Goal: Task Accomplishment & Management: Use online tool/utility

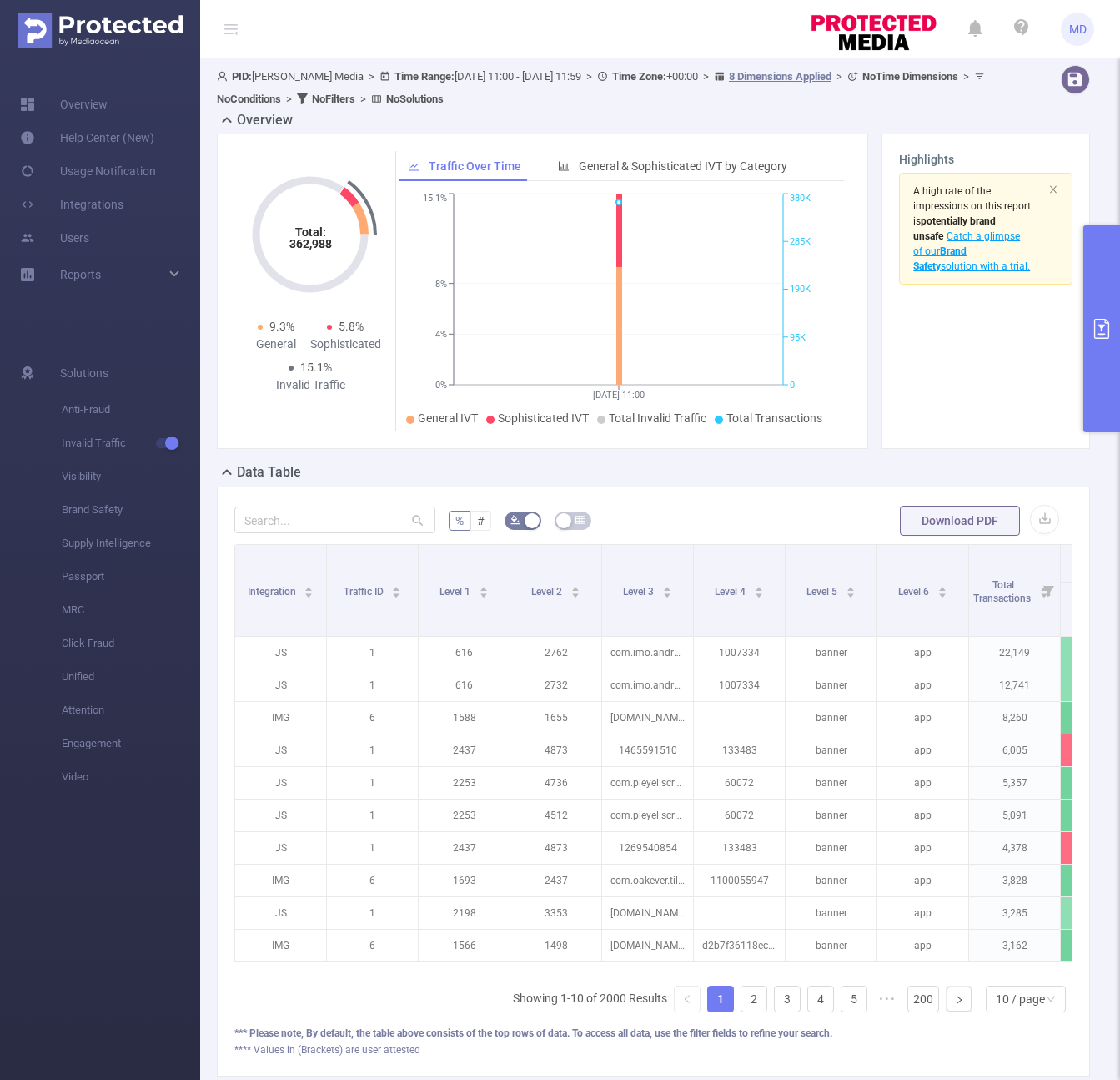
click at [1094, 353] on button "primary" at bounding box center [1101, 329] width 37 height 207
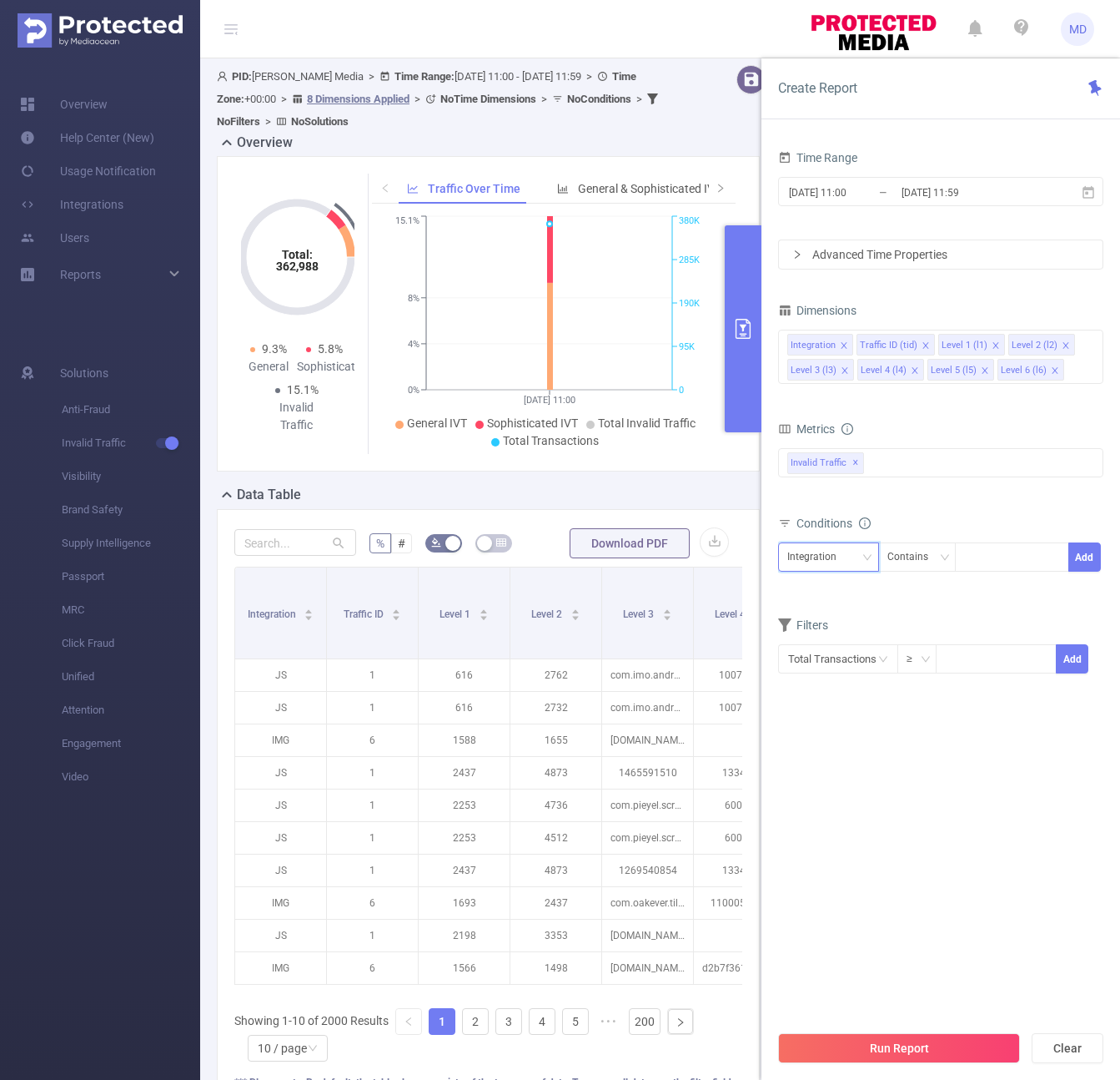
click at [817, 558] on div "Integration" at bounding box center [818, 557] width 61 height 28
drag, startPoint x: 833, startPoint y: 720, endPoint x: 860, endPoint y: 702, distance: 32.4
click at [831, 721] on li "Level 4 (l4)" at bounding box center [829, 725] width 101 height 27
click at [990, 557] on div at bounding box center [1012, 557] width 96 height 28
paste input "1100057444"
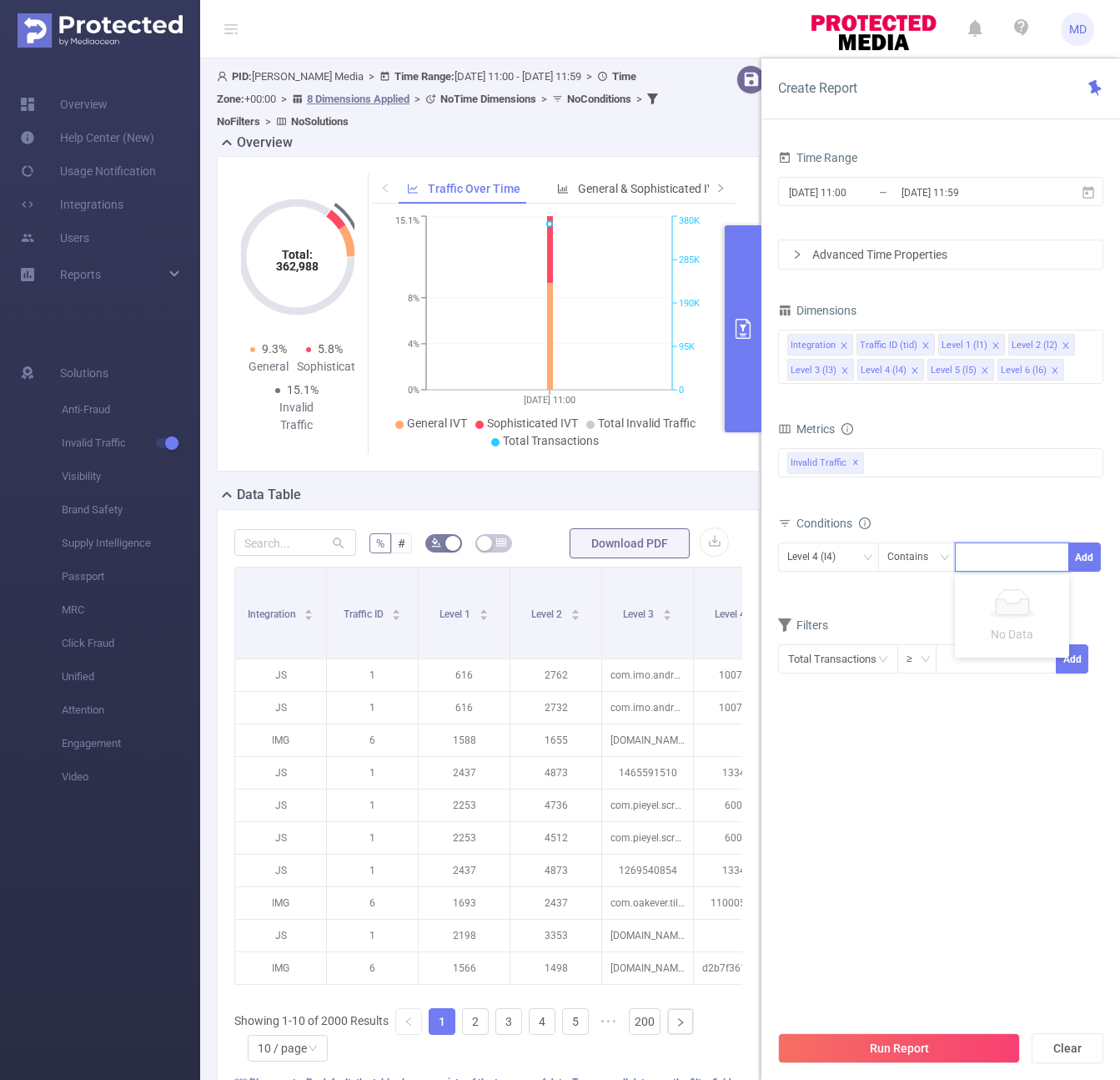
type input "1100057444"
click at [1017, 591] on li "1100057444" at bounding box center [1011, 592] width 114 height 27
click at [1086, 557] on button "Add" at bounding box center [1085, 557] width 32 height 30
click at [1062, 343] on icon "icon: close" at bounding box center [1065, 345] width 8 height 8
click at [1016, 191] on input "[DATE] 11:59" at bounding box center [967, 192] width 135 height 22
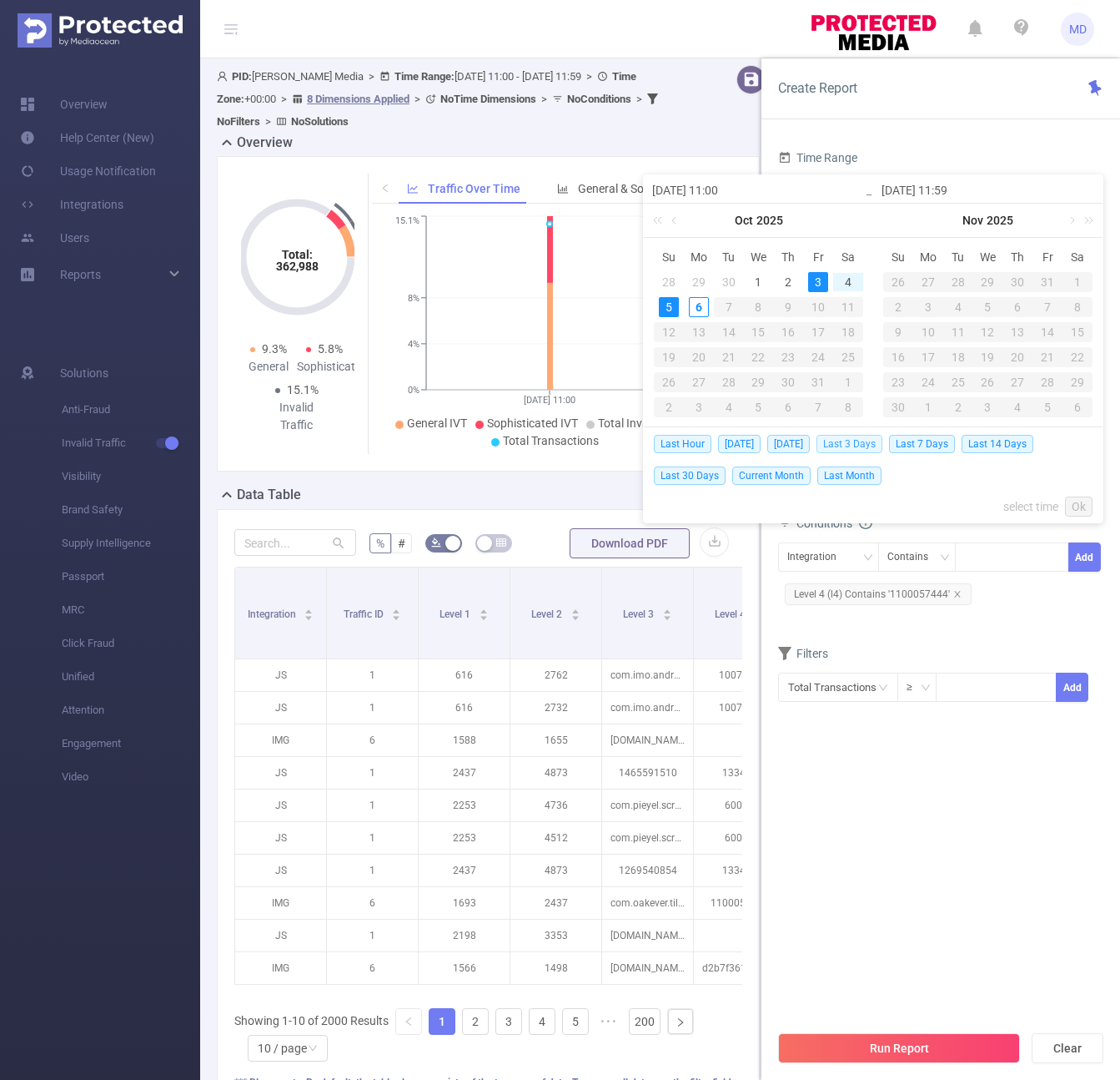
click at [866, 447] on span "Last 3 Days" at bounding box center [849, 444] width 66 height 18
type input "[DATE] 00:00"
type input "[DATE] 23:59"
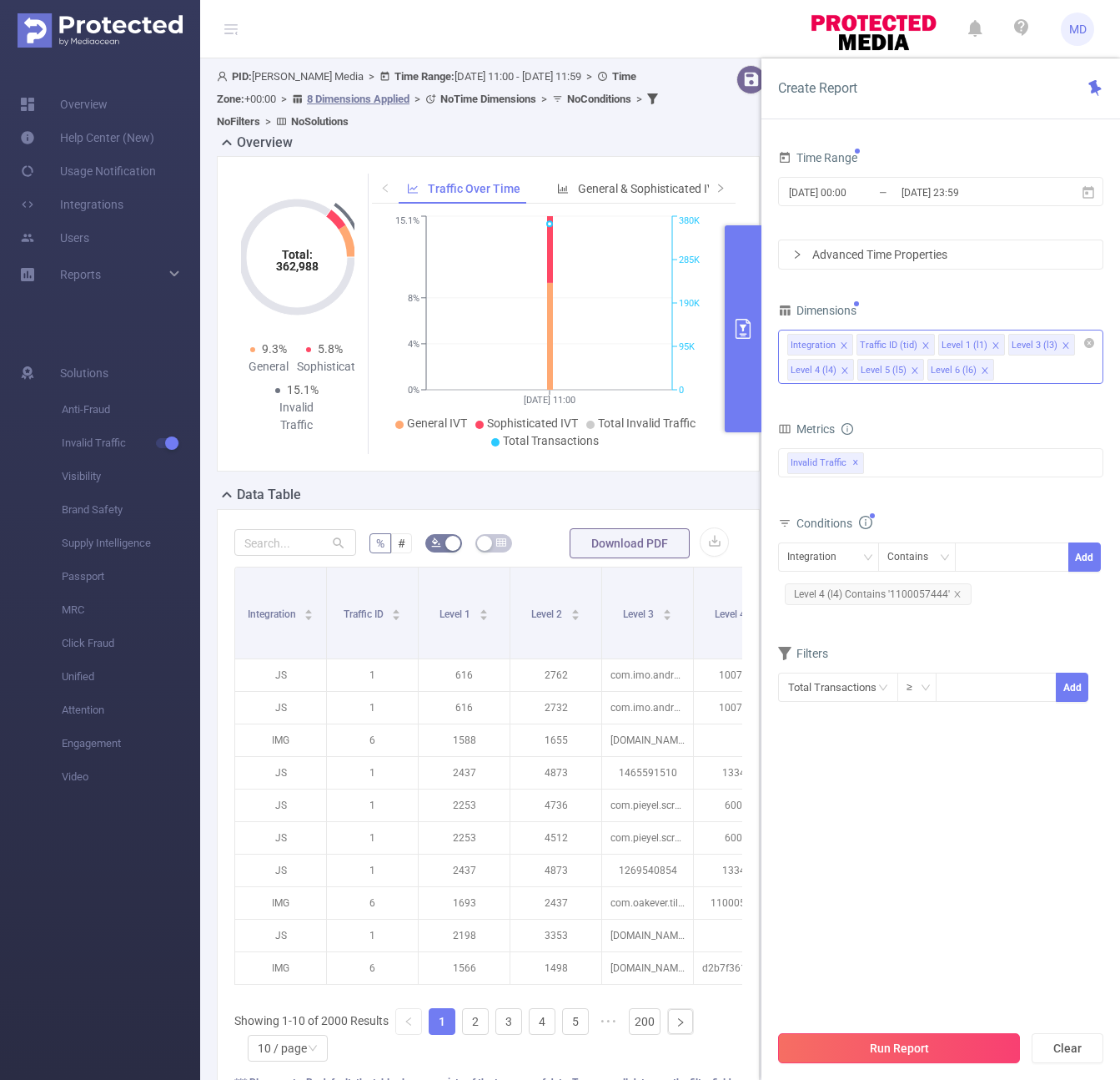
click at [921, 1048] on button "Run Report" at bounding box center [899, 1048] width 242 height 30
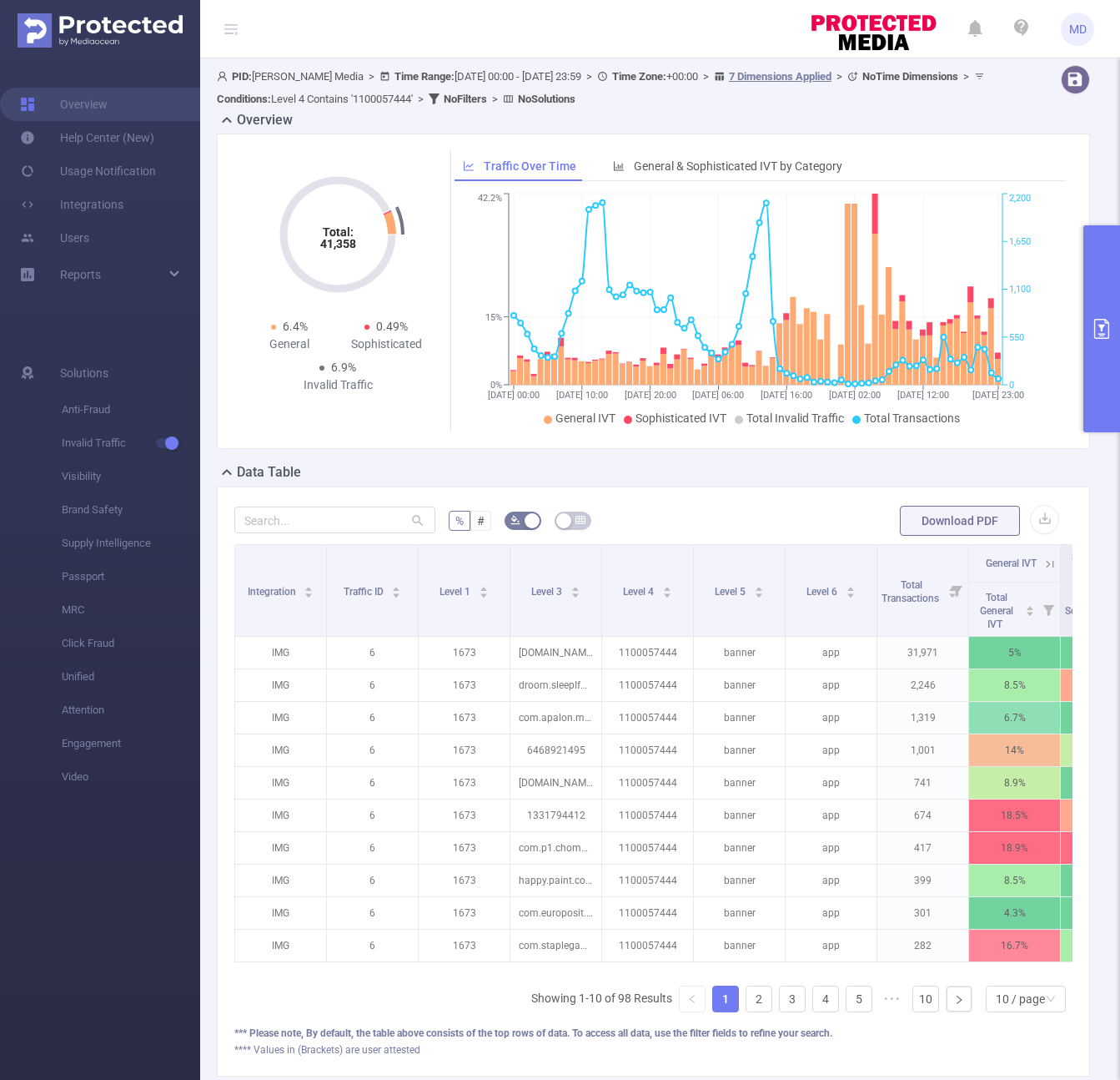
click at [1099, 306] on button "primary" at bounding box center [1101, 329] width 37 height 207
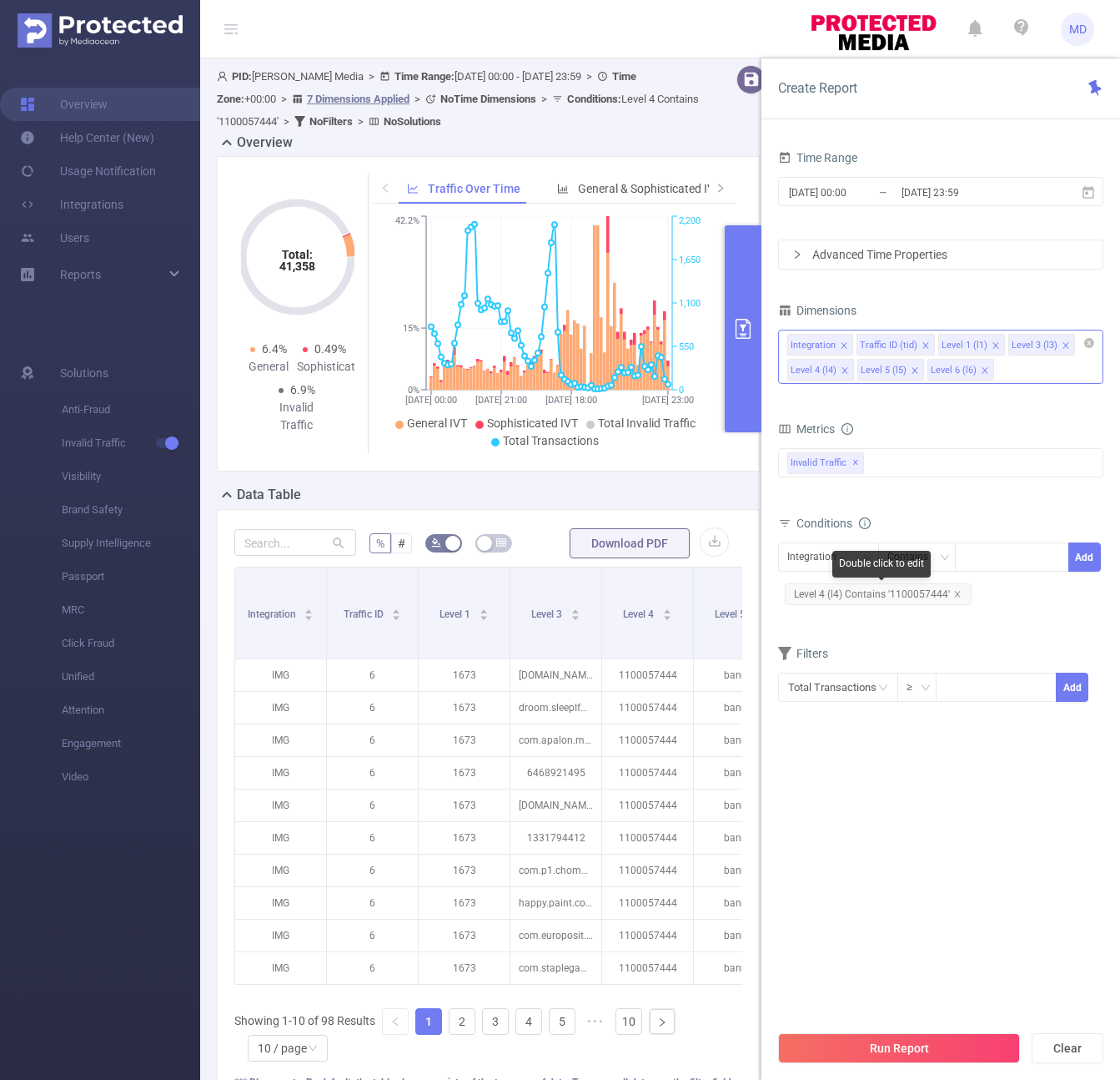
click at [959, 594] on span "Level 4 (l4) Contains '1100057444'" at bounding box center [878, 594] width 187 height 22
click at [955, 592] on icon "icon: close" at bounding box center [957, 594] width 6 height 6
click at [844, 566] on div "Integration" at bounding box center [818, 557] width 61 height 28
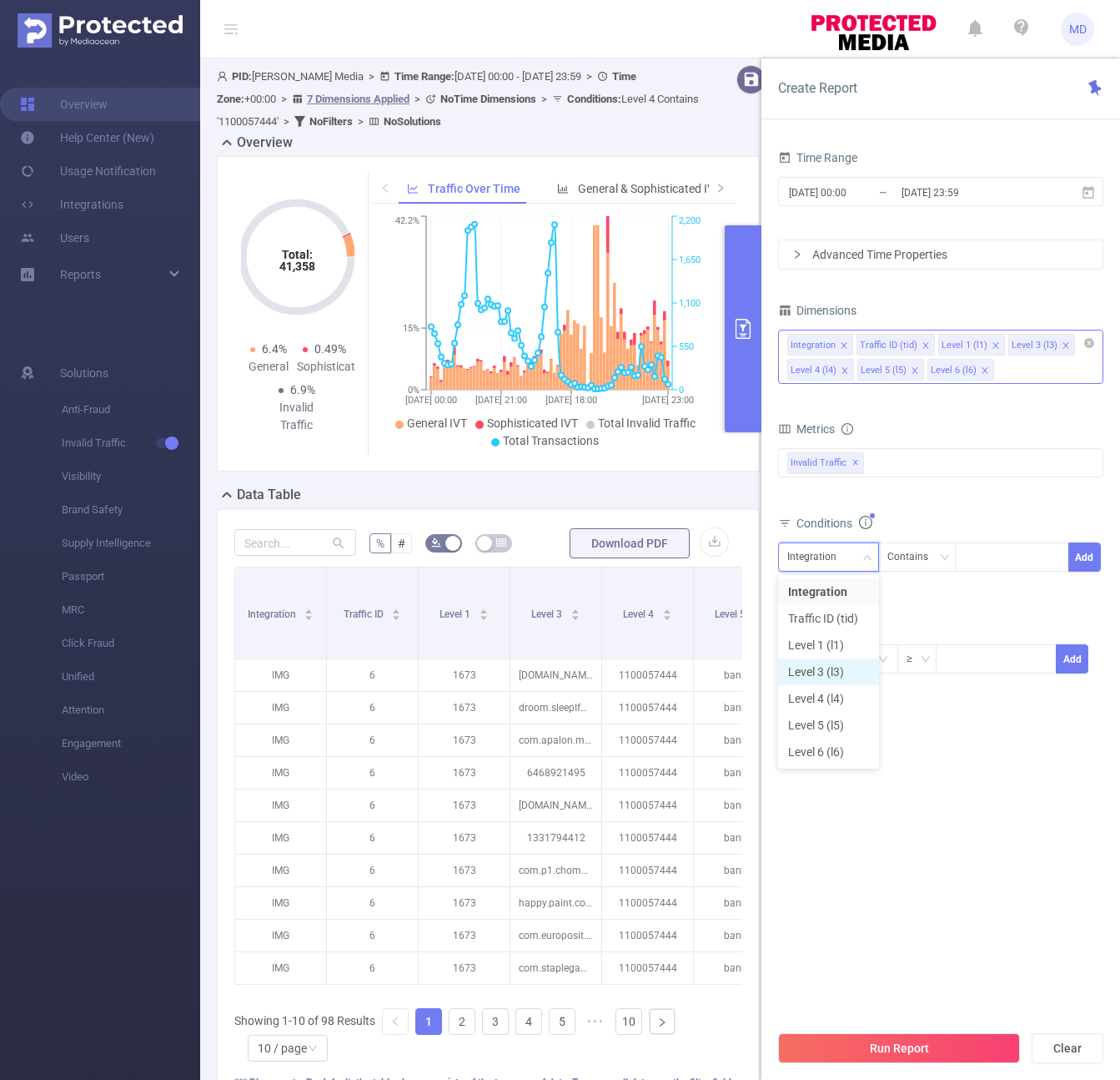
click at [835, 668] on li "Level 3 (l3)" at bounding box center [829, 672] width 101 height 27
click at [1001, 562] on div at bounding box center [1012, 557] width 96 height 28
paste input "com.mobilityware.Spades"
type input "com.mobilityware.Spades"
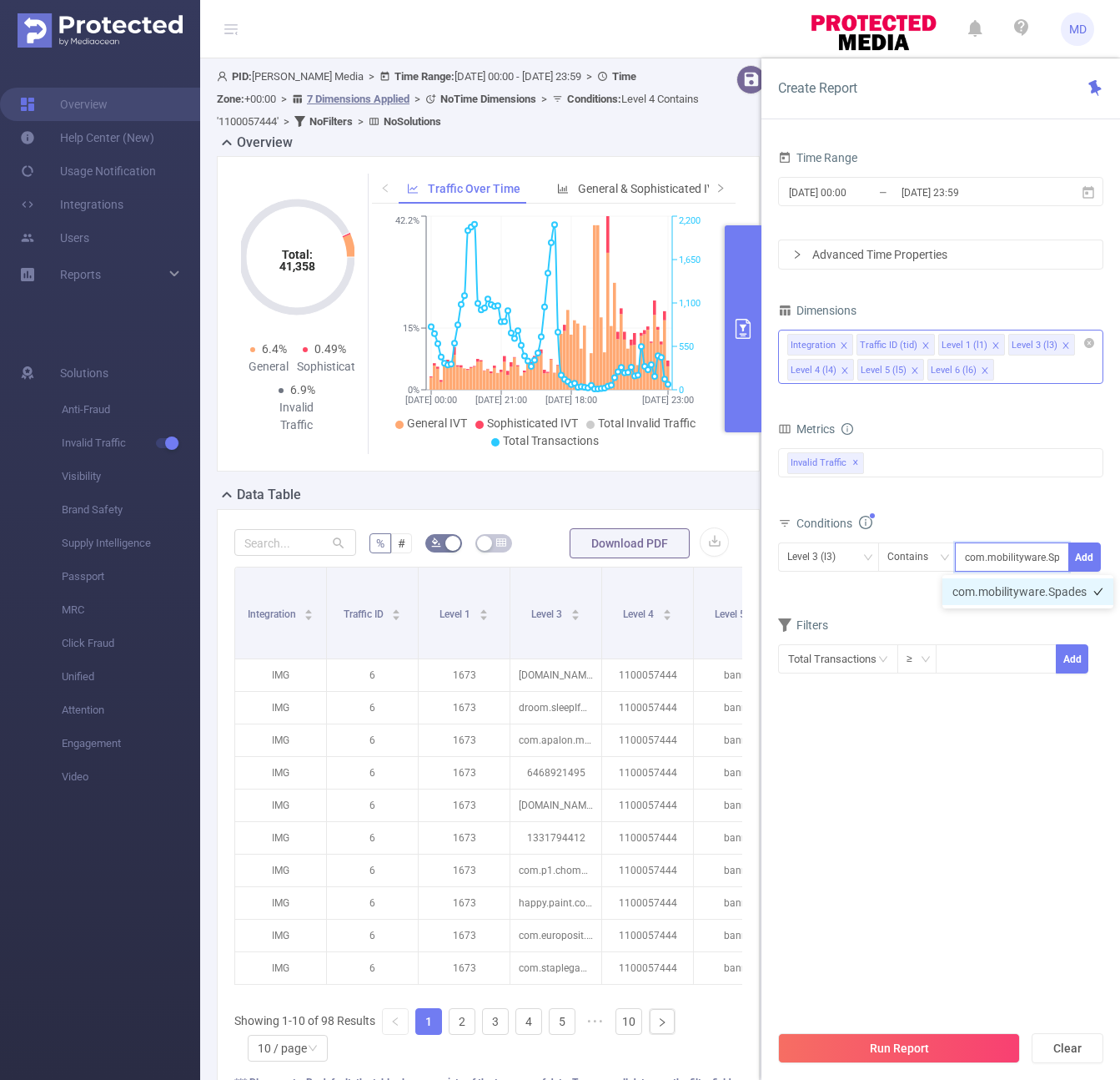
scroll to position [0, 21]
click at [1037, 593] on li "com.mobilityware.Spades" at bounding box center [1028, 592] width 171 height 27
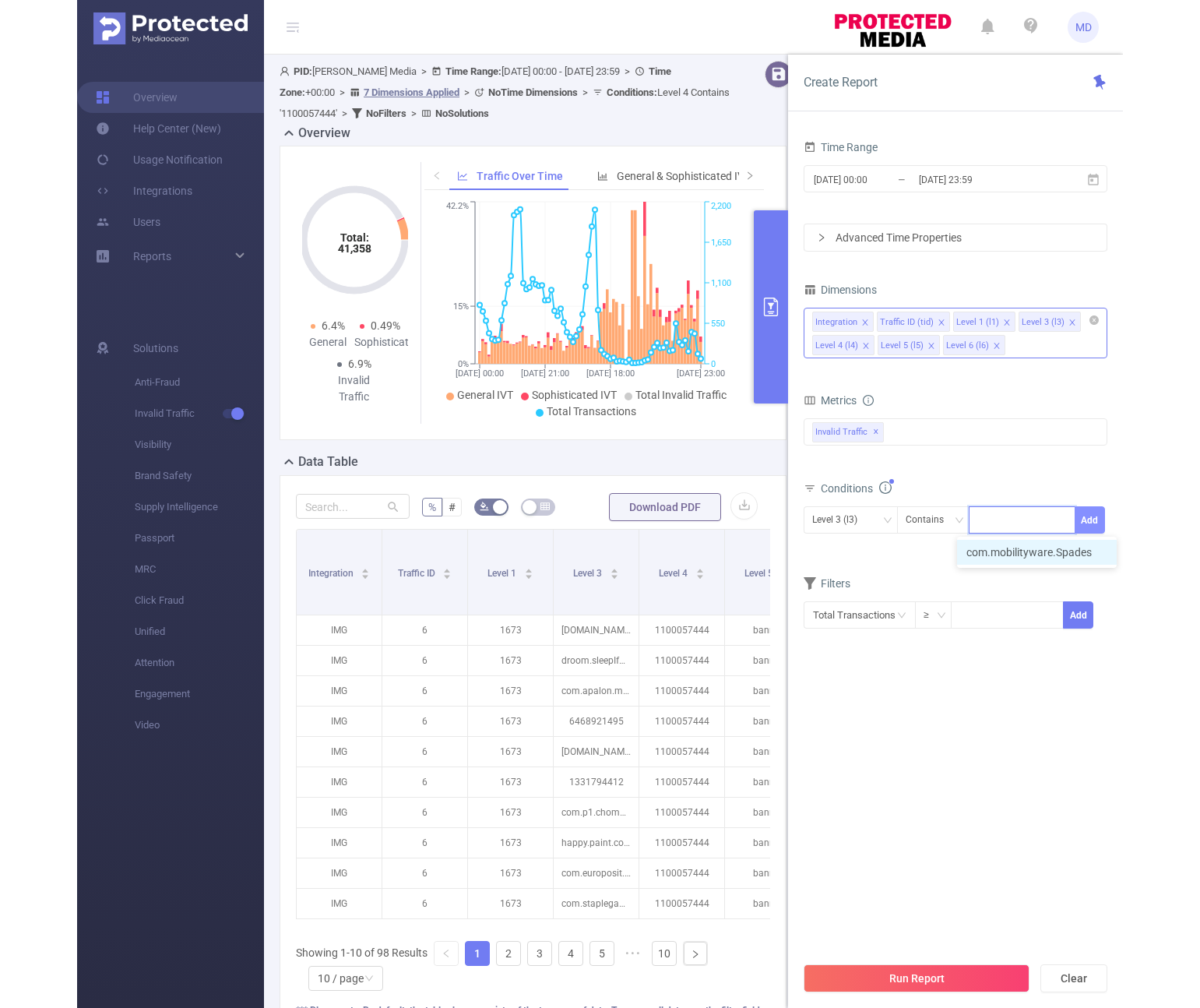
scroll to position [0, 0]
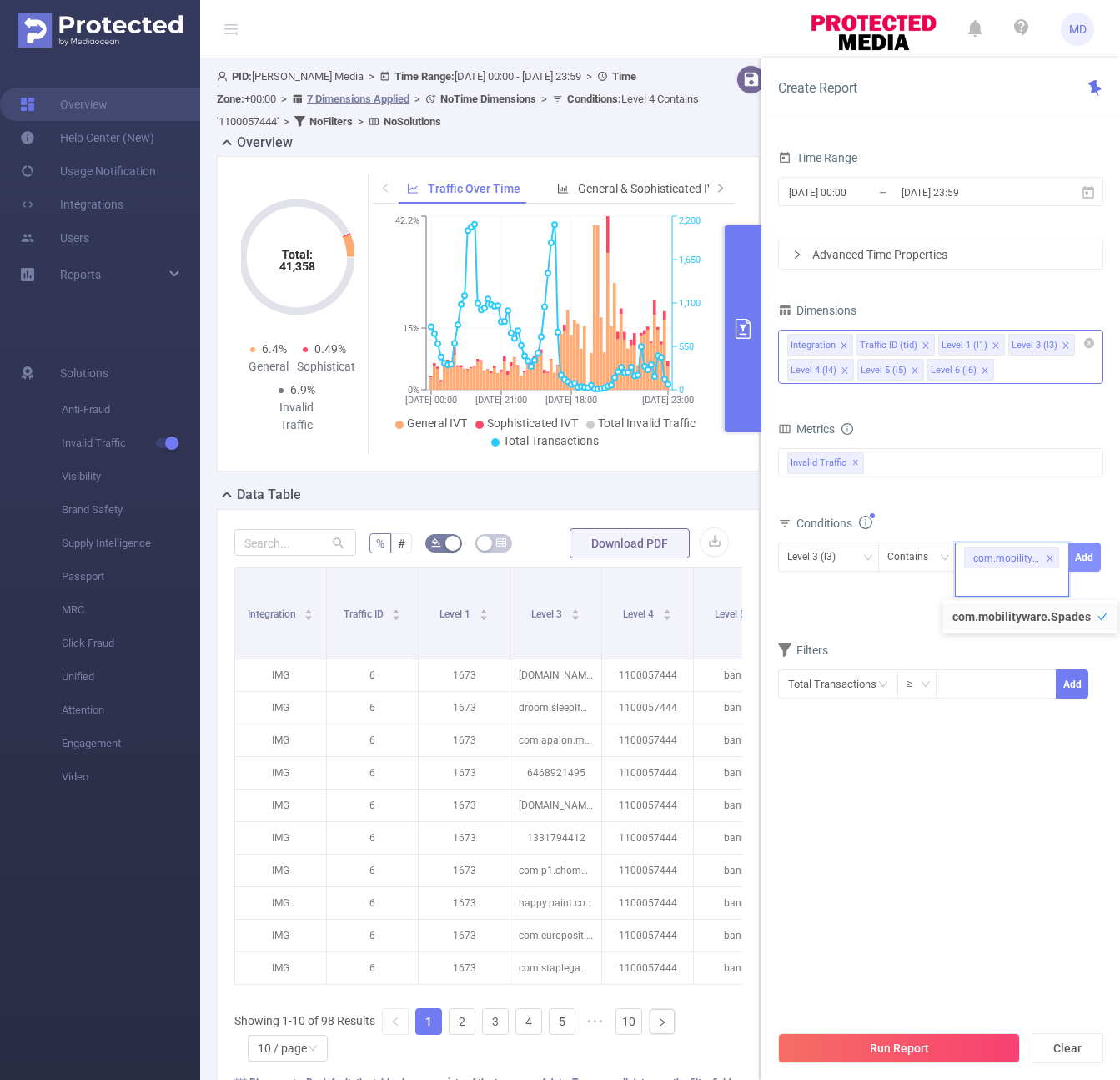
click at [1091, 557] on button "Add" at bounding box center [1085, 557] width 32 height 30
click at [1047, 498] on div "bp_total bp_adult bp_arms bp_crime bp_death_injury_military bp_piracy bp_hate_a…" at bounding box center [941, 474] width 325 height 59
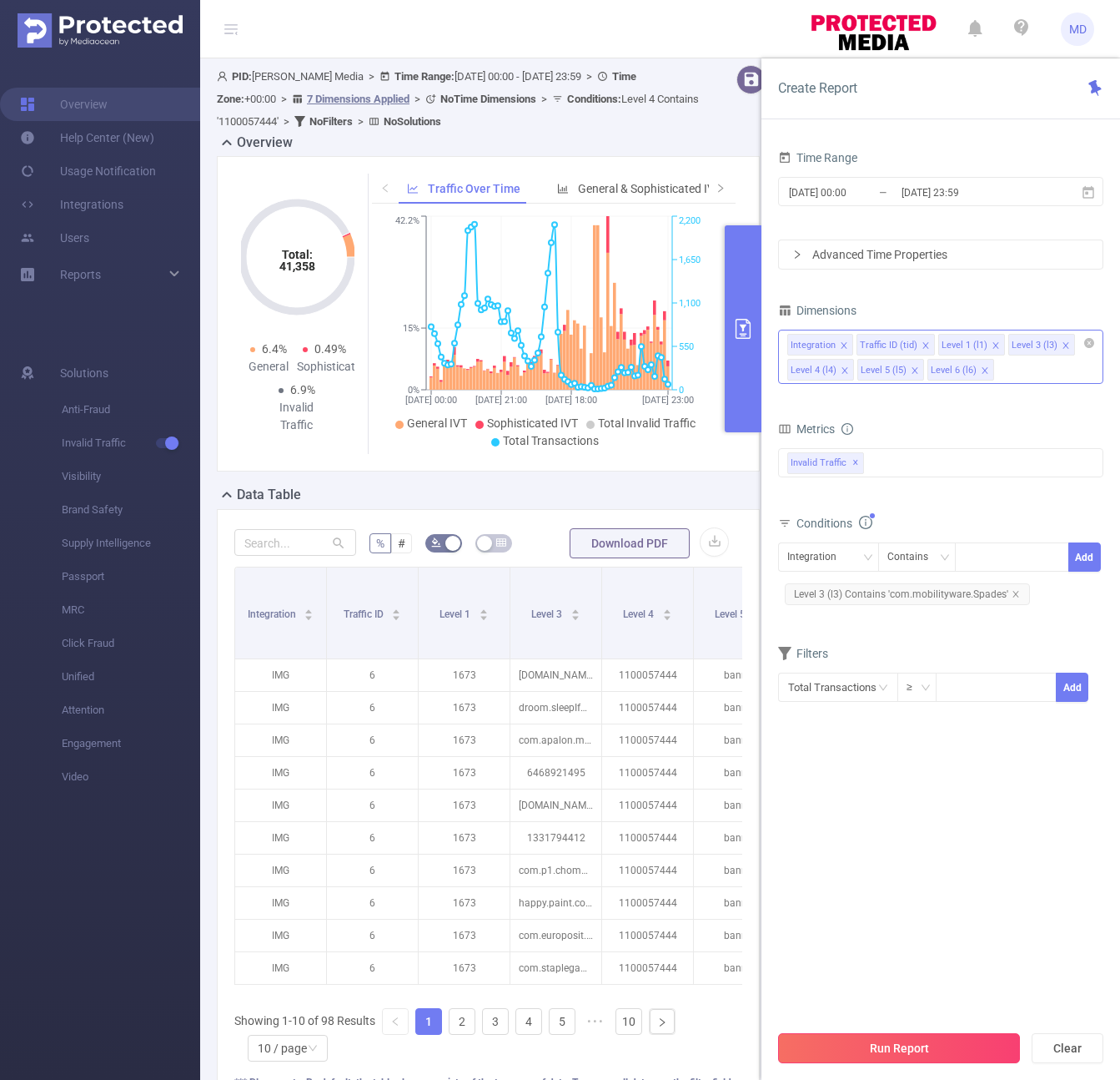
click at [875, 1049] on button "Run Report" at bounding box center [899, 1048] width 242 height 30
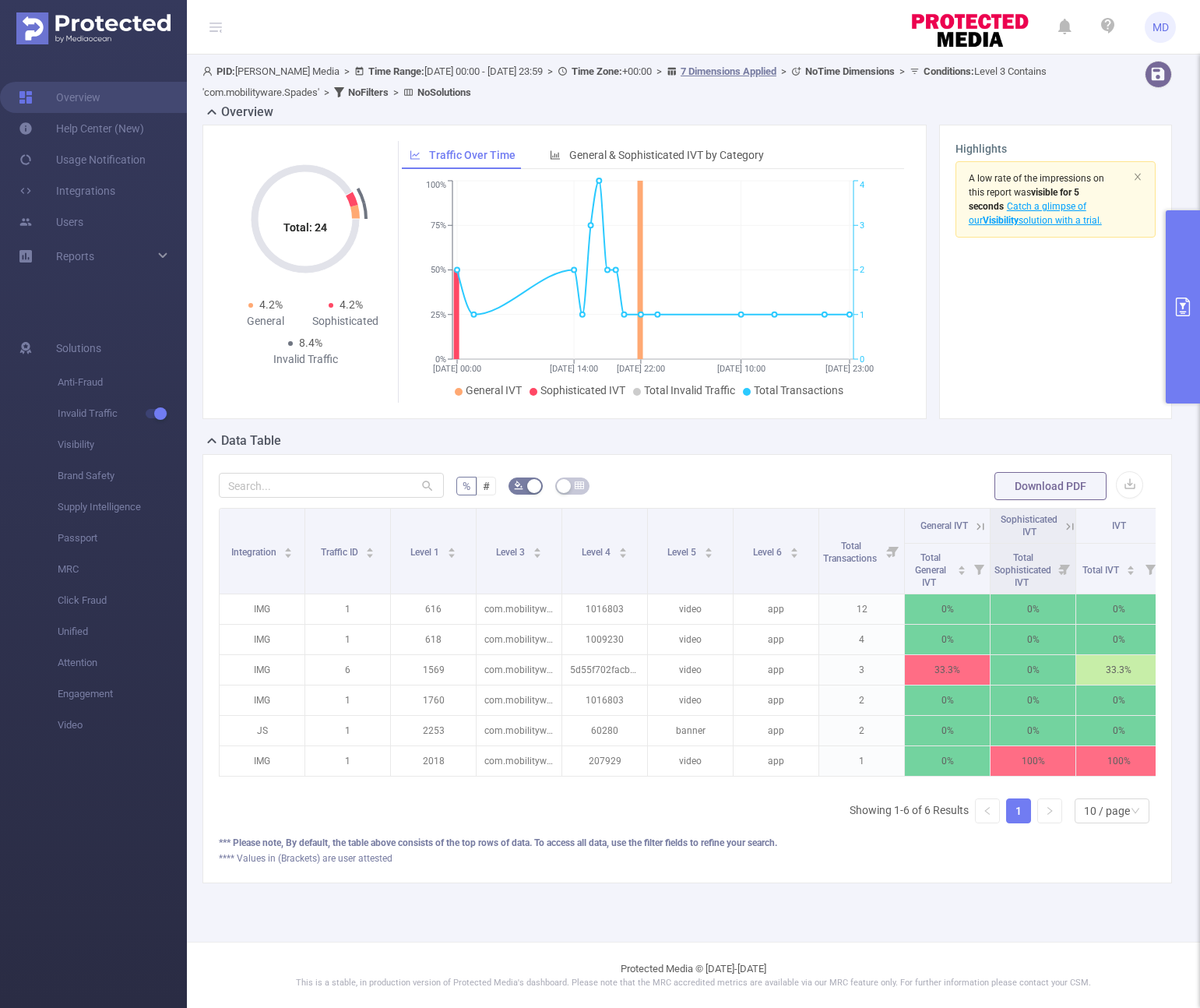
click at [1045, 298] on icon "primary" at bounding box center [1182, 307] width 14 height 18
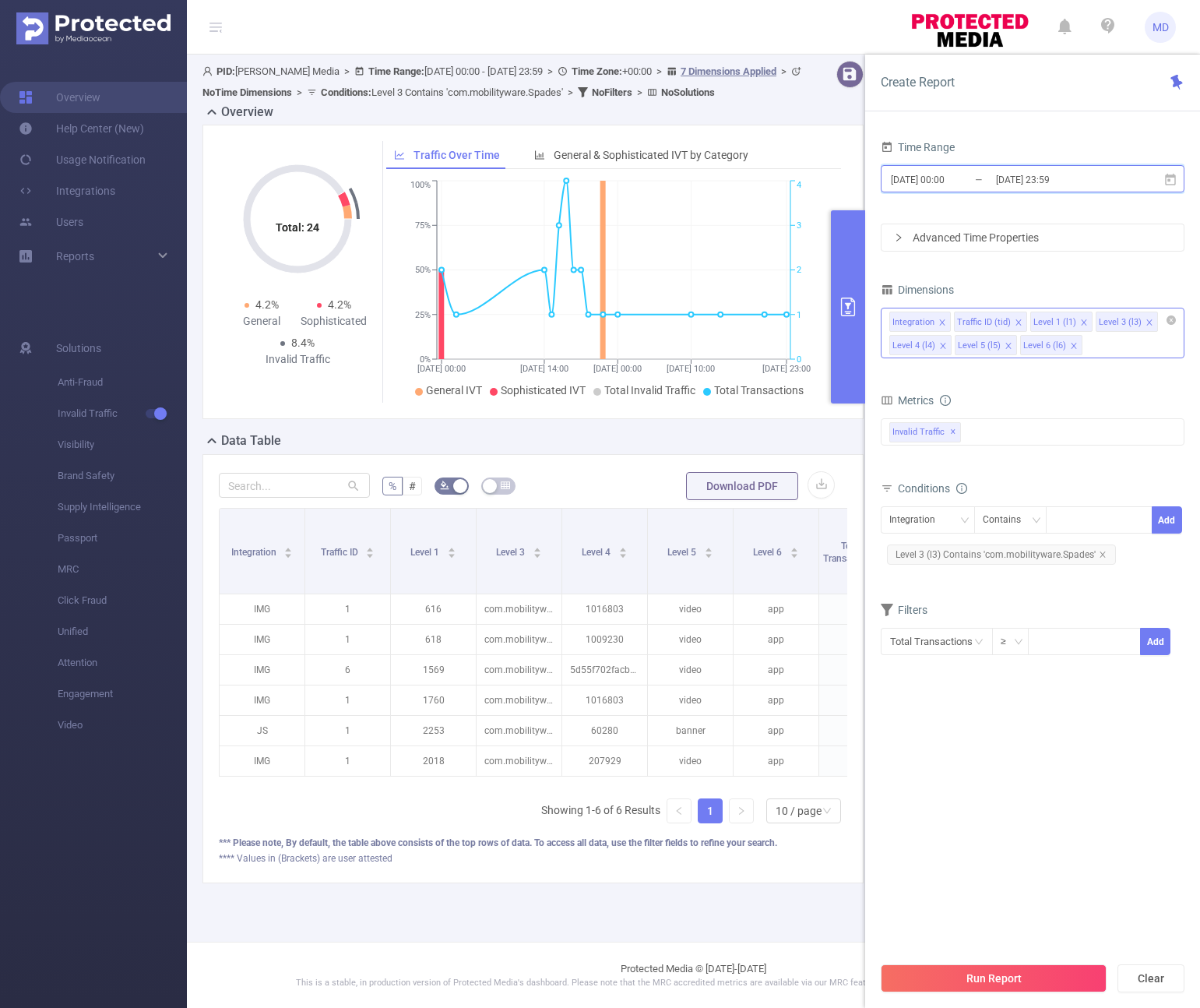
click at [1045, 168] on span "[DATE] 00:00 _ [DATE] 23:59" at bounding box center [1032, 179] width 304 height 28
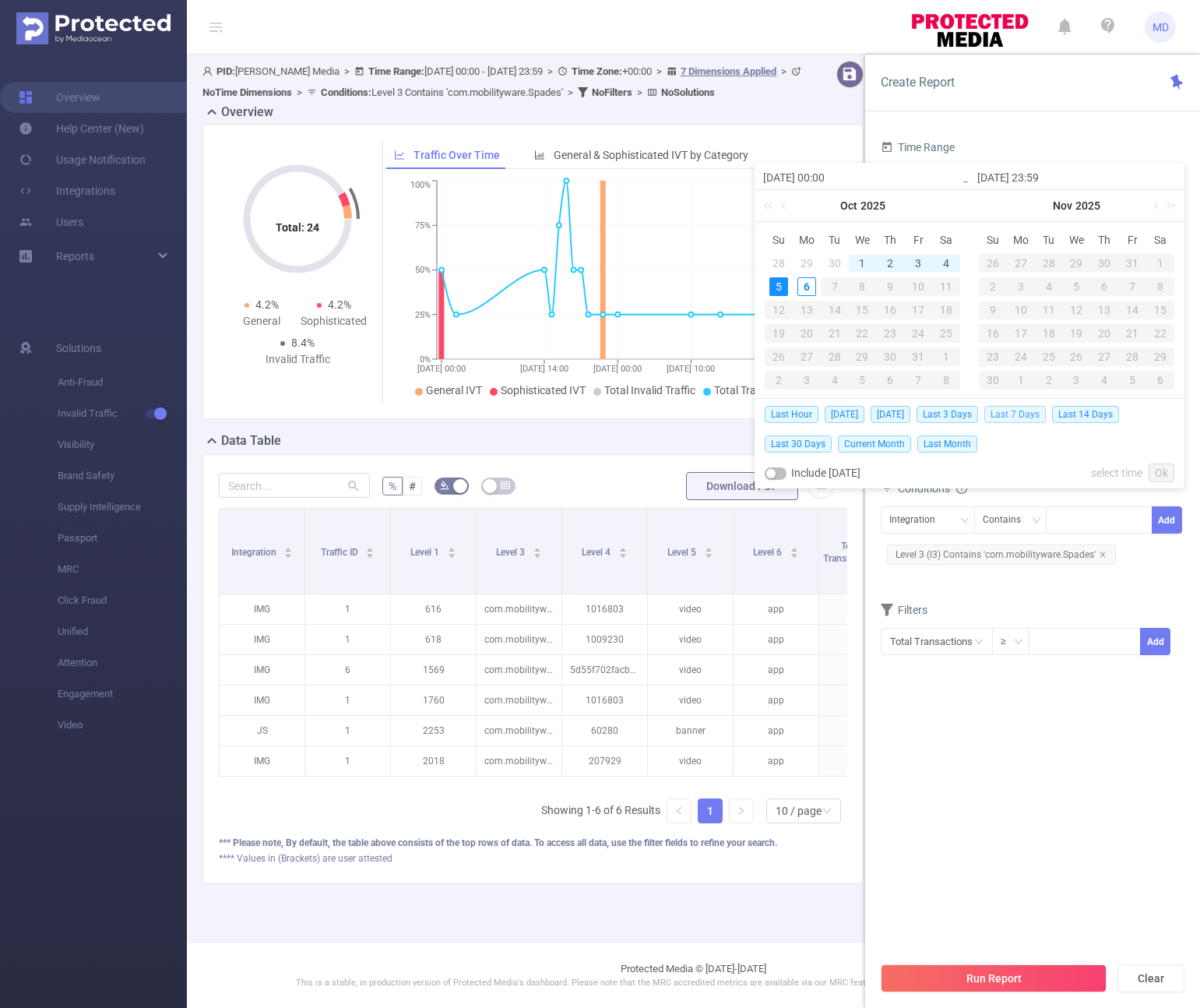
click at [1034, 417] on span "Last 7 Days" at bounding box center [1015, 414] width 61 height 17
type input "[DATE] 00:00"
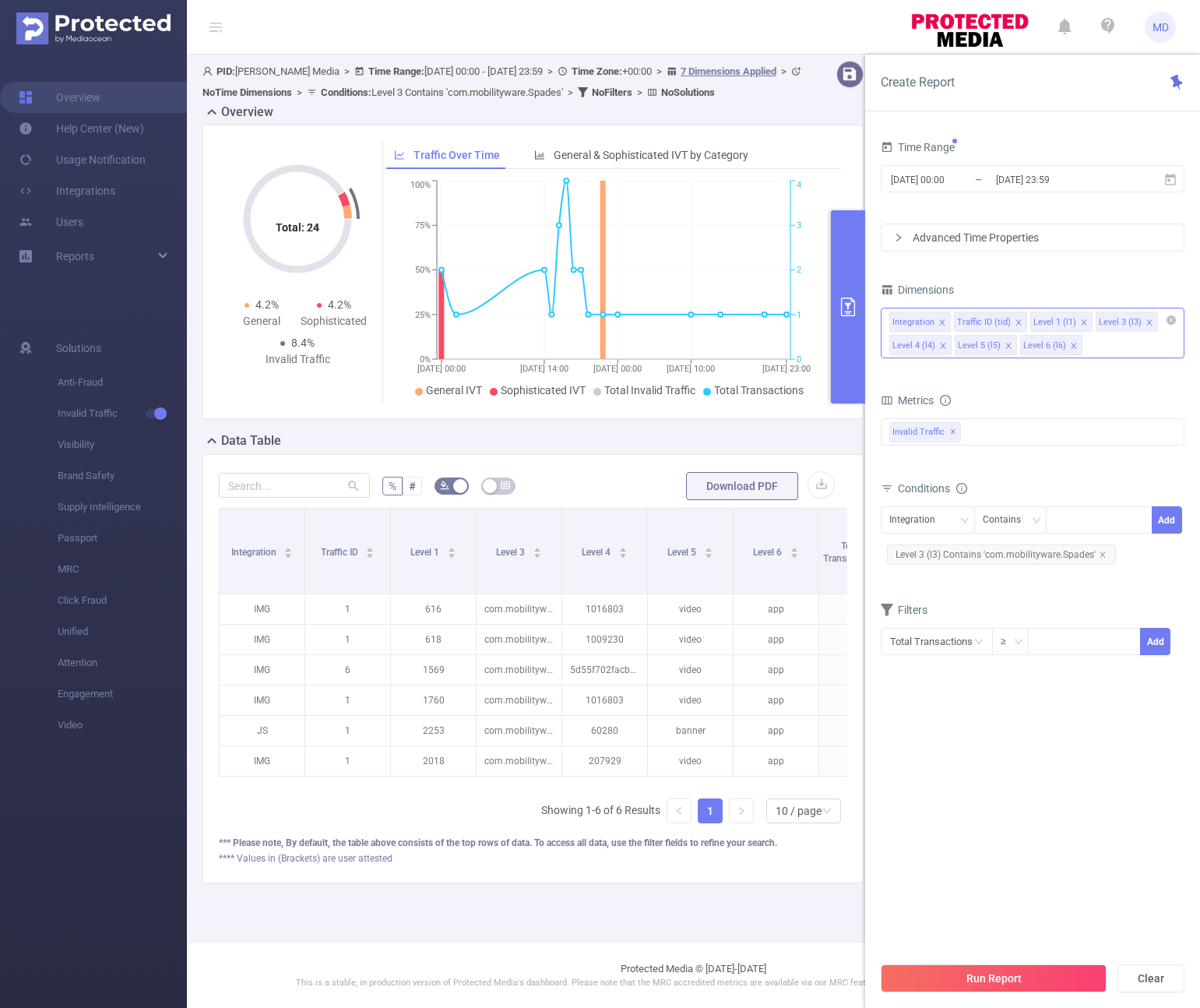
drag, startPoint x: 982, startPoint y: 978, endPoint x: 932, endPoint y: 930, distance: 69.3
click at [982, 977] on button "Run Report" at bounding box center [993, 978] width 226 height 28
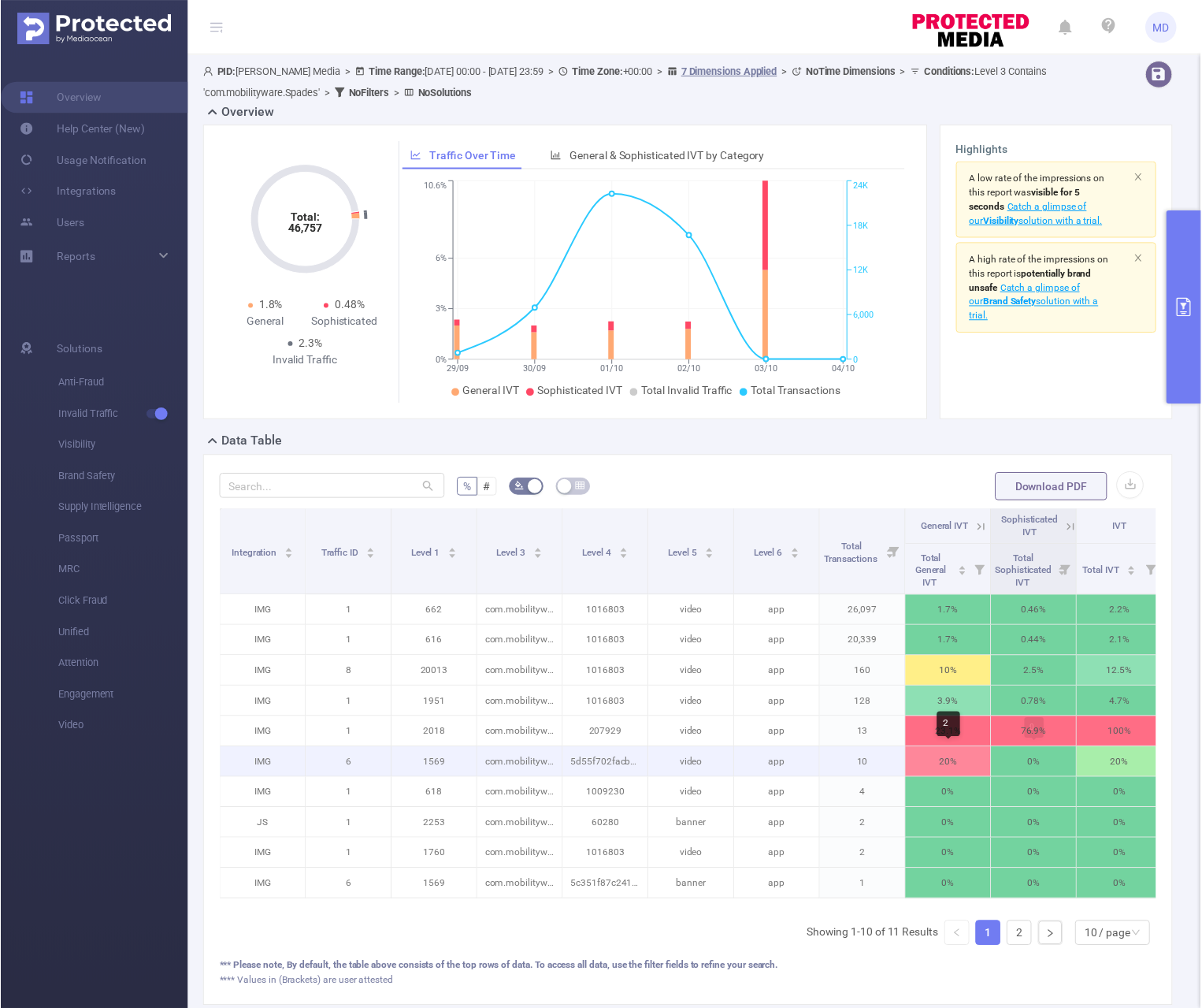
scroll to position [10, 0]
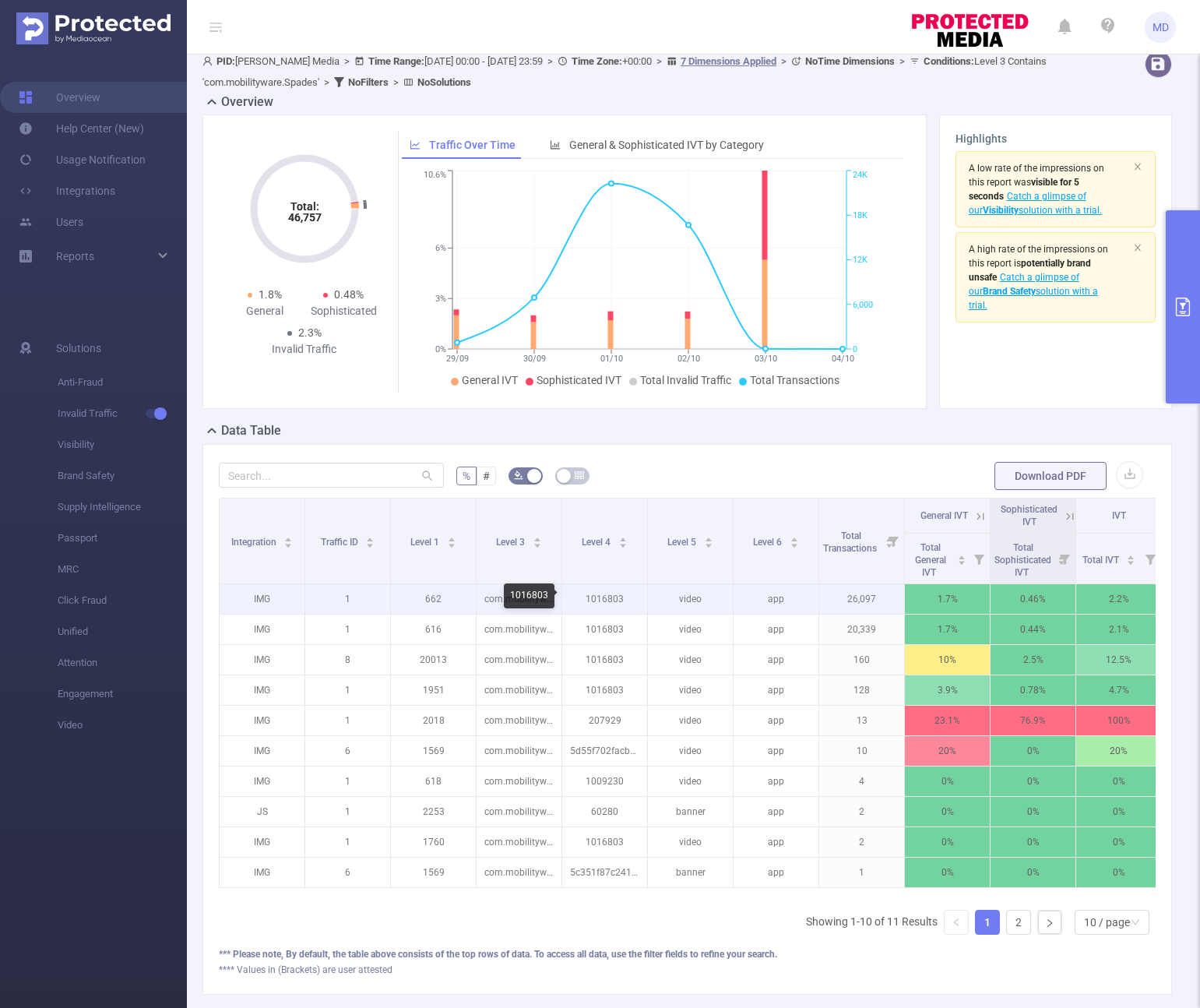
click at [613, 601] on p "1016803" at bounding box center [605, 599] width 85 height 29
copy p "1016803"
click at [1045, 323] on button "primary" at bounding box center [1182, 307] width 34 height 193
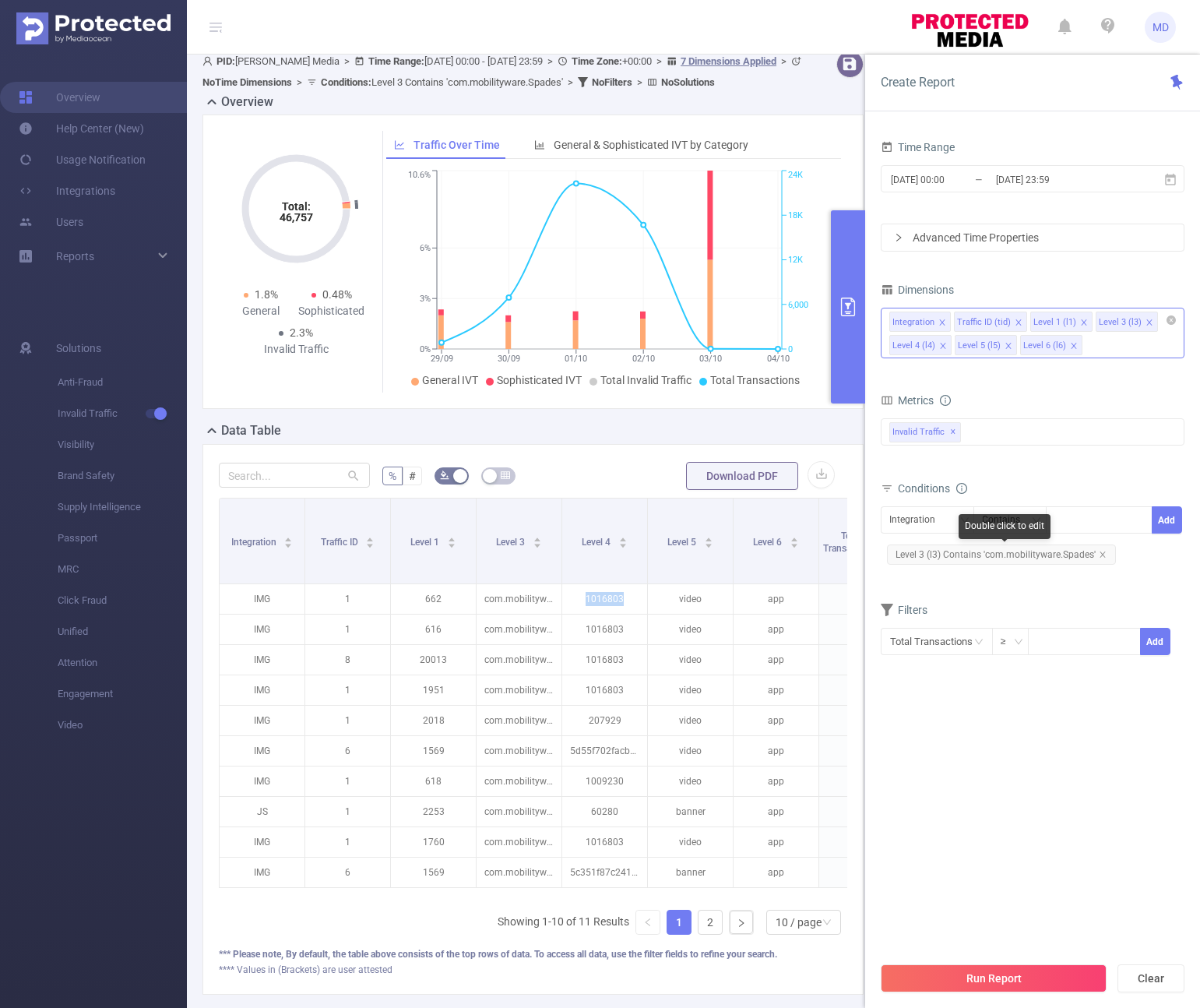
drag, startPoint x: 1109, startPoint y: 553, endPoint x: 980, endPoint y: 547, distance: 129.1
click at [1045, 553] on span "Level 3 (l3) Contains 'com.mobilityware.Spades'" at bounding box center [1001, 554] width 229 height 20
click at [1045, 553] on icon "icon: close" at bounding box center [1103, 554] width 8 height 8
click at [940, 510] on div "Integration" at bounding box center [918, 520] width 57 height 26
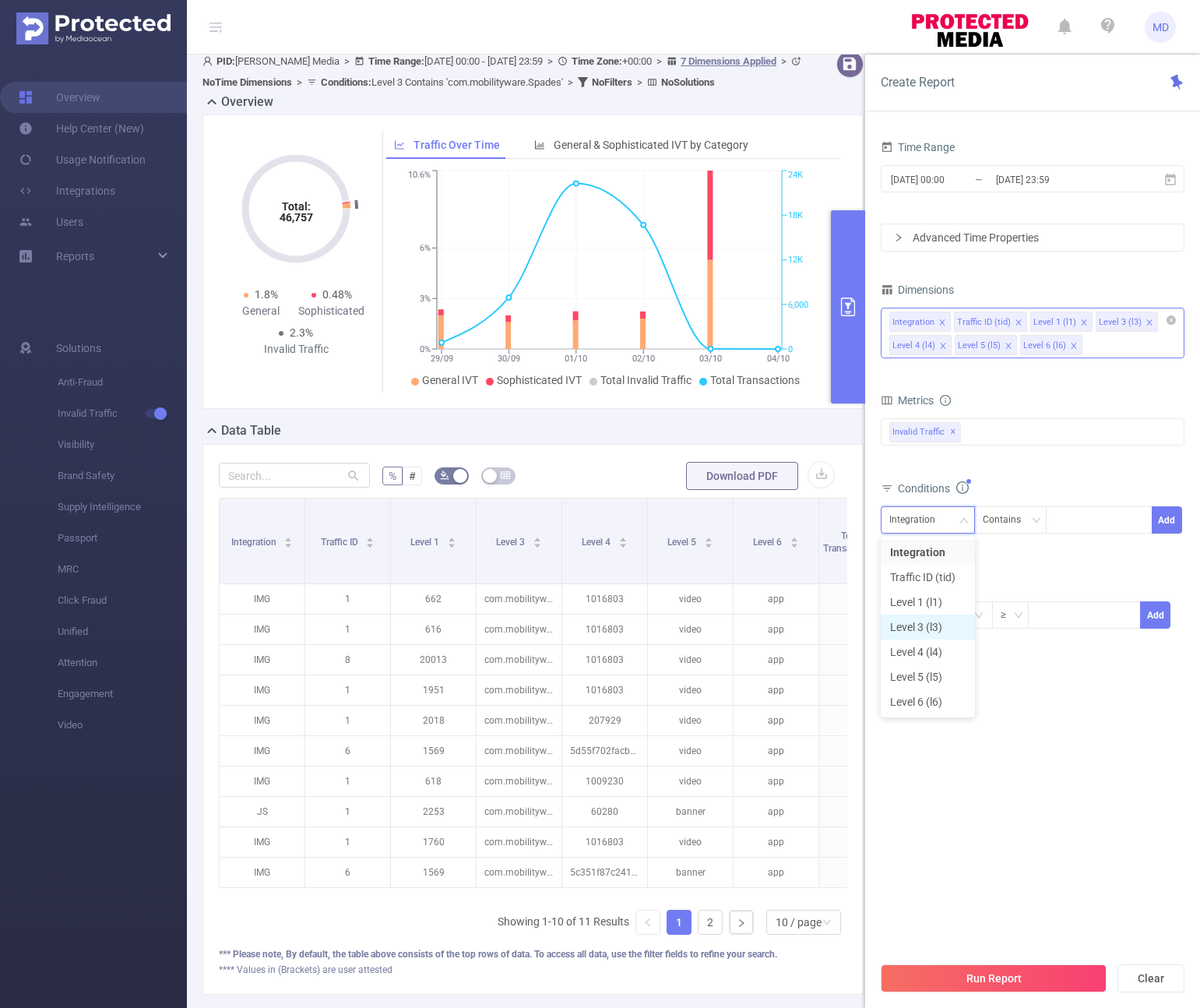
click at [946, 627] on li "Level 3 (l3)" at bounding box center [927, 627] width 94 height 25
click at [1045, 531] on div at bounding box center [1099, 520] width 90 height 26
paste input "com.hitappsgames.connectwords"
type input "com.hitappsgames.connectwords"
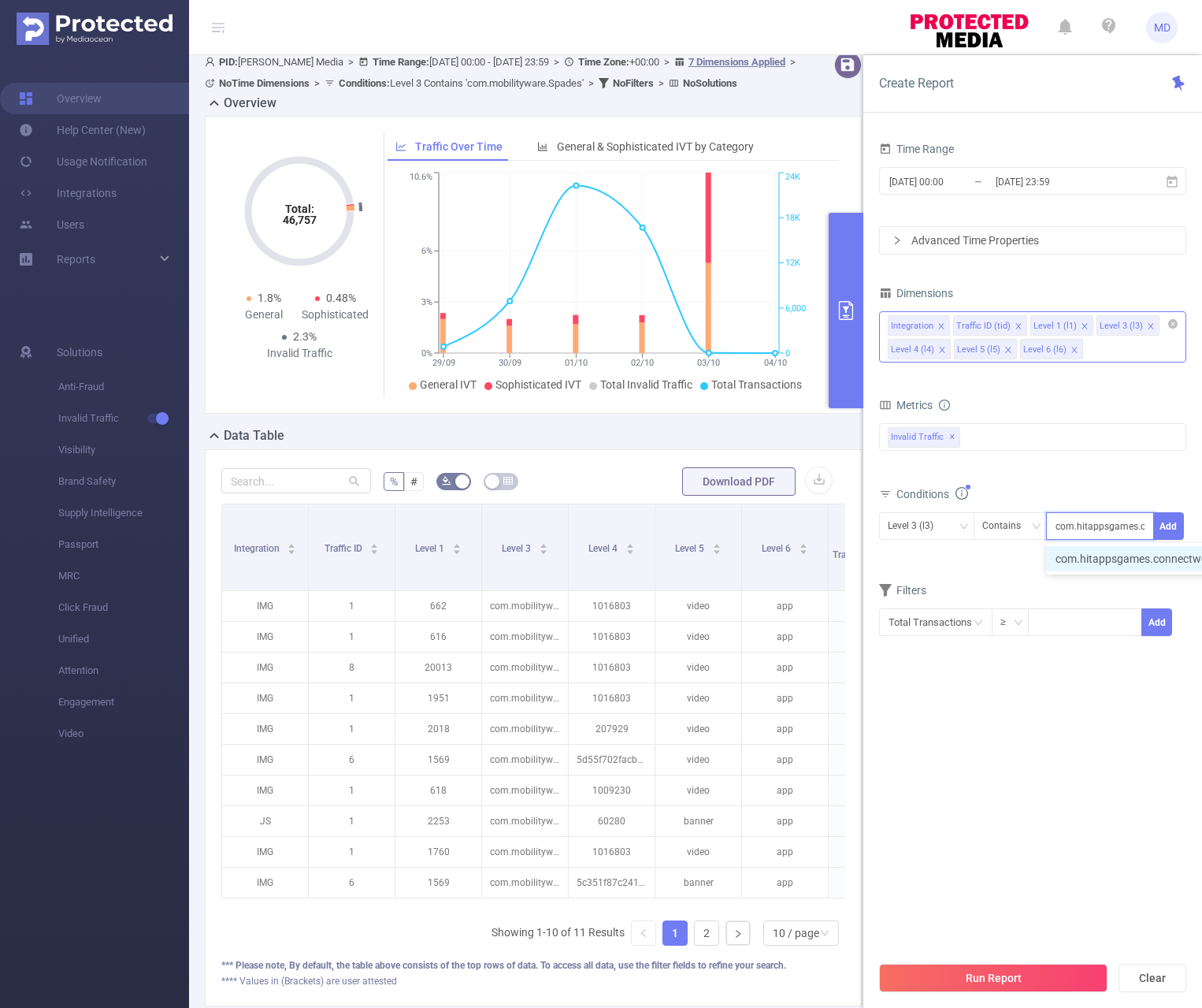
scroll to position [0, 54]
click at [1057, 559] on li "com.hitappsgames.connectwords" at bounding box center [1147, 559] width 203 height 25
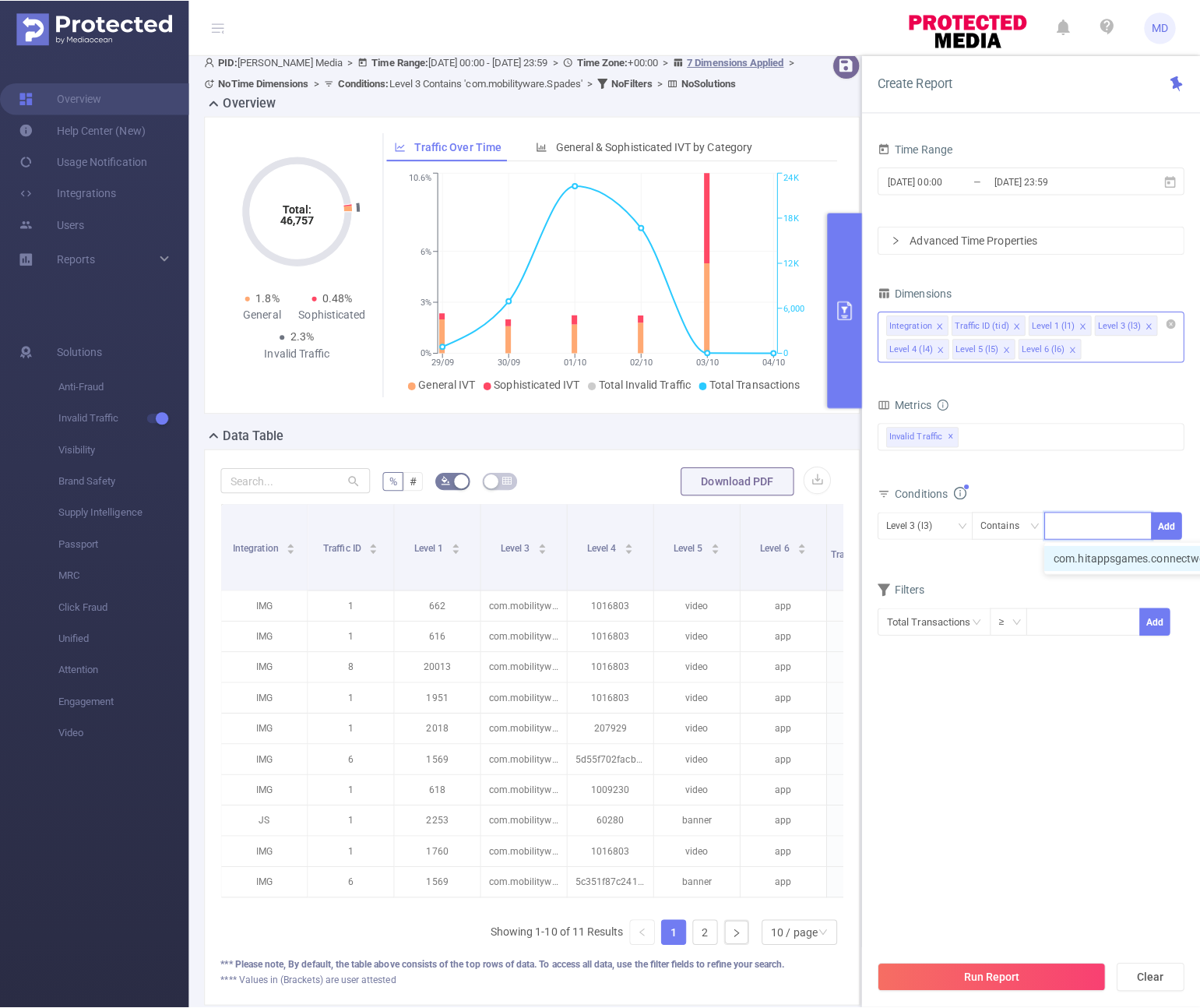
scroll to position [0, 0]
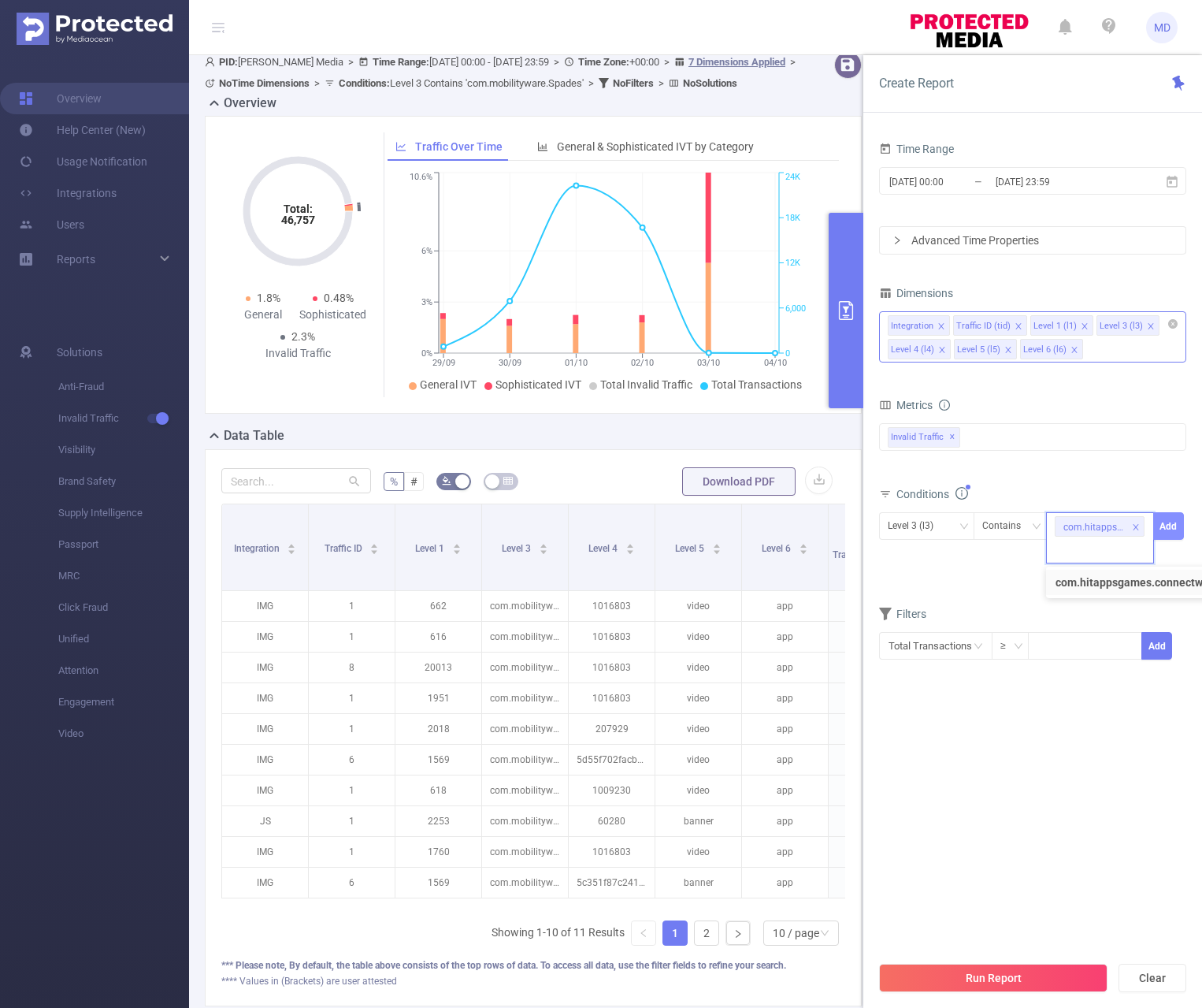
click at [1057, 525] on button "Add" at bounding box center [1169, 526] width 31 height 28
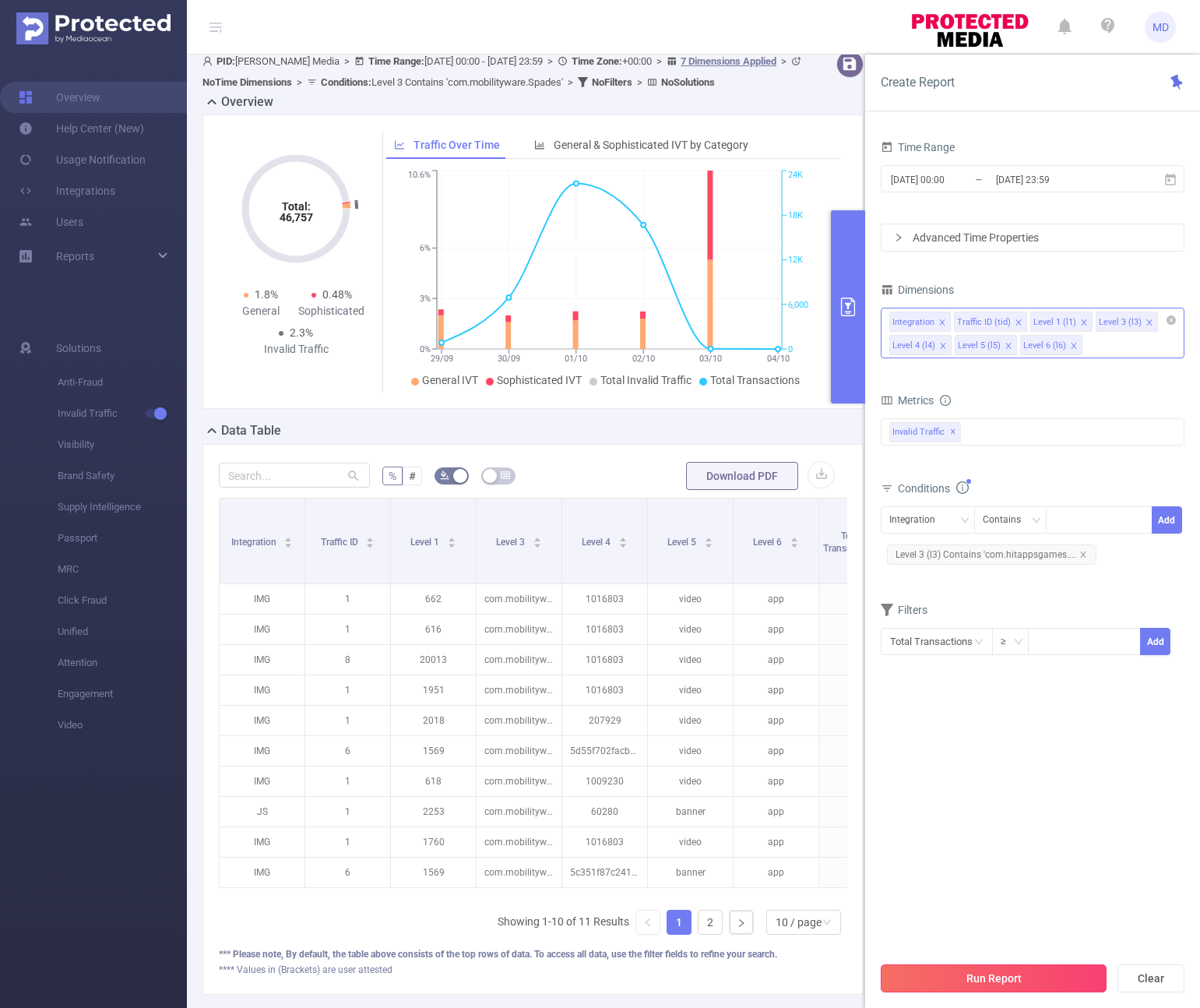
click at [966, 974] on button "Run Report" at bounding box center [993, 978] width 226 height 28
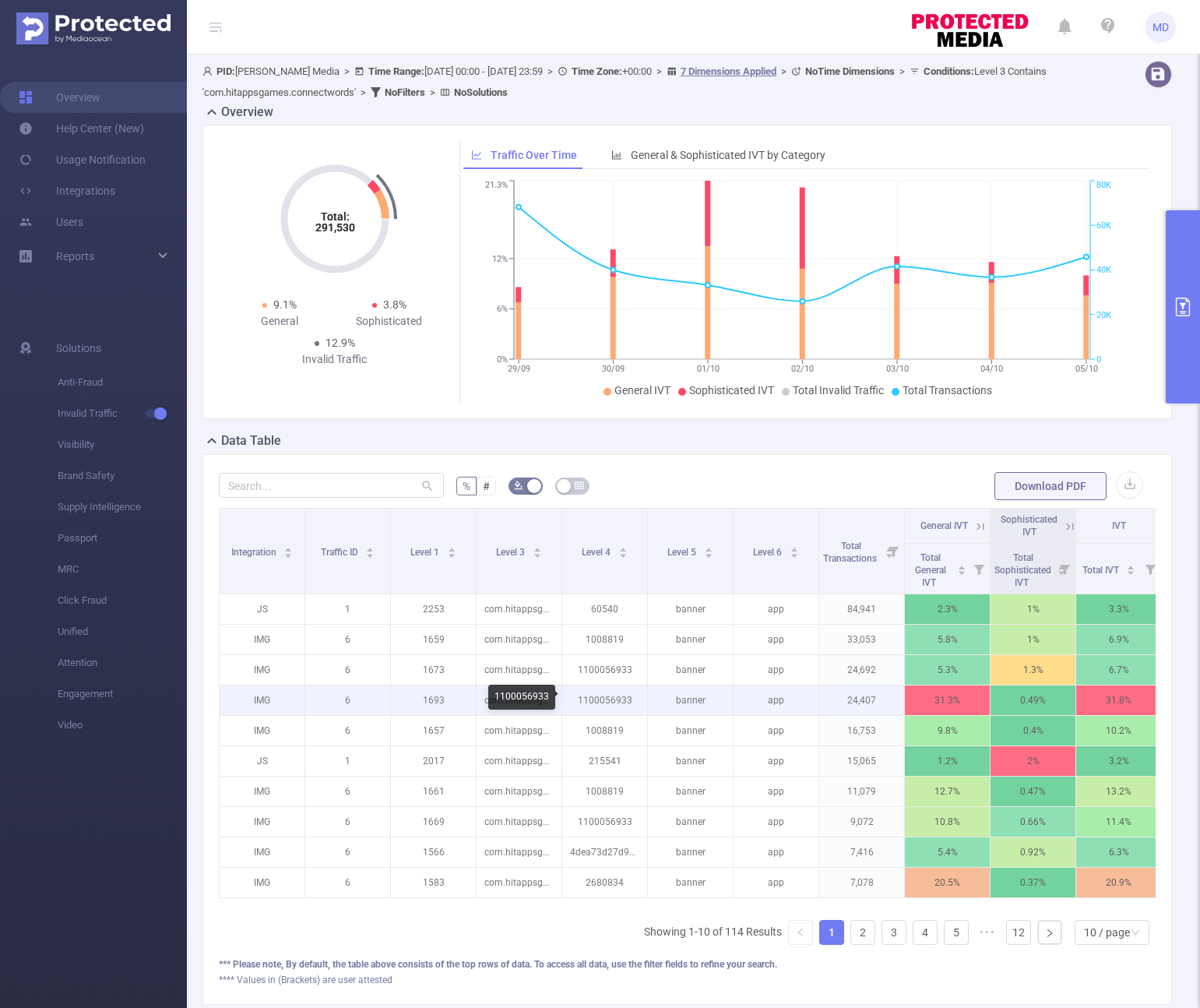
click at [603, 697] on p "1100056933" at bounding box center [605, 699] width 85 height 29
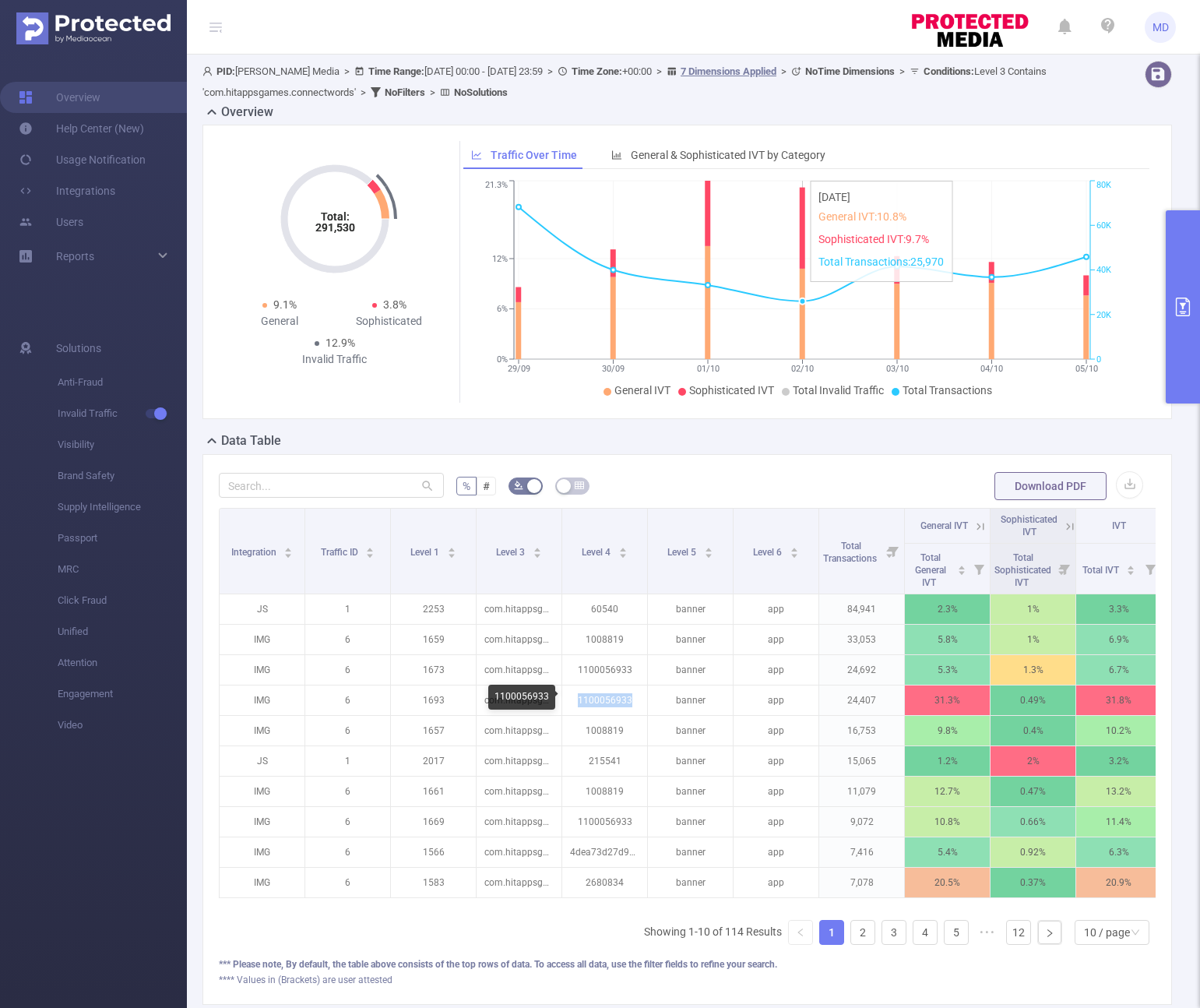
copy p "1100056933"
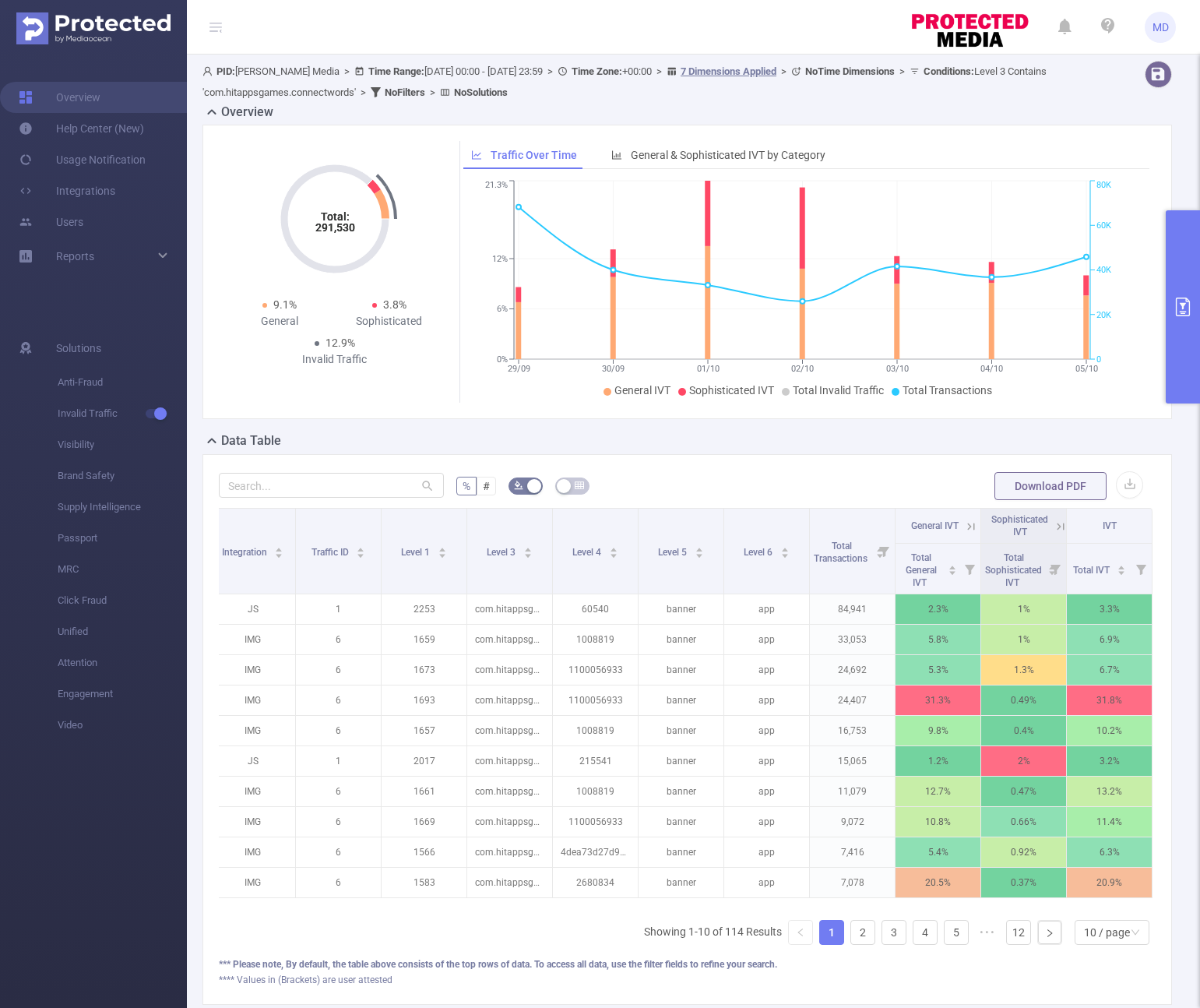
click at [959, 530] on icon at bounding box center [969, 526] width 18 height 16
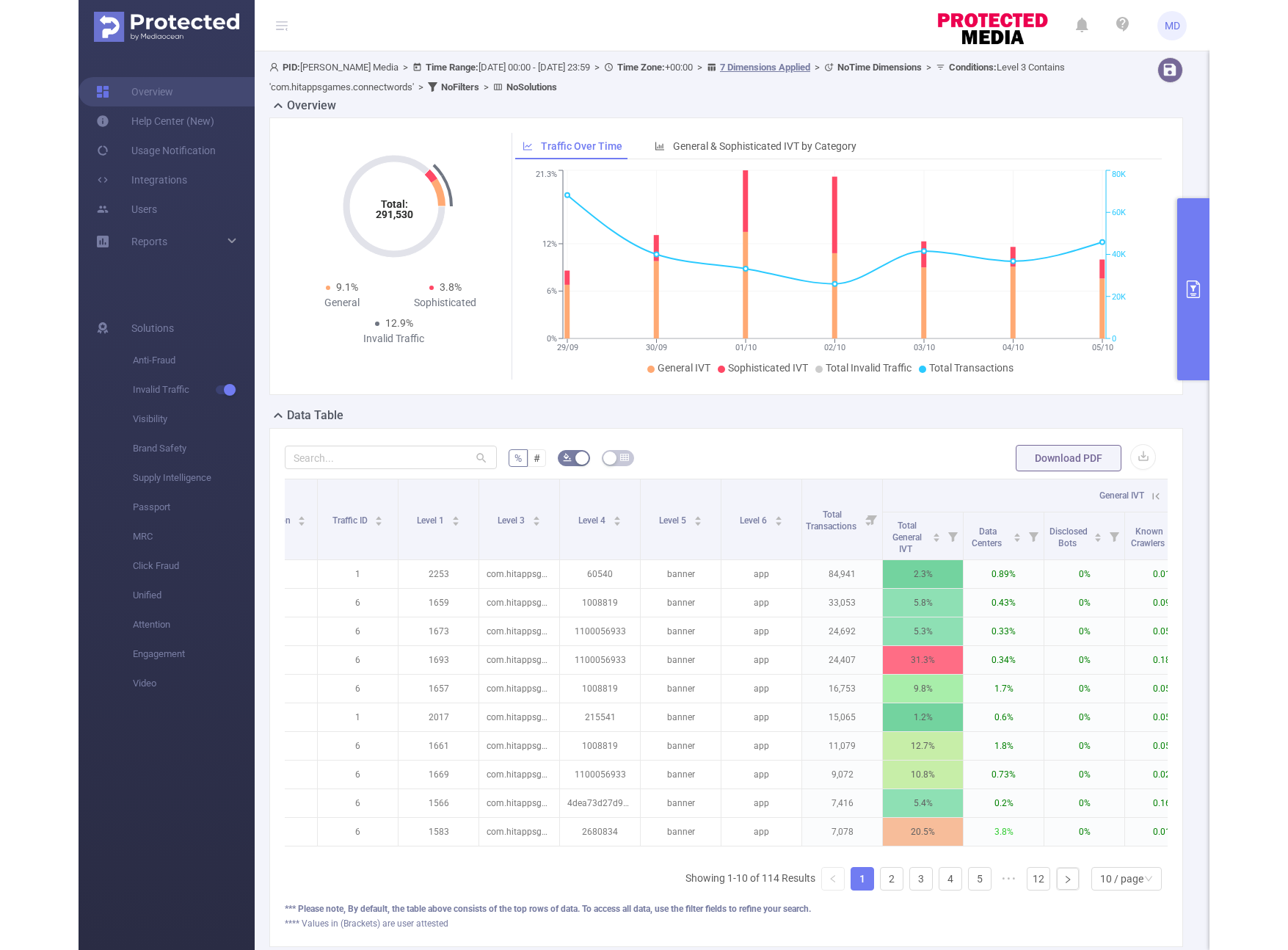
scroll to position [0, 33]
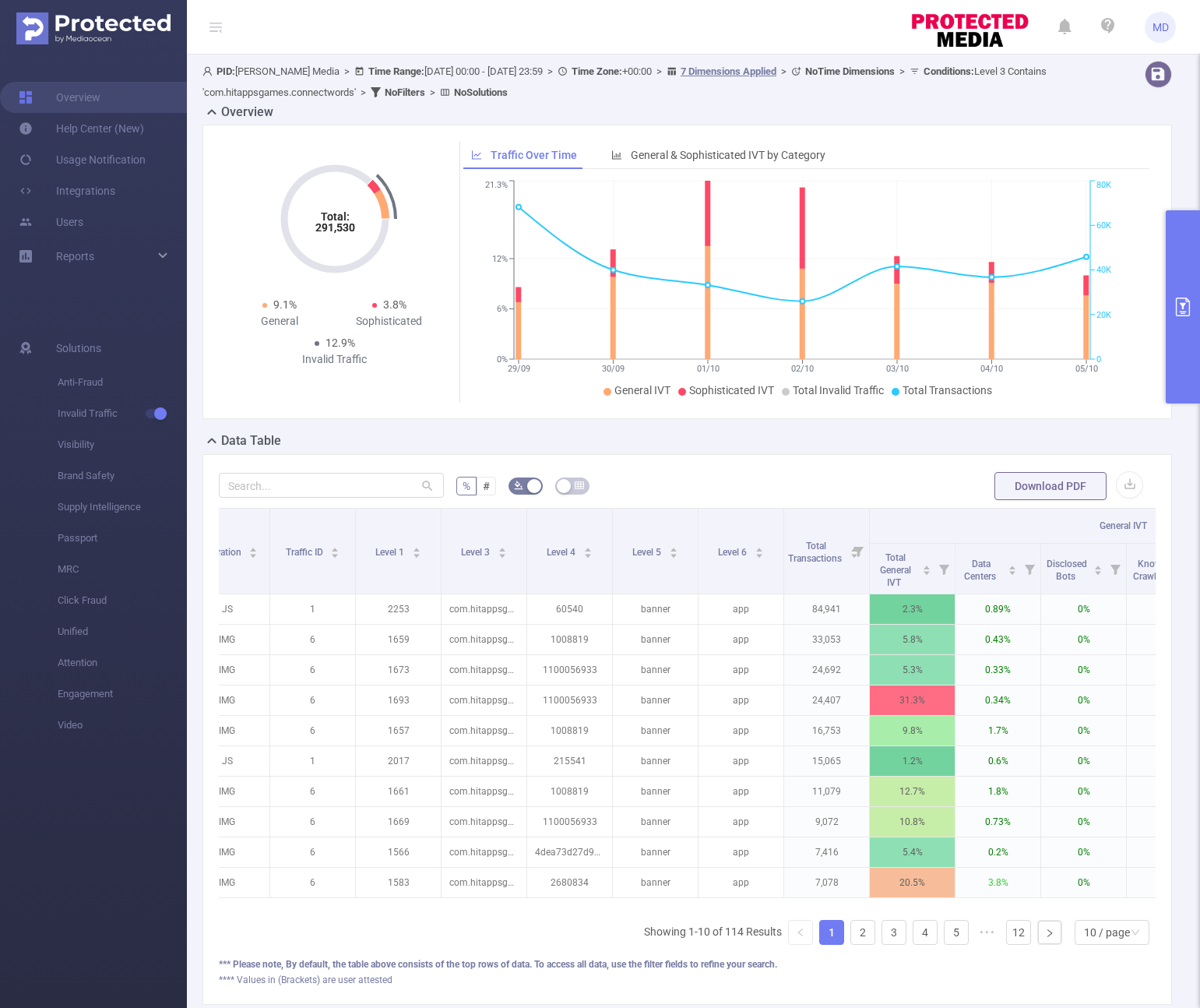
click at [1045, 342] on button "primary" at bounding box center [1182, 307] width 34 height 193
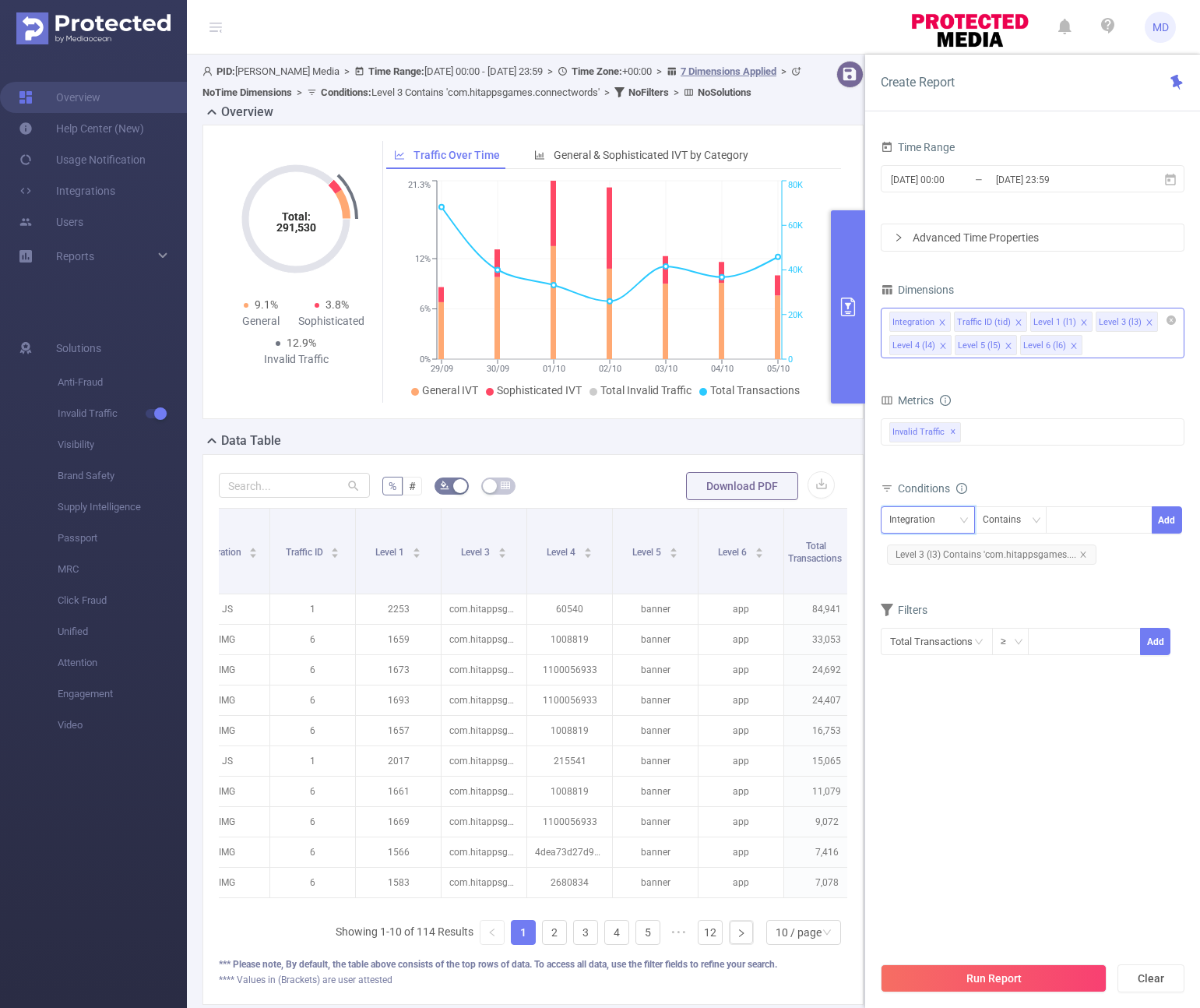
click at [926, 518] on div "Integration" at bounding box center [918, 520] width 57 height 26
click at [938, 648] on li "Level 4 (l4)" at bounding box center [927, 652] width 94 height 25
click at [1045, 522] on div at bounding box center [1099, 520] width 90 height 26
paste input "1100056933"
type input "1100056933"
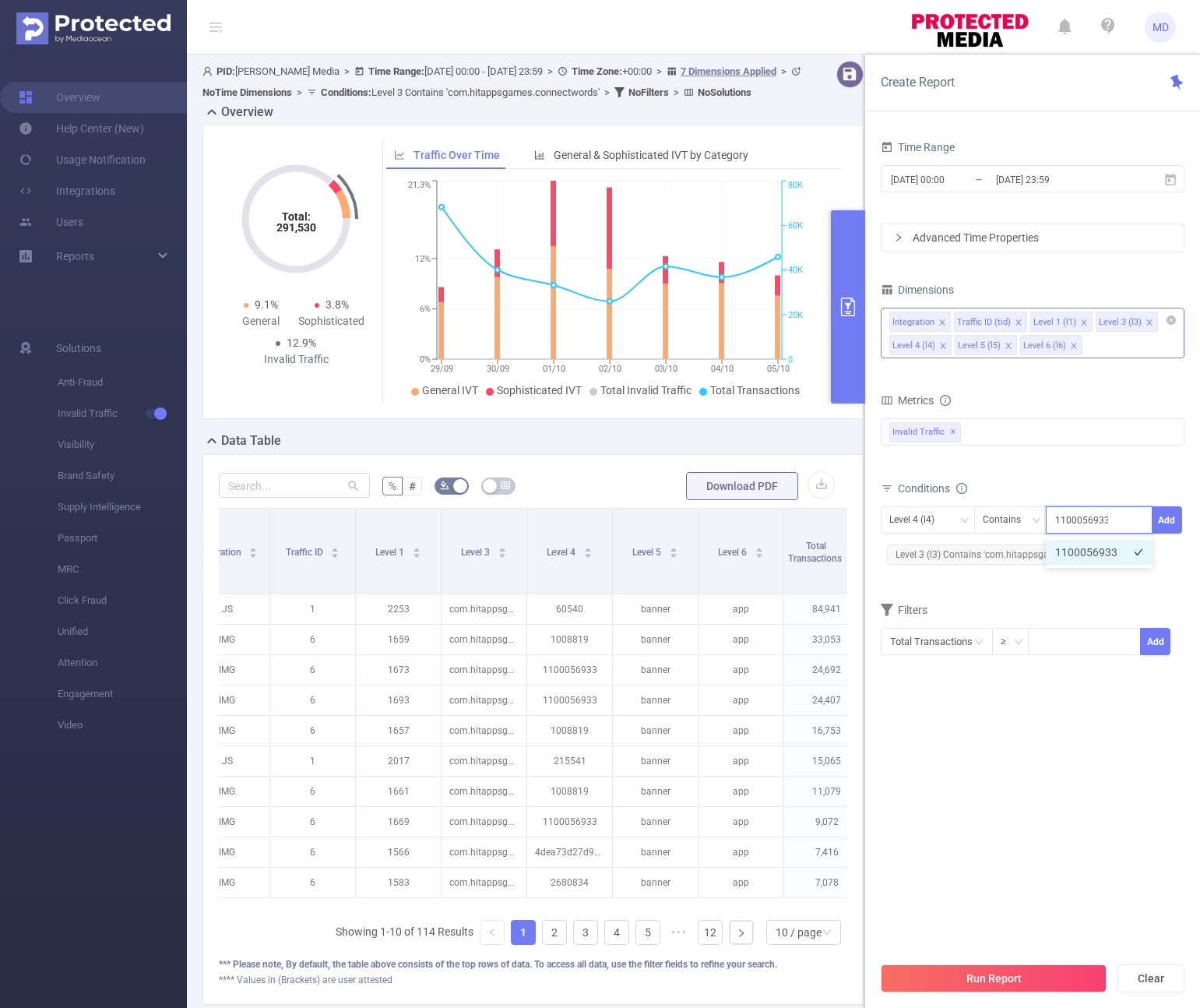
click at [1045, 553] on li "1100056933" at bounding box center [1099, 553] width 106 height 25
click at [1045, 517] on button "Add" at bounding box center [1167, 520] width 30 height 28
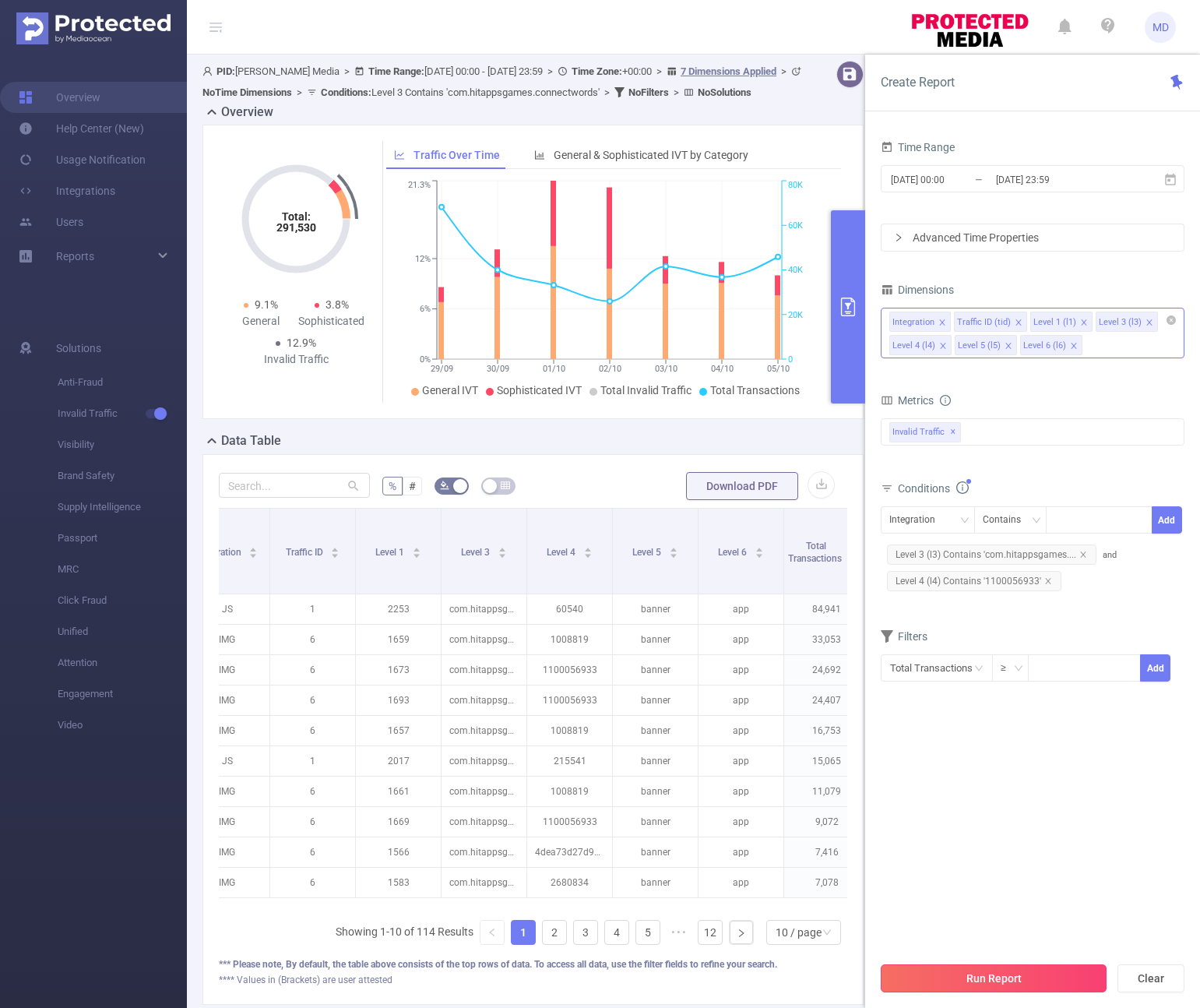
click at [1001, 983] on button "Run Report" at bounding box center [993, 978] width 226 height 28
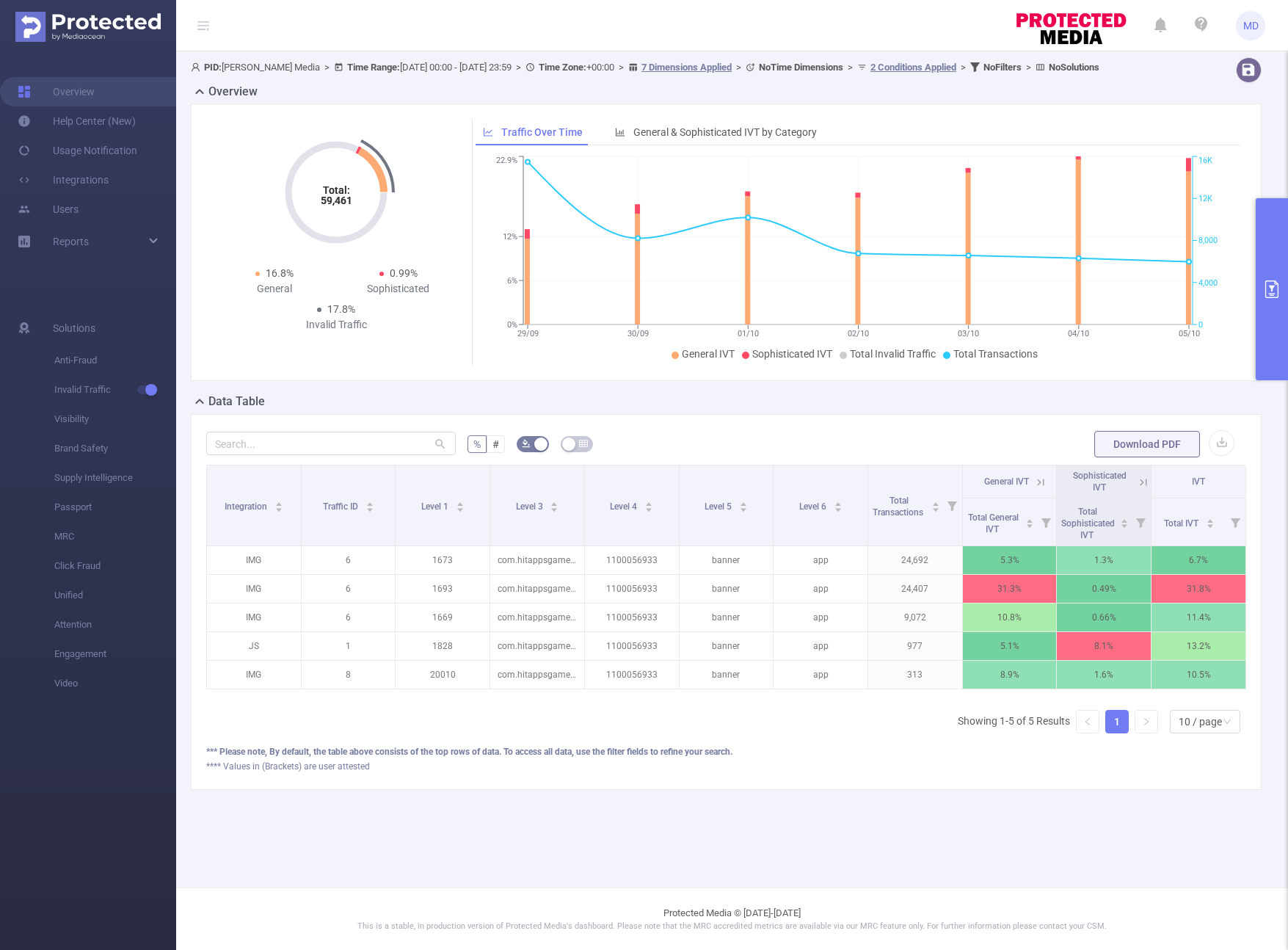
click at [985, 292] on icon "primary" at bounding box center [1271, 289] width 17 height 17
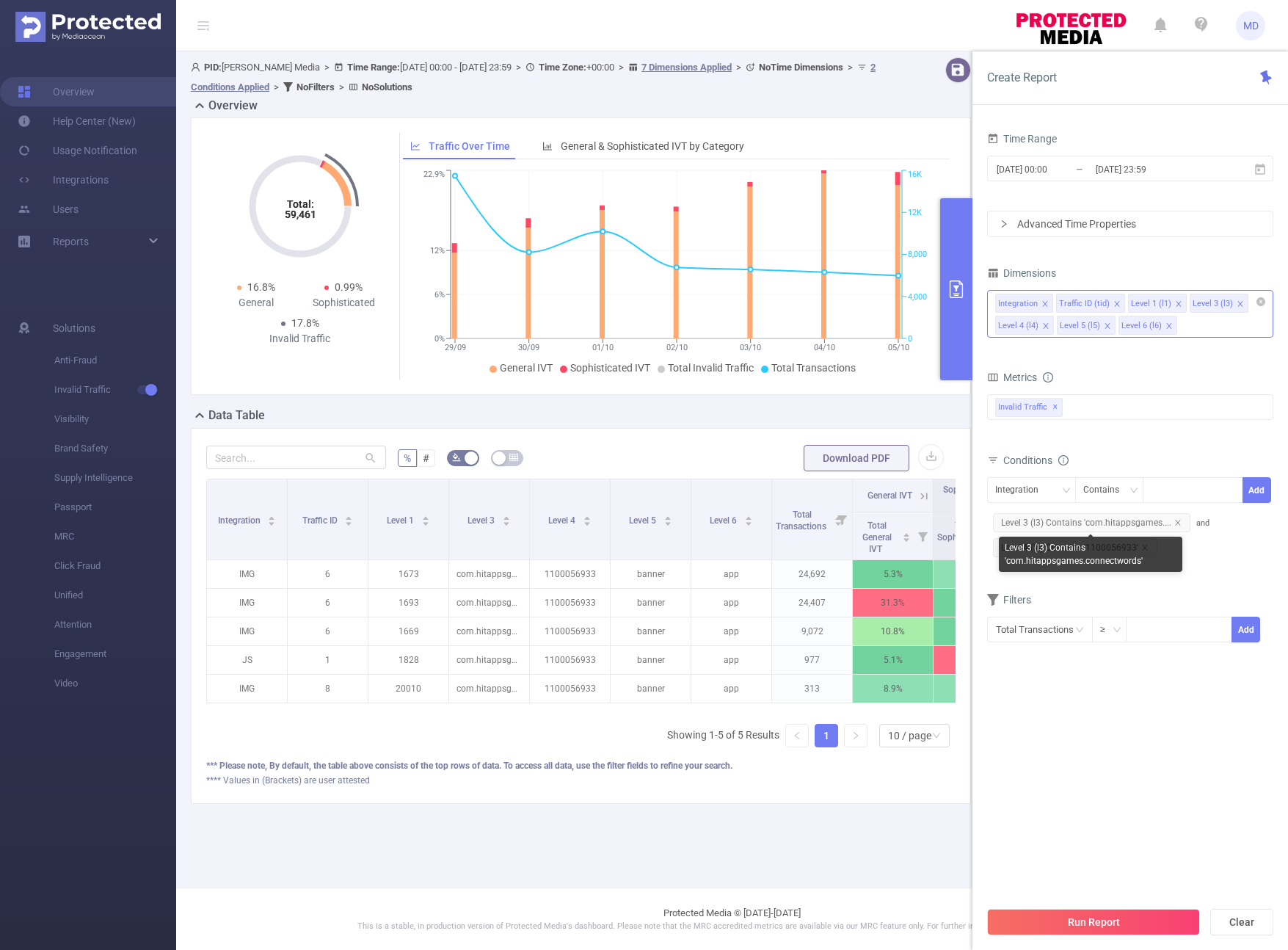
click at [985, 561] on div "Level 3 (l3) Contains 'com.hitappsgames.connectwords'" at bounding box center [1090, 554] width 183 height 36
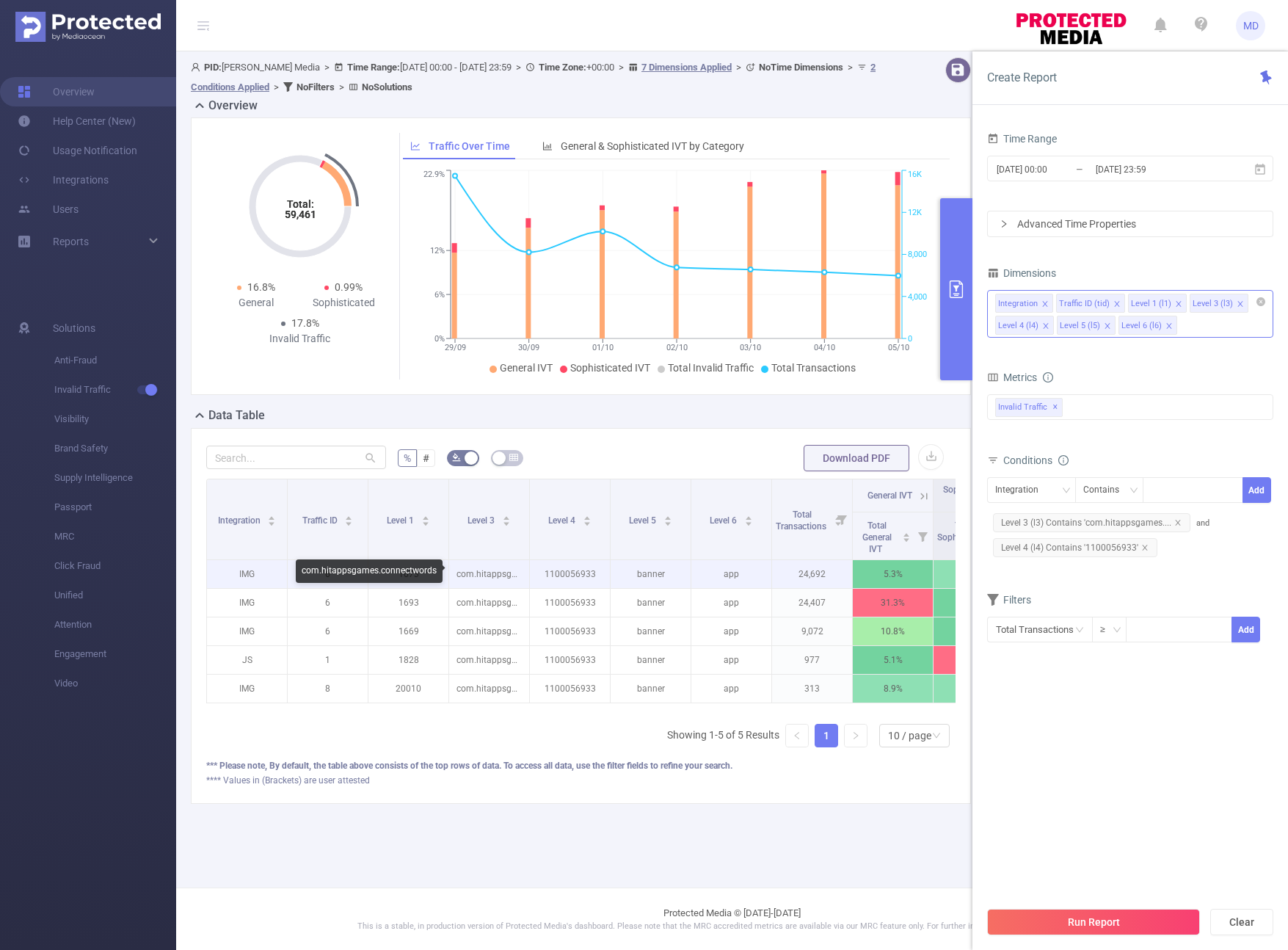
click at [488, 576] on p "com.hitappsgames.connectwords" at bounding box center [488, 574] width 80 height 28
click at [420, 573] on div "com.hitappsgames.connectwords" at bounding box center [369, 571] width 147 height 24
click at [420, 572] on div "com.hitappsgames.connectwords" at bounding box center [369, 571] width 147 height 24
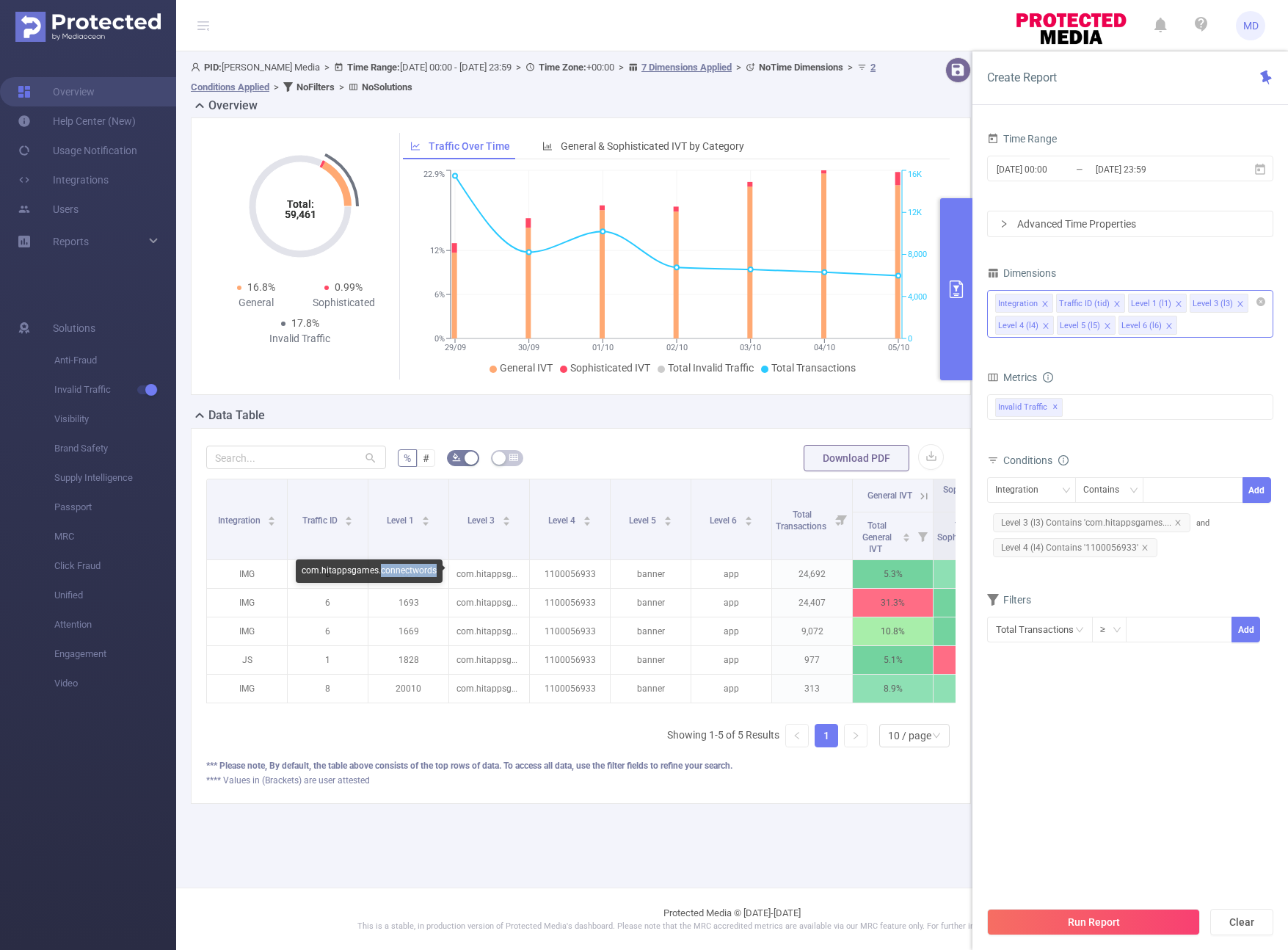
click at [420, 572] on div "com.hitappsgames.connectwords" at bounding box center [369, 571] width 147 height 24
copy div "com.hitappsgames.connectwords"
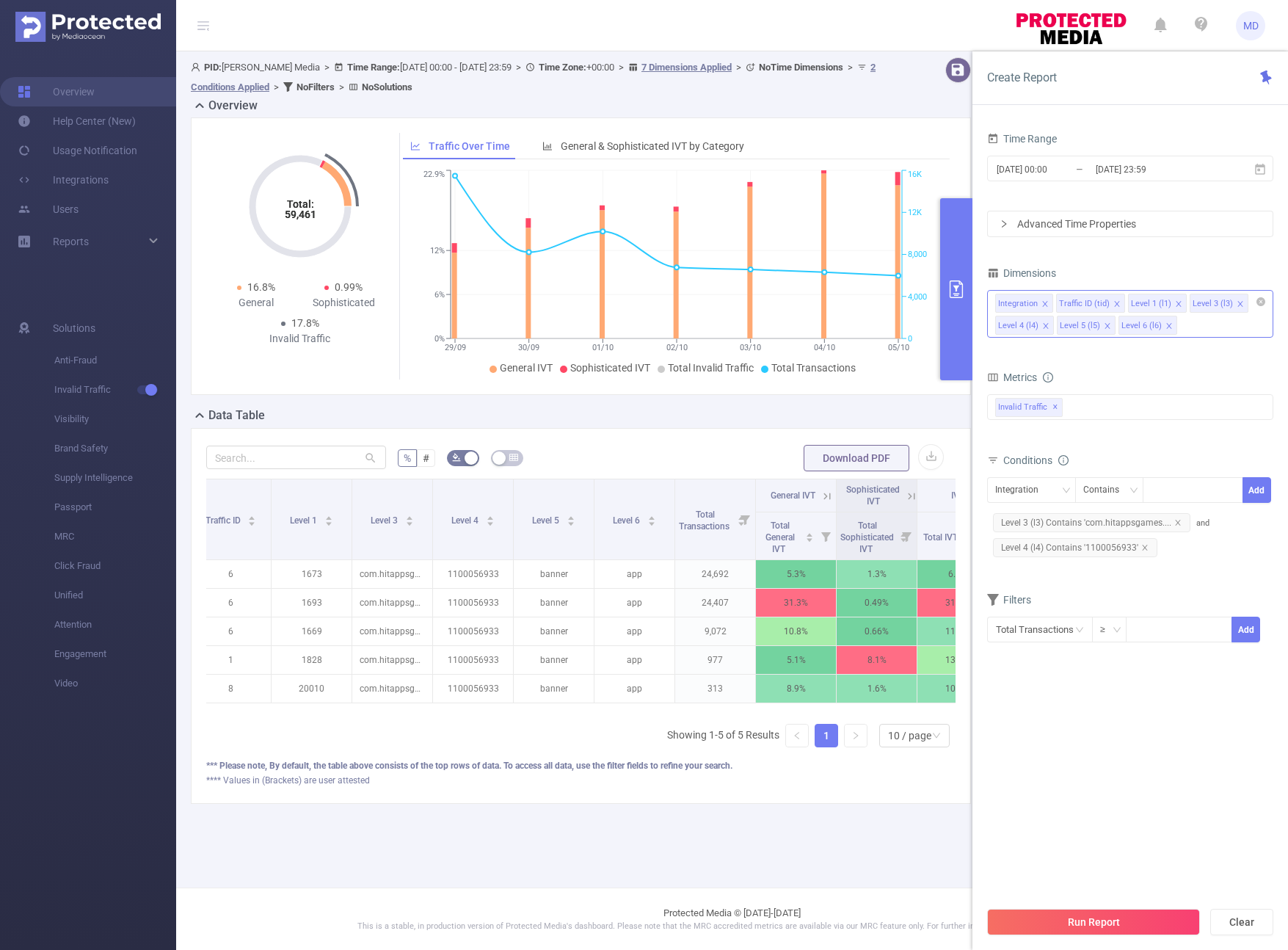
scroll to position [0, 142]
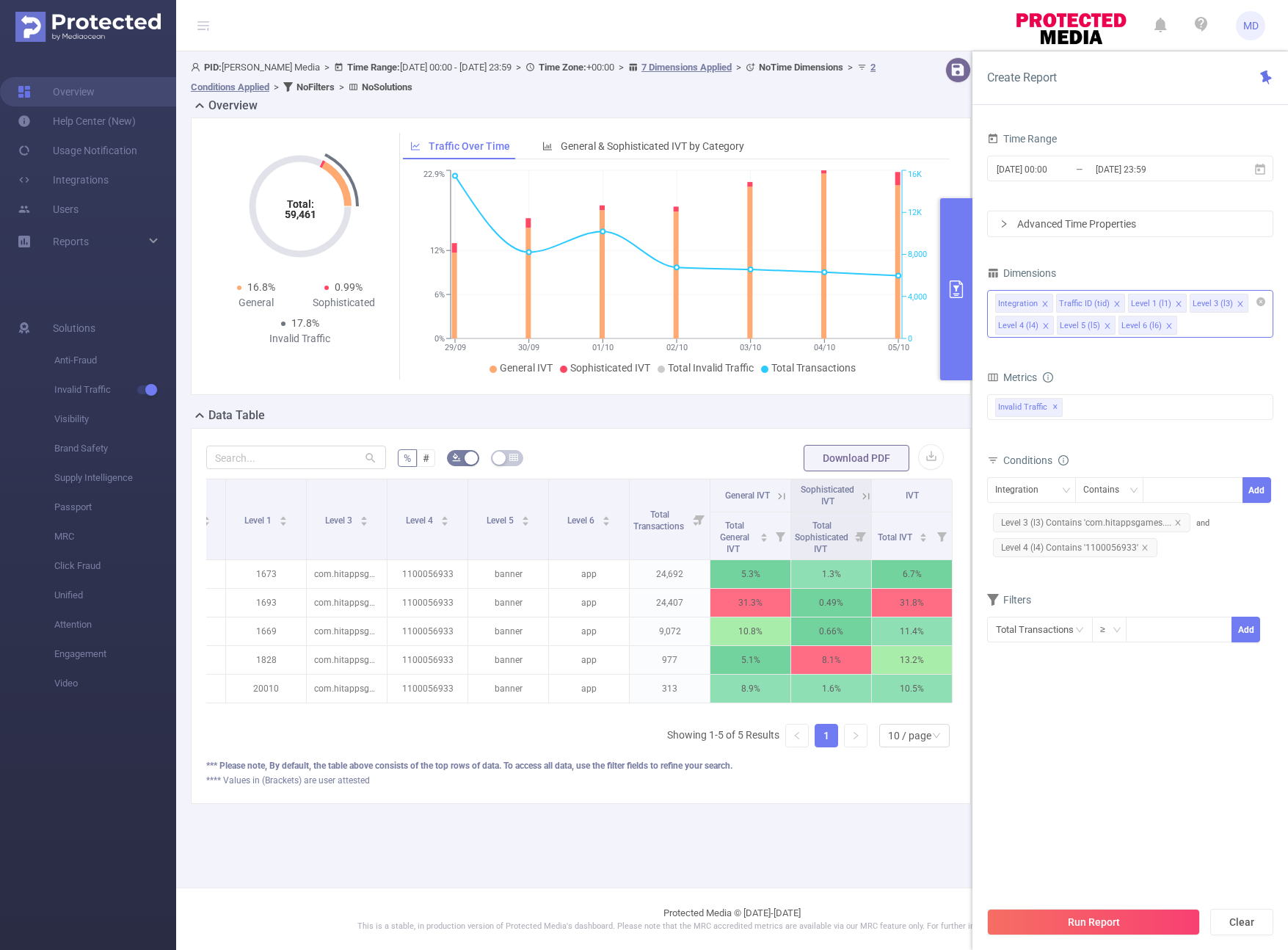
click at [776, 491] on icon at bounding box center [781, 496] width 13 height 13
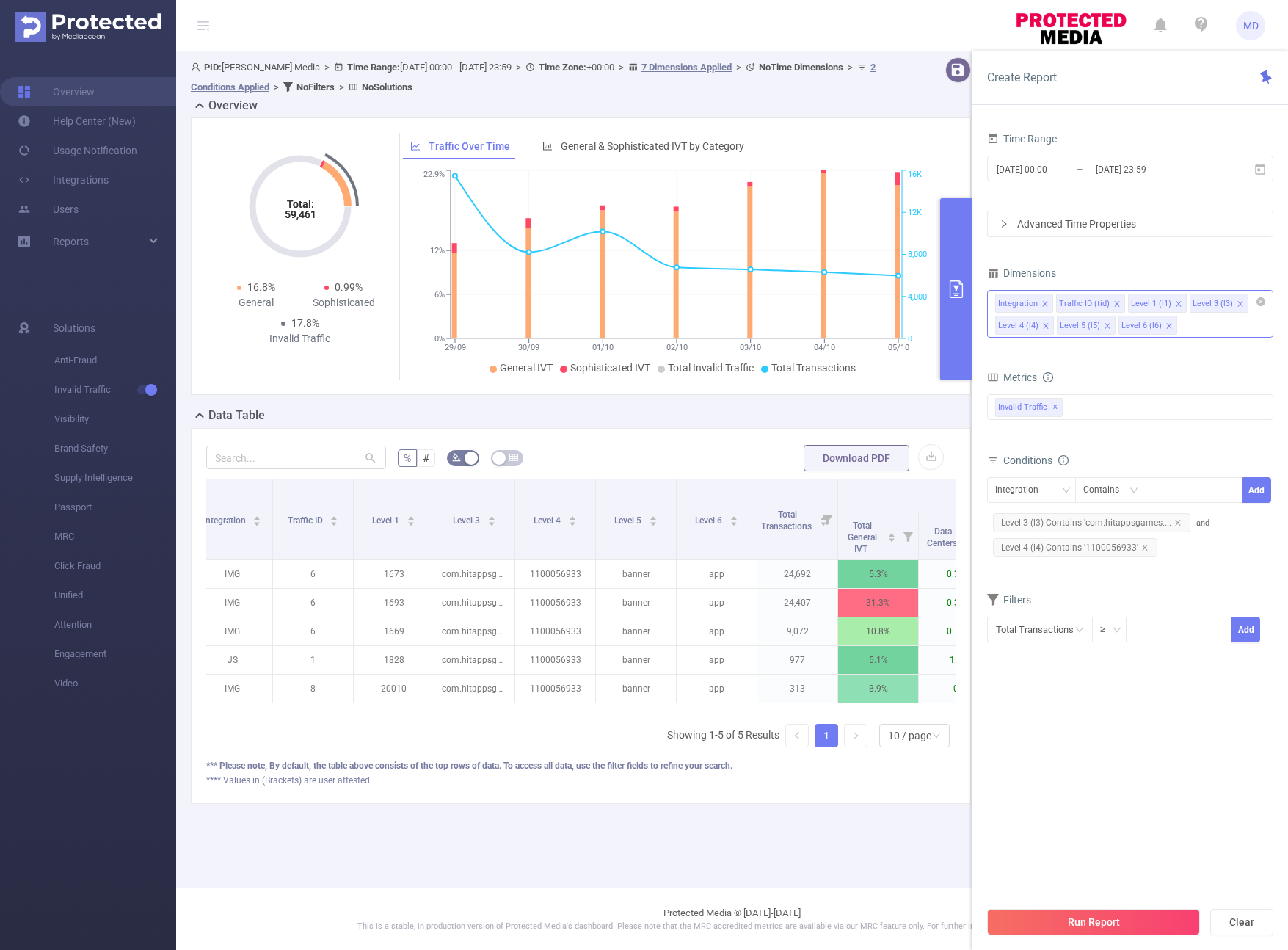
scroll to position [0, 15]
click at [985, 170] on input "[DATE] 23:59" at bounding box center [1154, 169] width 119 height 20
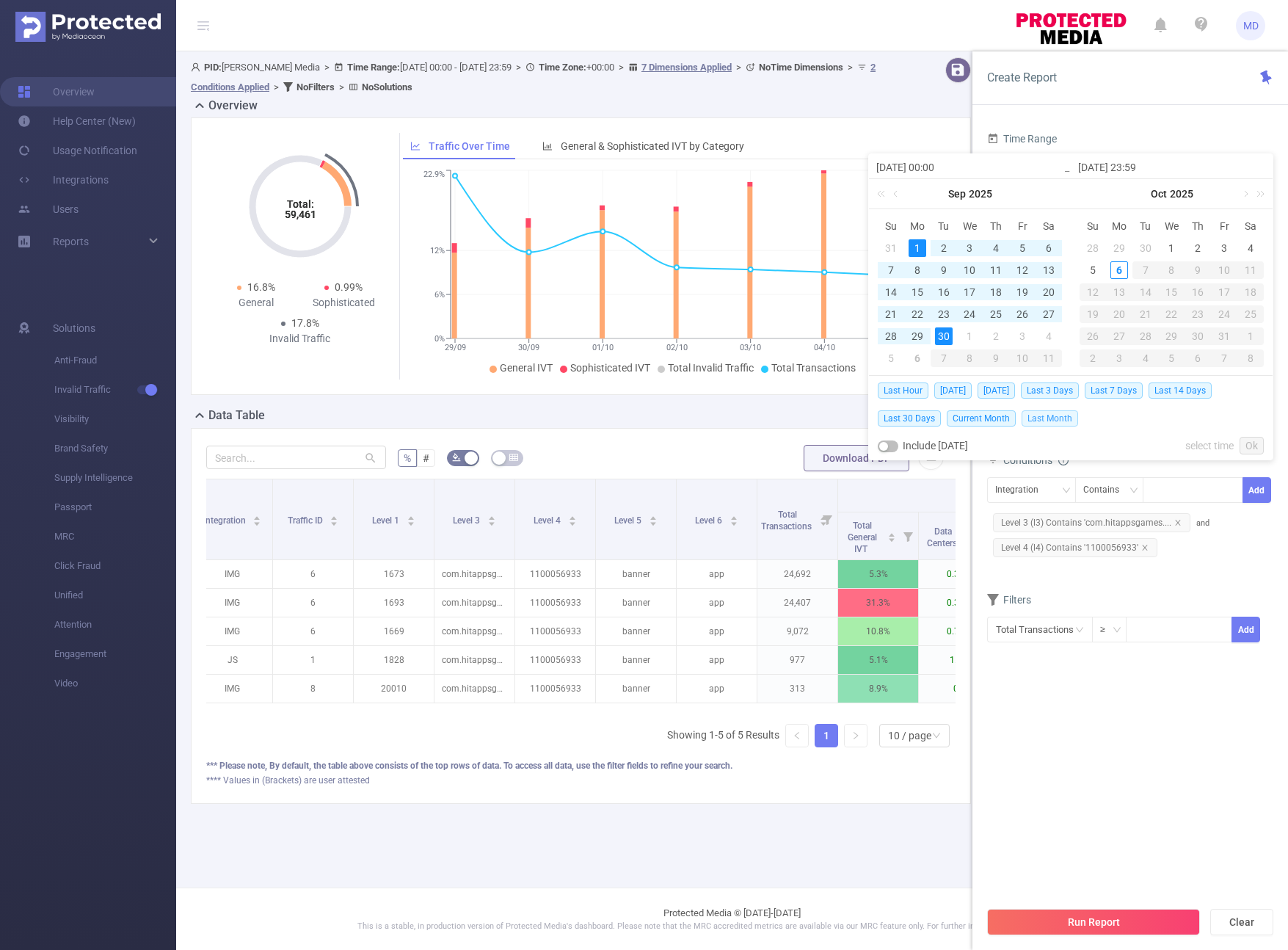
click at [985, 417] on span "Last Month" at bounding box center [1050, 418] width 57 height 16
type input "[DATE] 00:00"
type input "[DATE] 23:59"
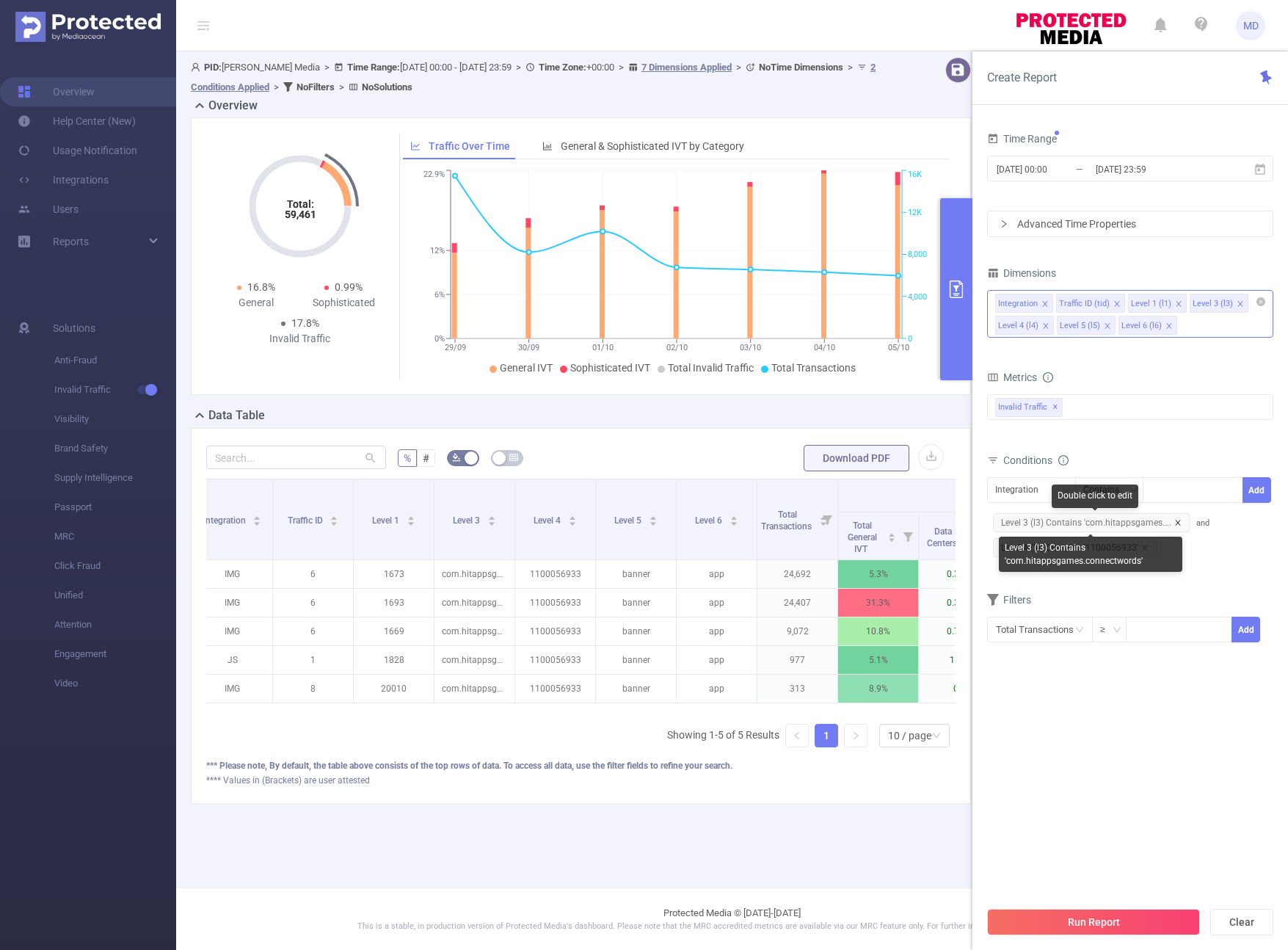
click at [985, 519] on icon "icon: close" at bounding box center [1177, 522] width 7 height 7
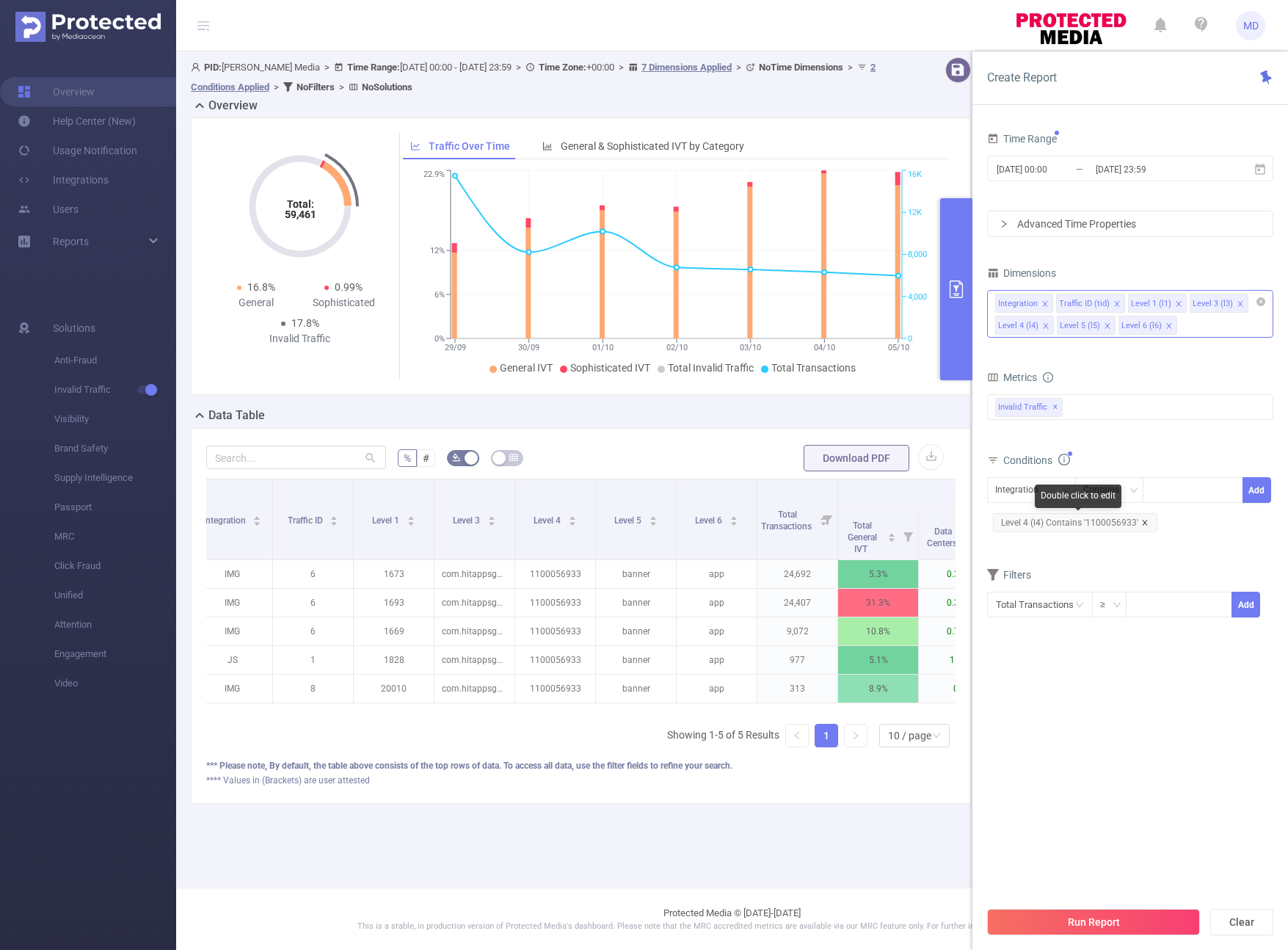
click at [985, 522] on icon "icon: close" at bounding box center [1144, 522] width 7 height 7
click at [985, 322] on div "Integration Traffic ID (tid) Level 1 (l1) Level 3 (l3) Level 4 (l4) Level 5 (l5…" at bounding box center [1130, 314] width 286 height 47
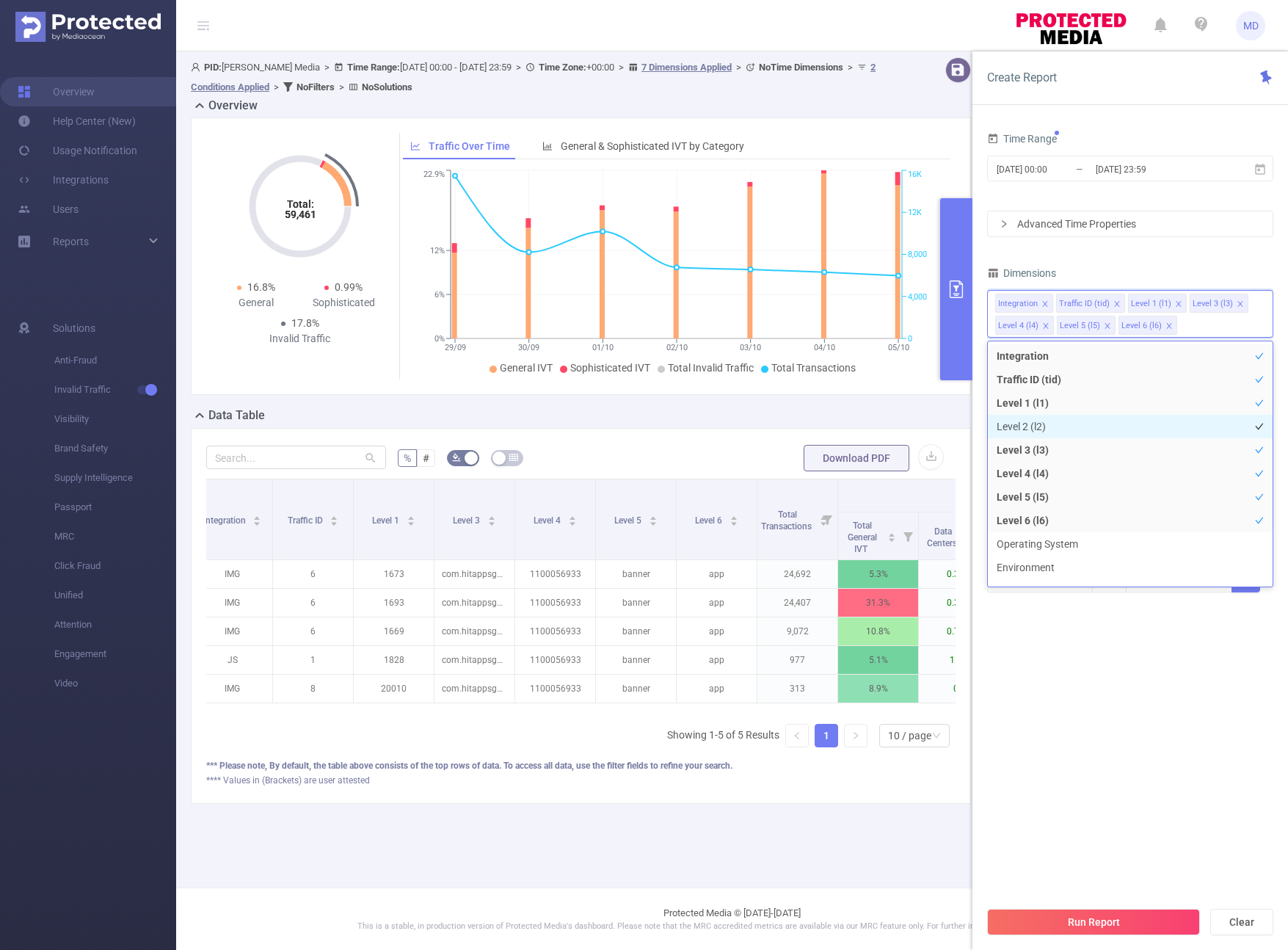
click at [985, 421] on li "Level 2 (l2)" at bounding box center [1130, 427] width 284 height 24
click at [985, 266] on div "Dimensions" at bounding box center [1130, 275] width 286 height 25
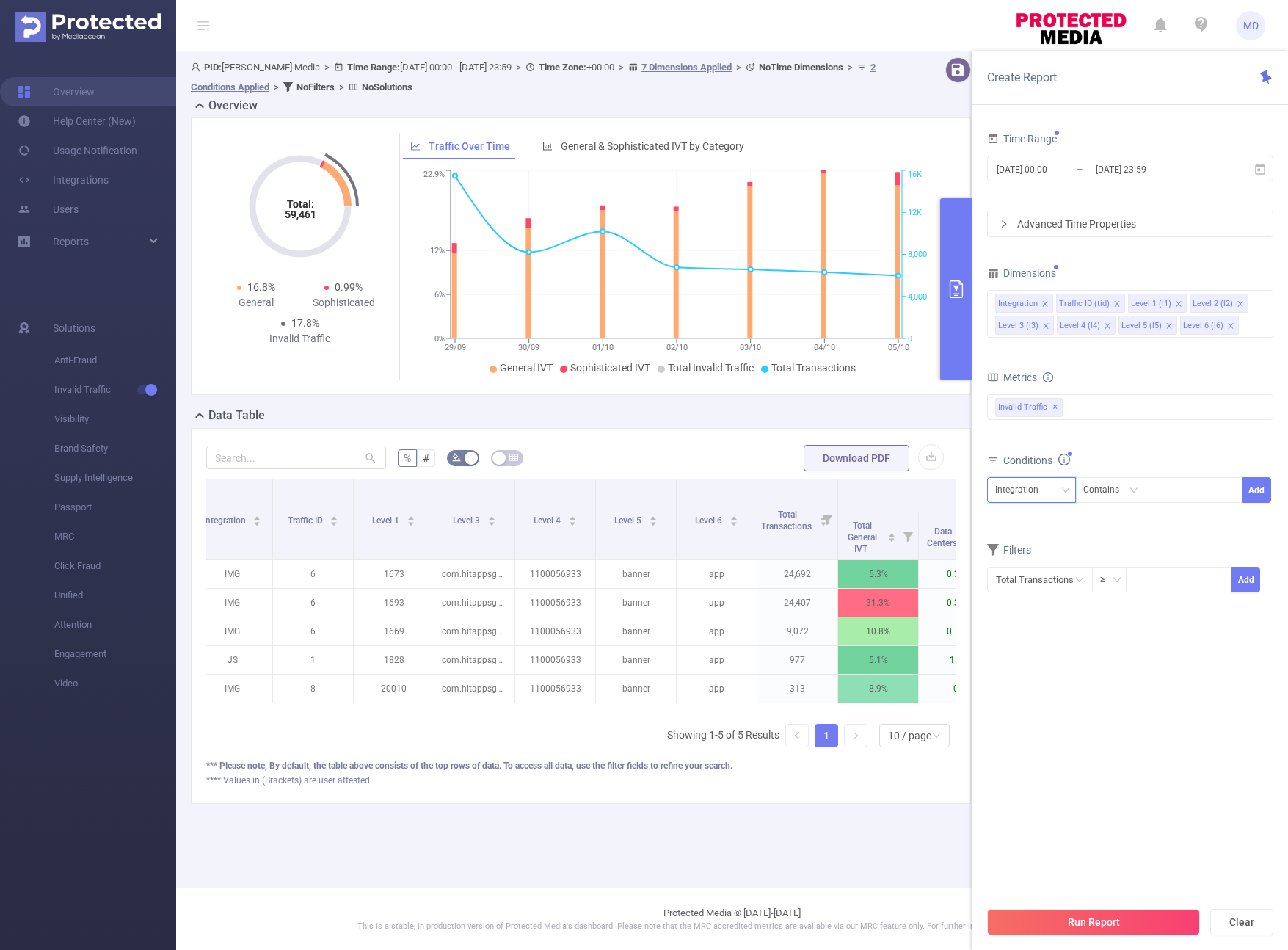
click at [985, 481] on div "Integration" at bounding box center [1022, 490] width 54 height 25
click at [985, 452] on div "Conditions" at bounding box center [1130, 462] width 286 height 25
click at [985, 495] on div "Integration" at bounding box center [1022, 490] width 54 height 25
click at [985, 537] on li "Traffic ID (tid)" at bounding box center [1031, 533] width 89 height 24
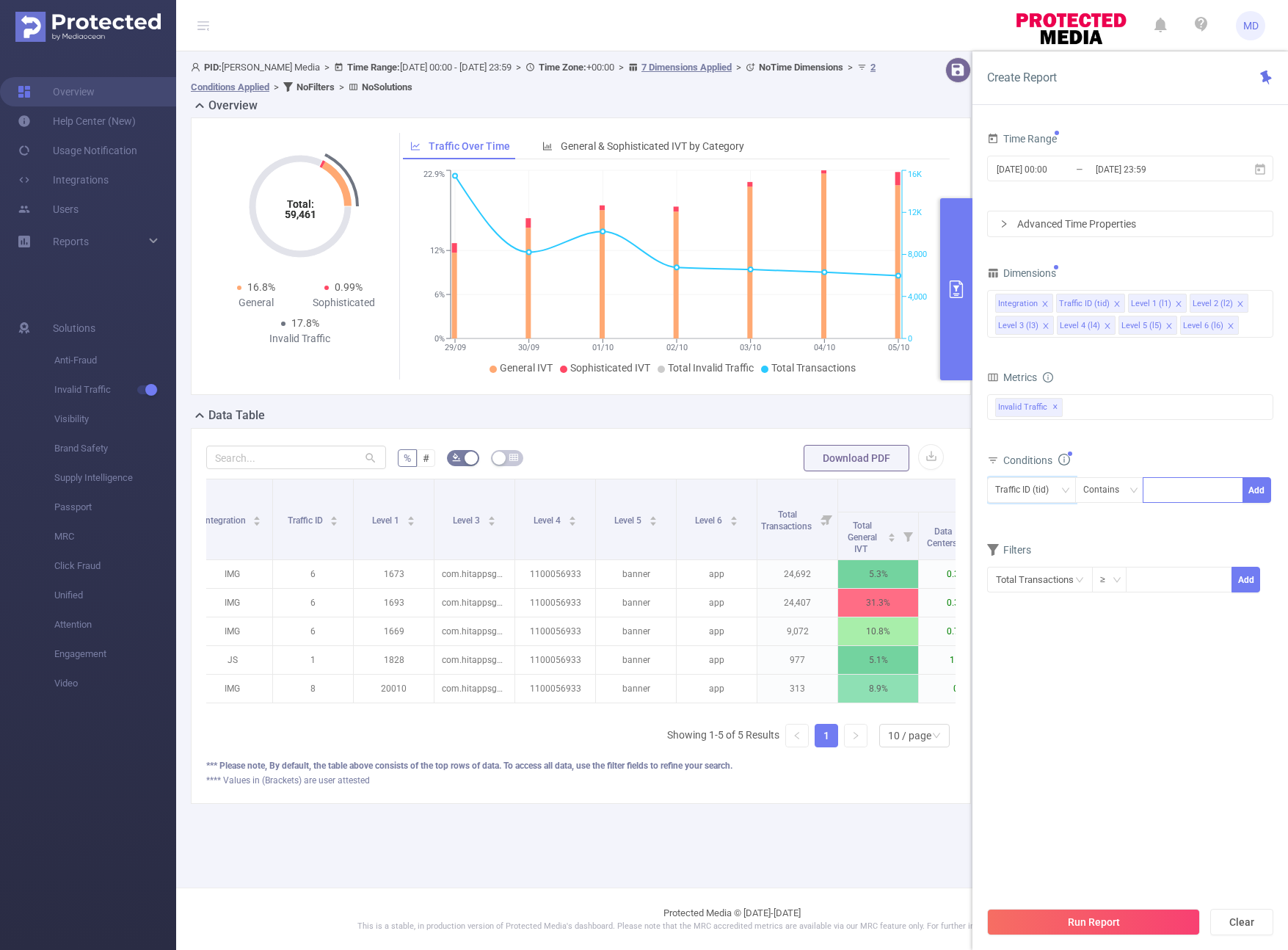
click at [985, 488] on div at bounding box center [1192, 490] width 85 height 25
type input "6"
click at [985, 520] on li "6" at bounding box center [1192, 521] width 100 height 24
click at [985, 499] on button "Add" at bounding box center [1256, 490] width 28 height 26
click at [985, 491] on div "Double click to edit" at bounding box center [1060, 496] width 87 height 24
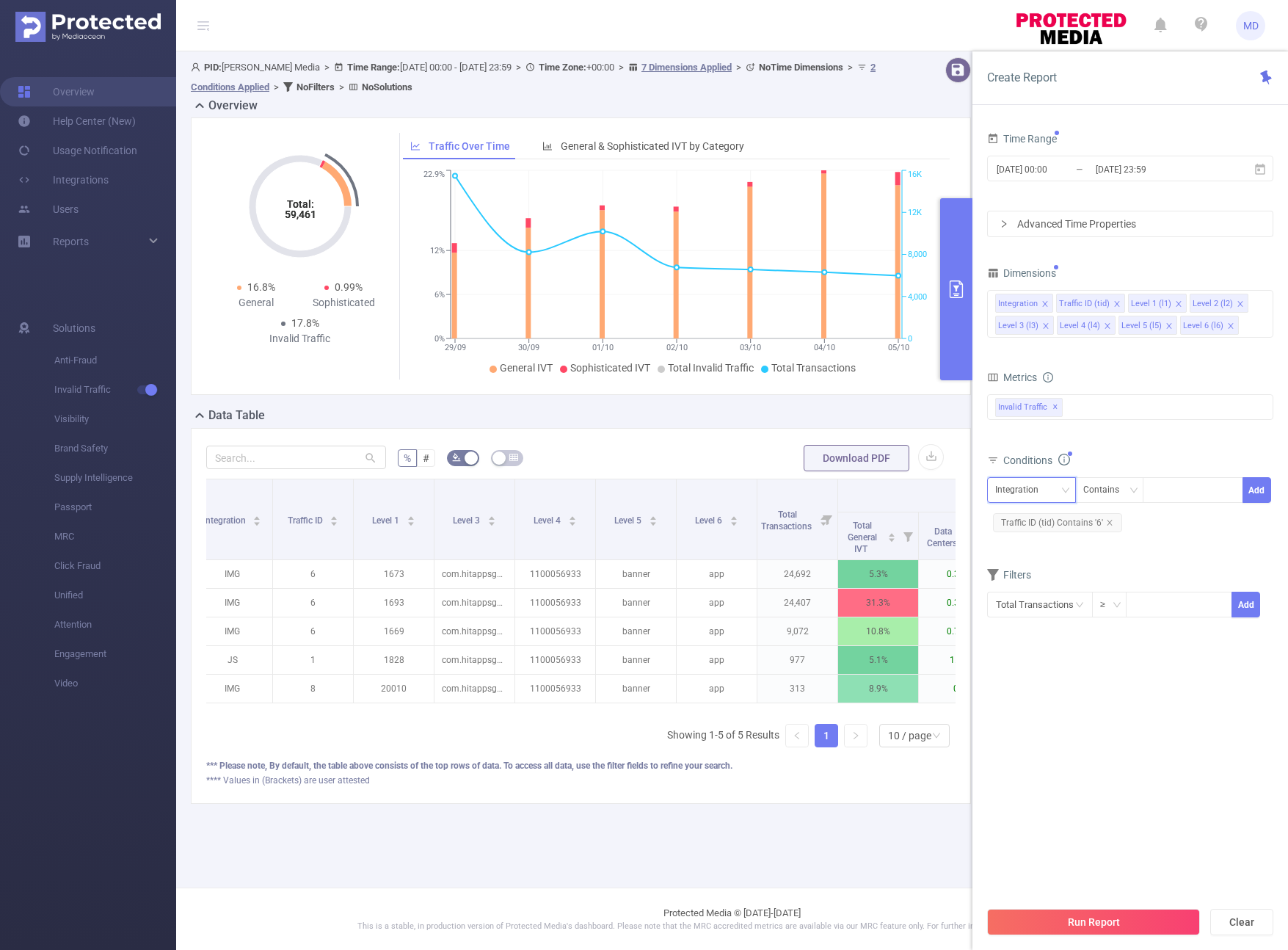
click at [985, 482] on div "Integration" at bounding box center [1022, 490] width 54 height 25
click at [985, 571] on li "Level 1 (l1)" at bounding box center [1031, 564] width 89 height 24
click at [985, 488] on div at bounding box center [1192, 490] width 85 height 25
type input "1657"
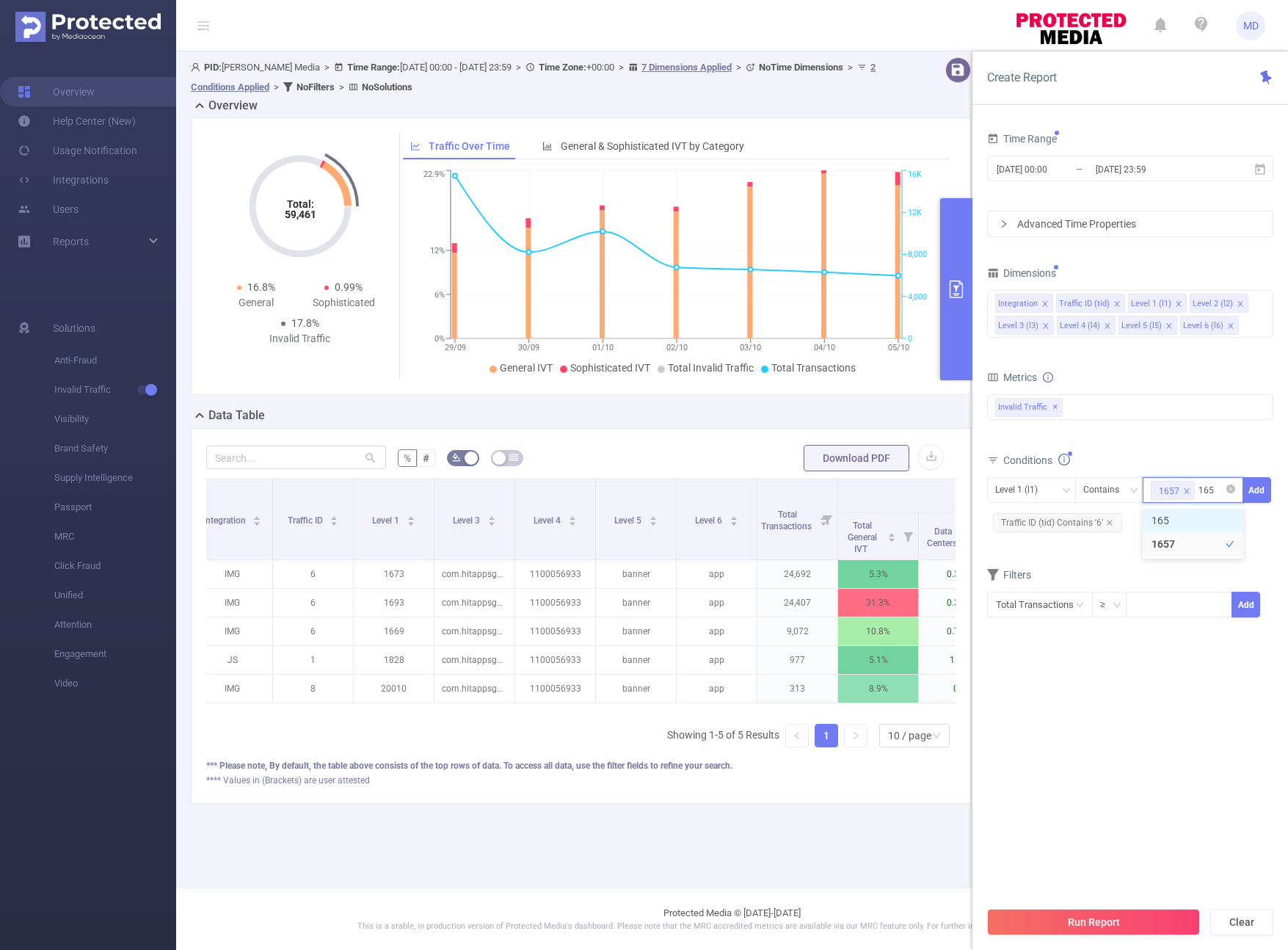
type input "1659"
type input "1661"
type input "1665"
type input "1663"
type input "1667"
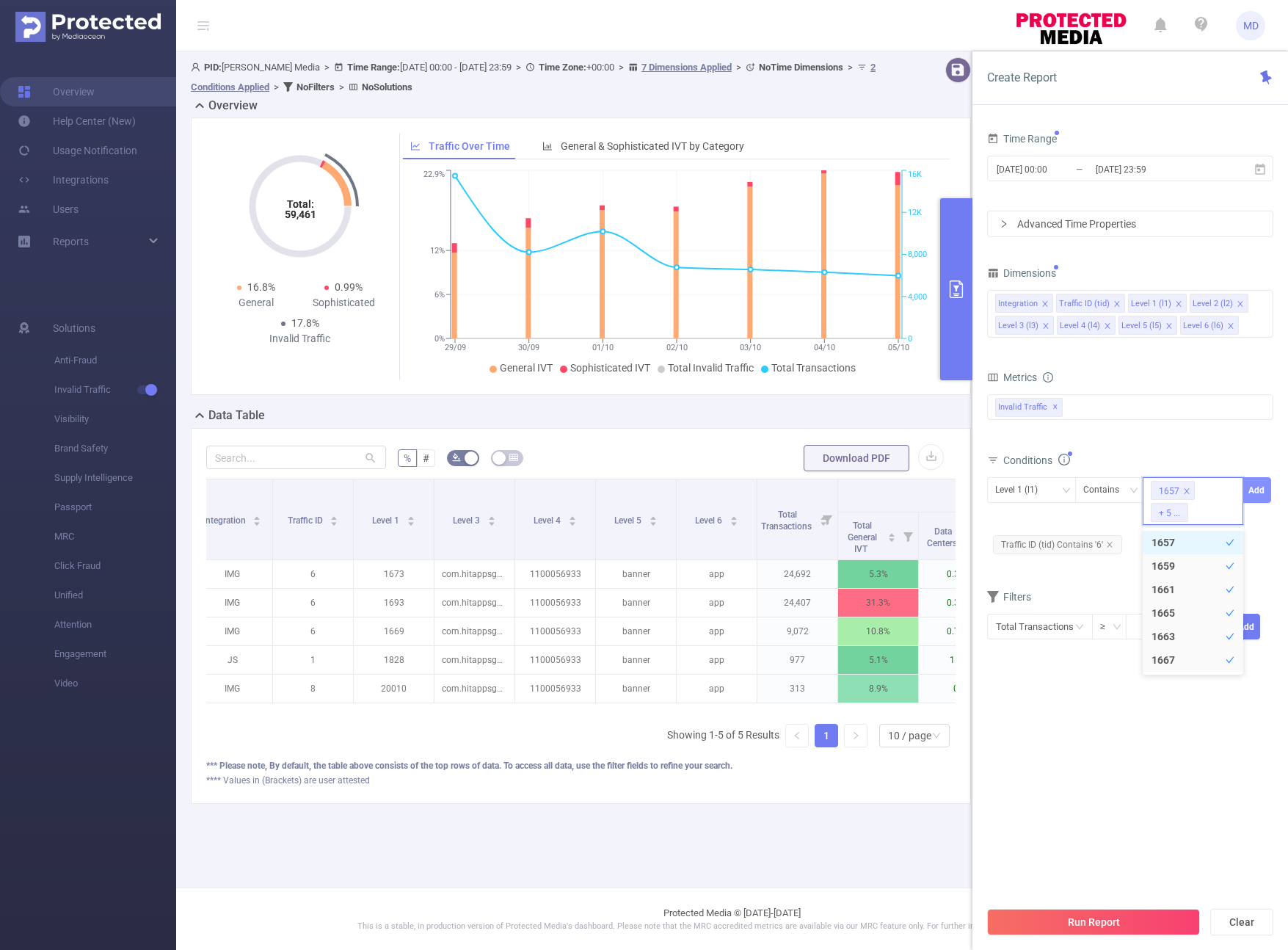
click at [985, 488] on button "Add" at bounding box center [1256, 490] width 28 height 26
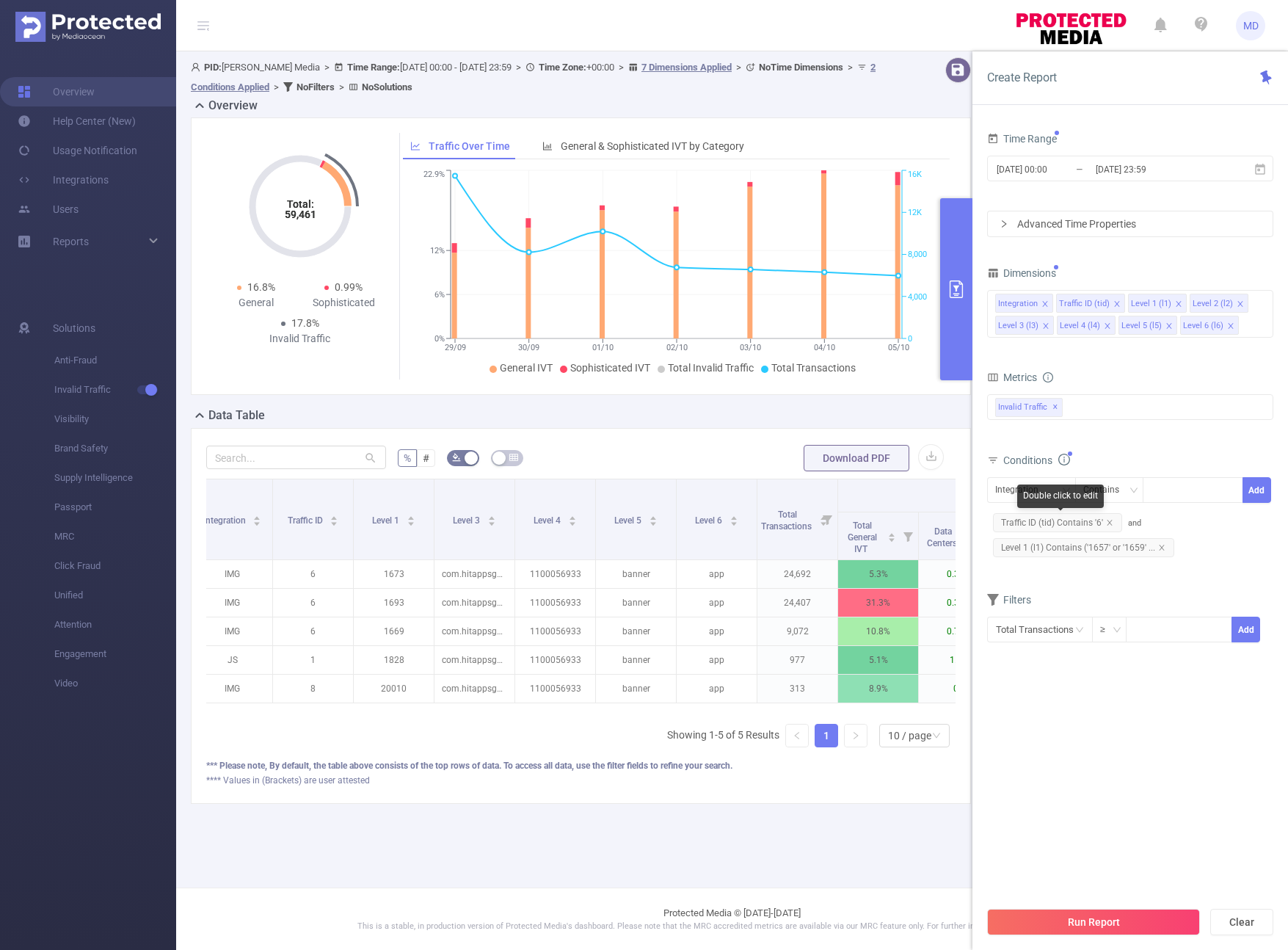
click at [985, 496] on div "Double click to edit" at bounding box center [1060, 496] width 87 height 24
click at [985, 492] on div "Integration" at bounding box center [1022, 490] width 54 height 25
click at [985, 580] on li "Level 2 (l2)" at bounding box center [1031, 588] width 89 height 24
click at [985, 325] on icon "icon: close" at bounding box center [1045, 326] width 7 height 7
click at [985, 489] on div at bounding box center [1192, 490] width 85 height 25
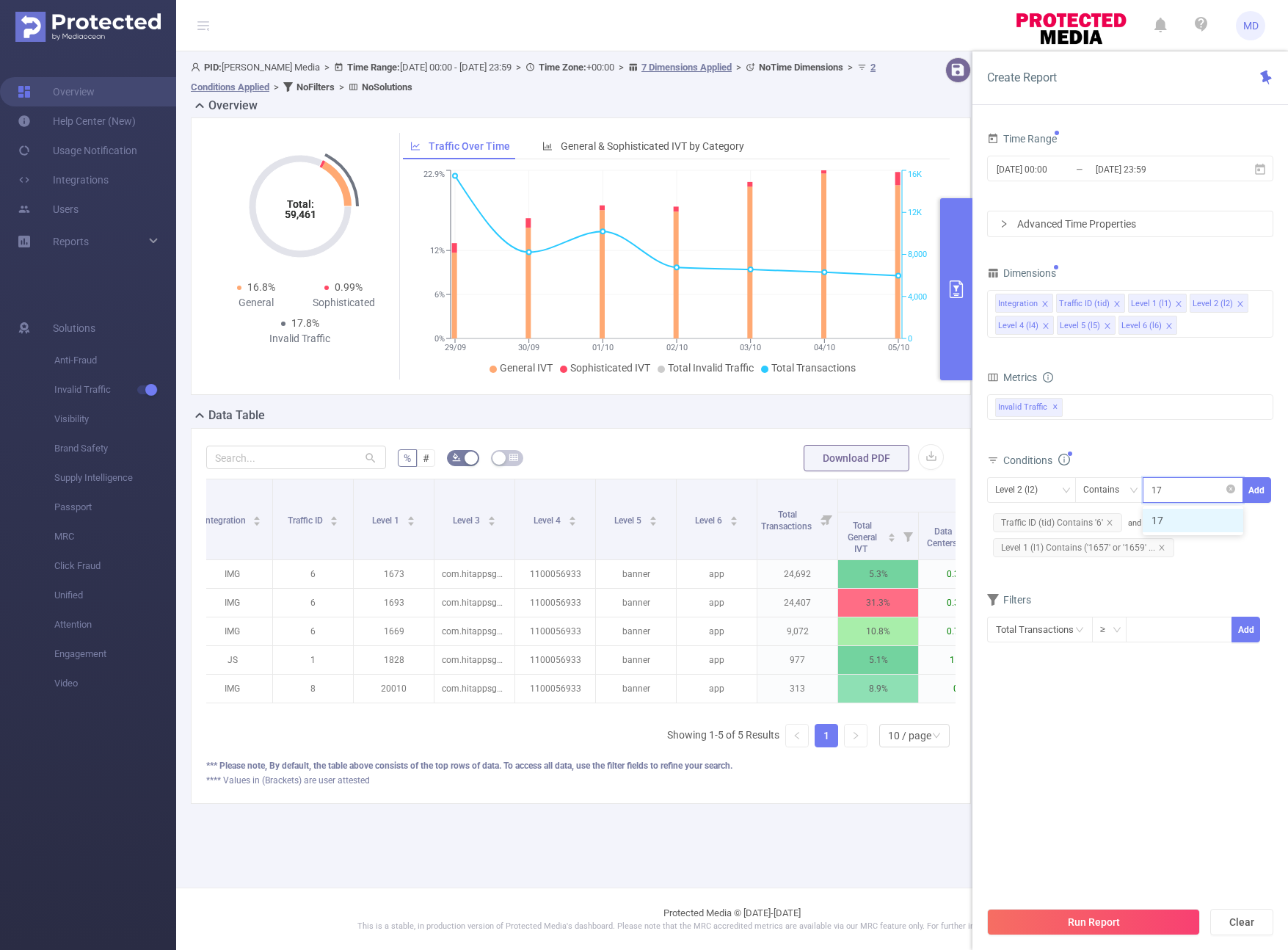
type input "1764"
type input "1646"
type input "1825"
type input "1633"
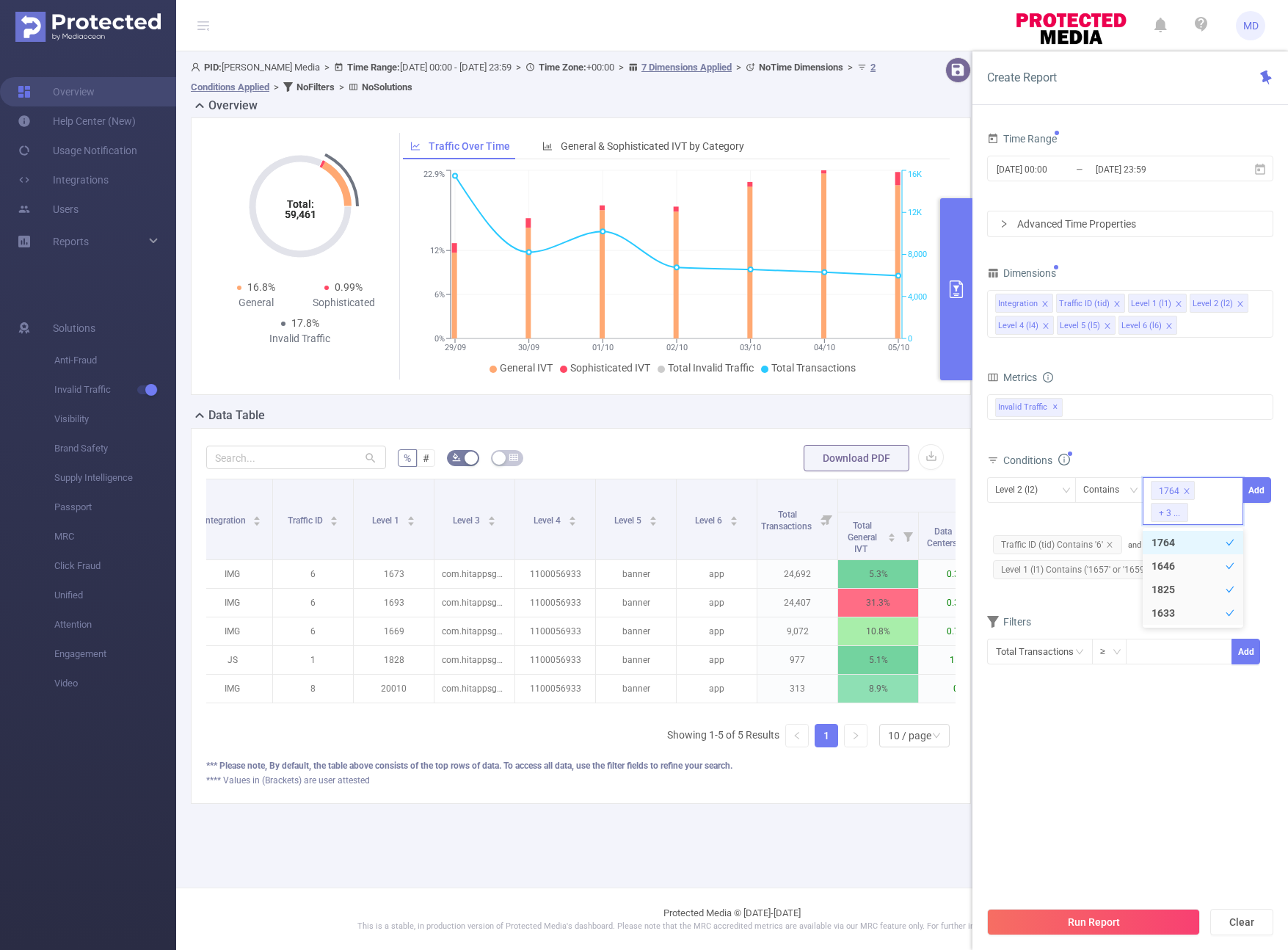
click at [985, 491] on div "Time Range [DATE] 00:00 _ [DATE] 23:59 Advanced Time Properties Dimensions Inte…" at bounding box center [1130, 545] width 315 height 861
click at [985, 491] on button "Add" at bounding box center [1256, 490] width 28 height 26
click at [985, 917] on button "Run Report" at bounding box center [1093, 922] width 213 height 26
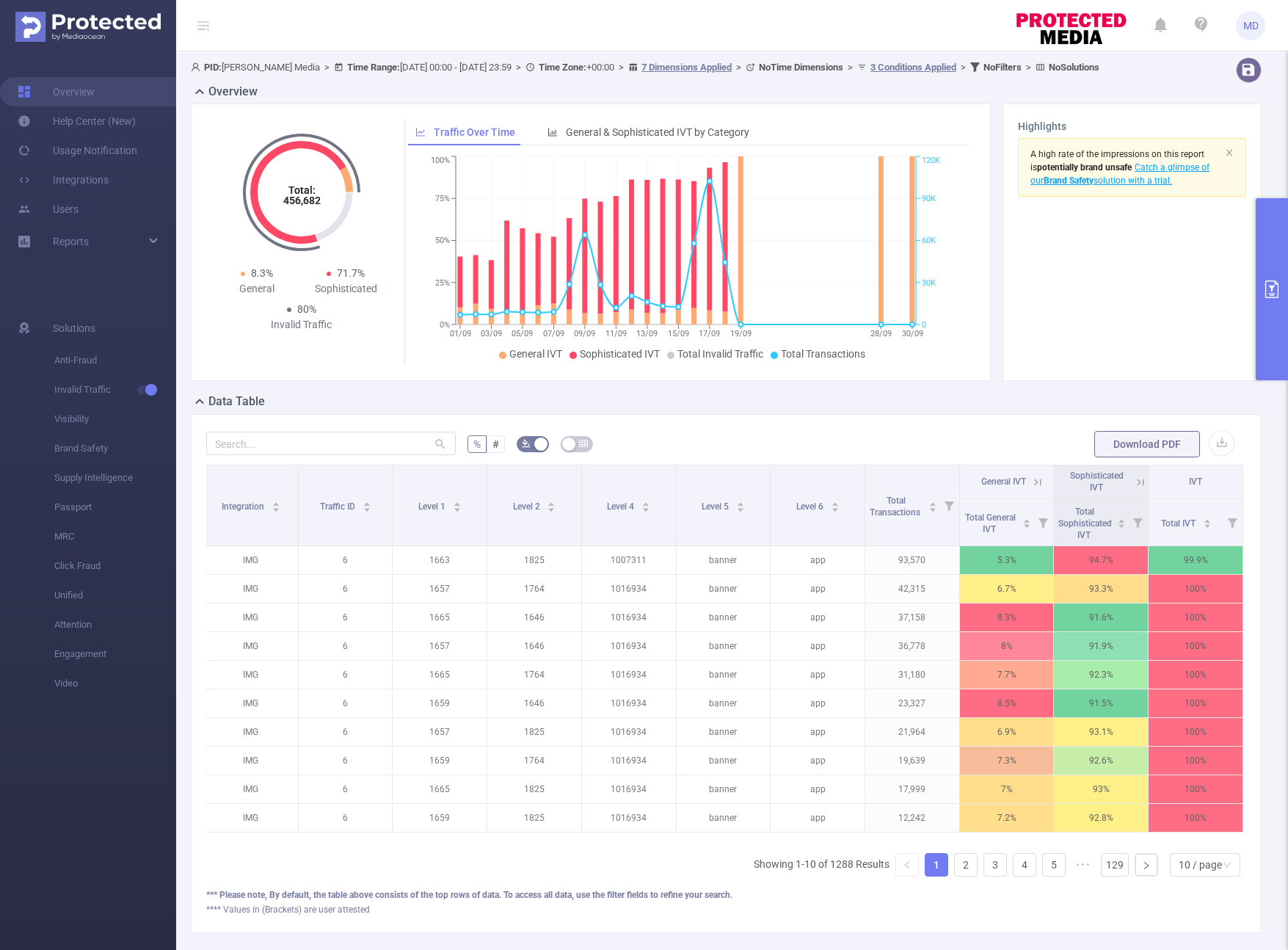
scroll to position [0, 3]
click at [985, 326] on button "primary" at bounding box center [1271, 289] width 32 height 182
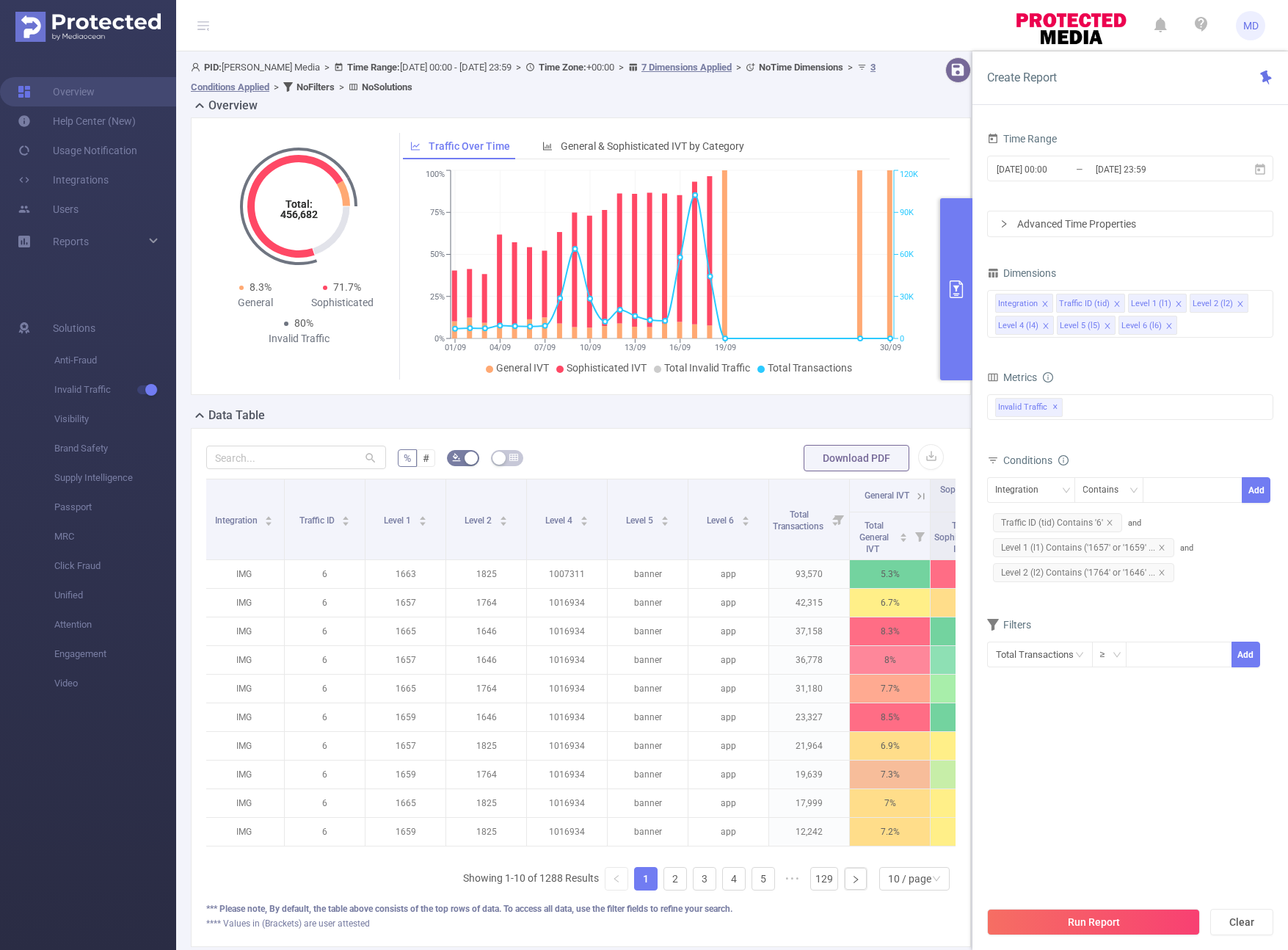
click at [985, 301] on icon "icon: close" at bounding box center [1045, 303] width 7 height 7
click at [985, 915] on button "Run Report" at bounding box center [1093, 922] width 213 height 26
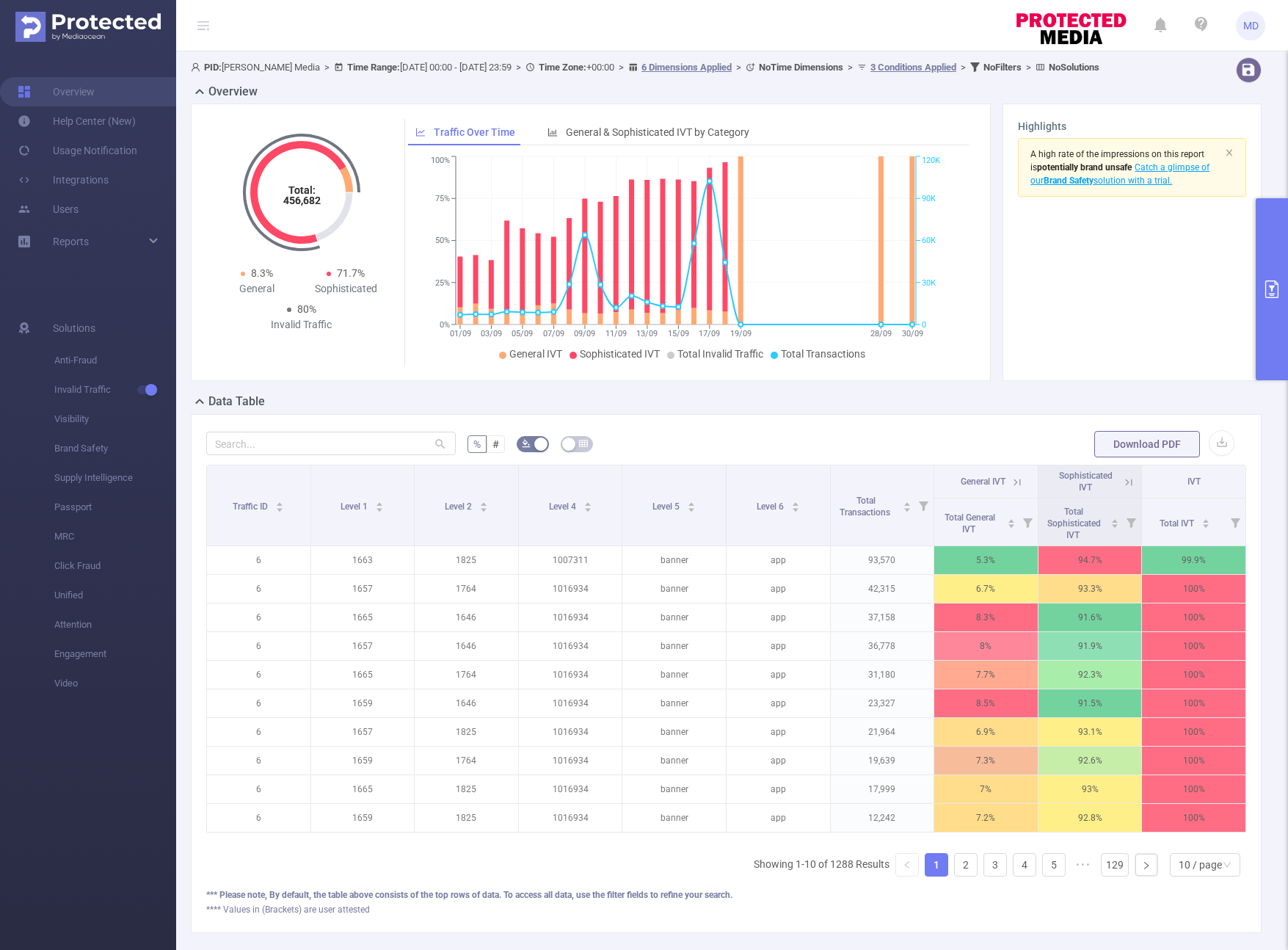
click at [985, 308] on button "primary" at bounding box center [1271, 289] width 32 height 182
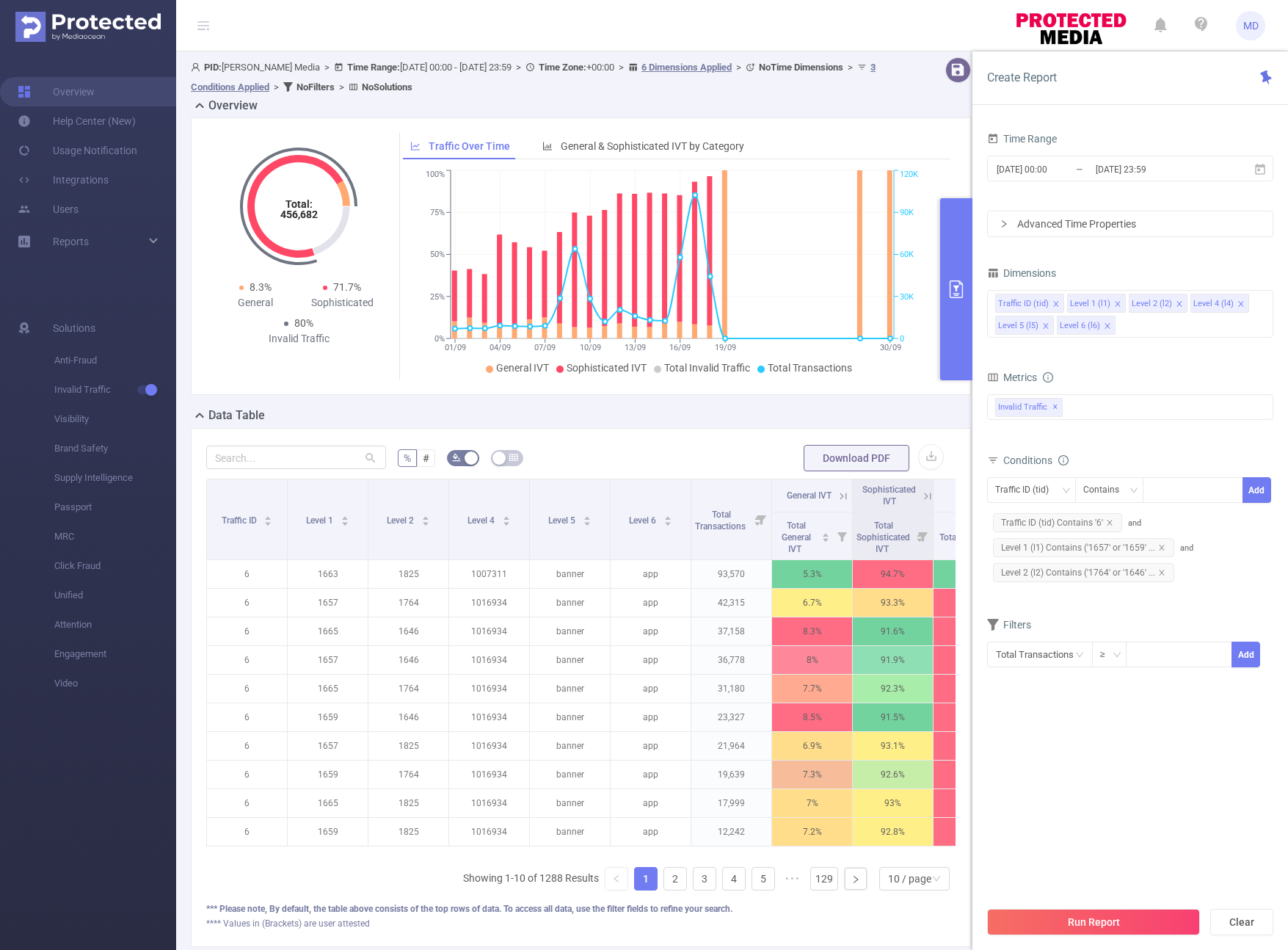
click at [985, 305] on icon "icon: close" at bounding box center [1117, 303] width 7 height 7
click at [957, 320] on button "primary" at bounding box center [956, 289] width 32 height 182
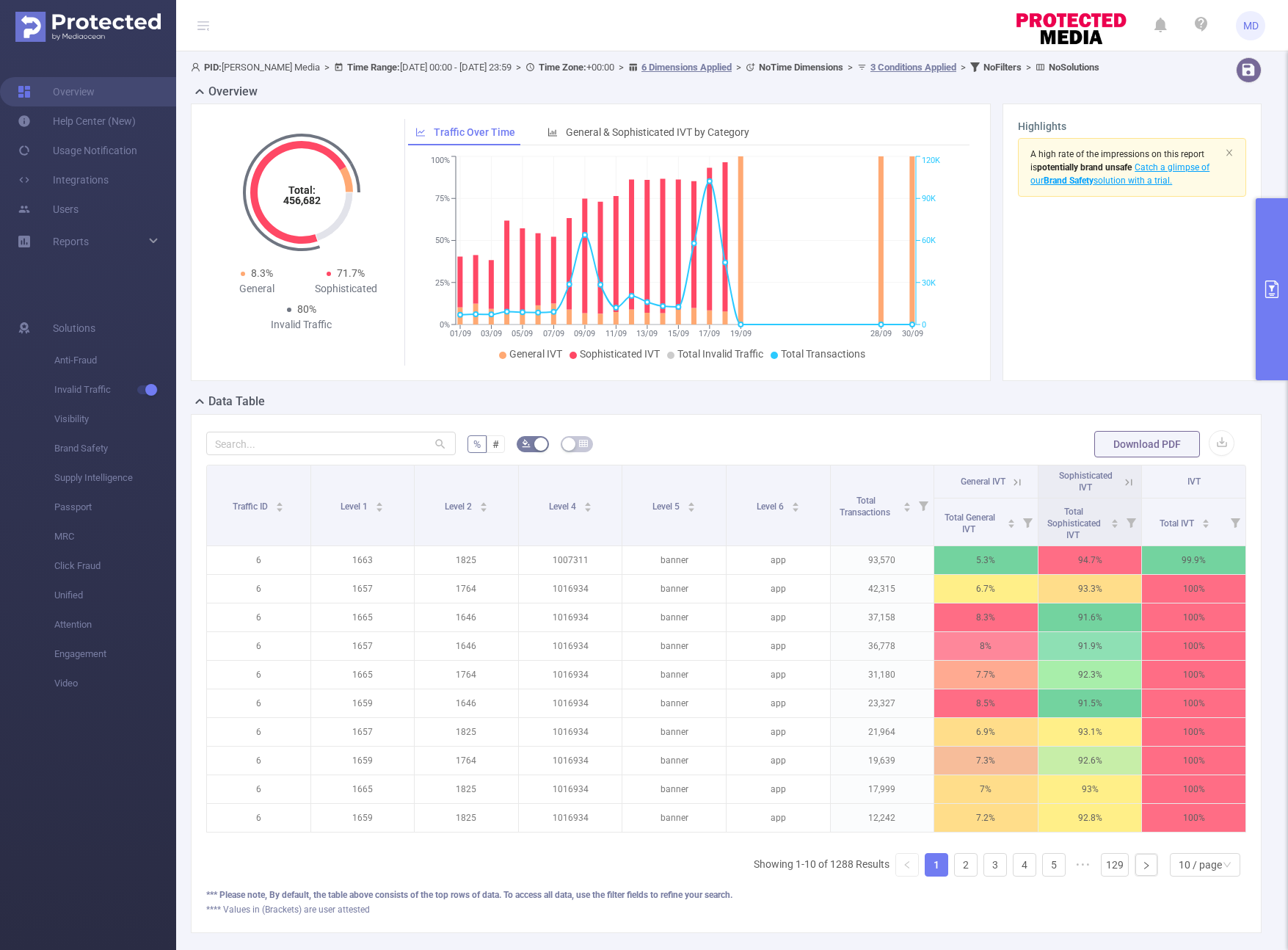
scroll to position [0, 3]
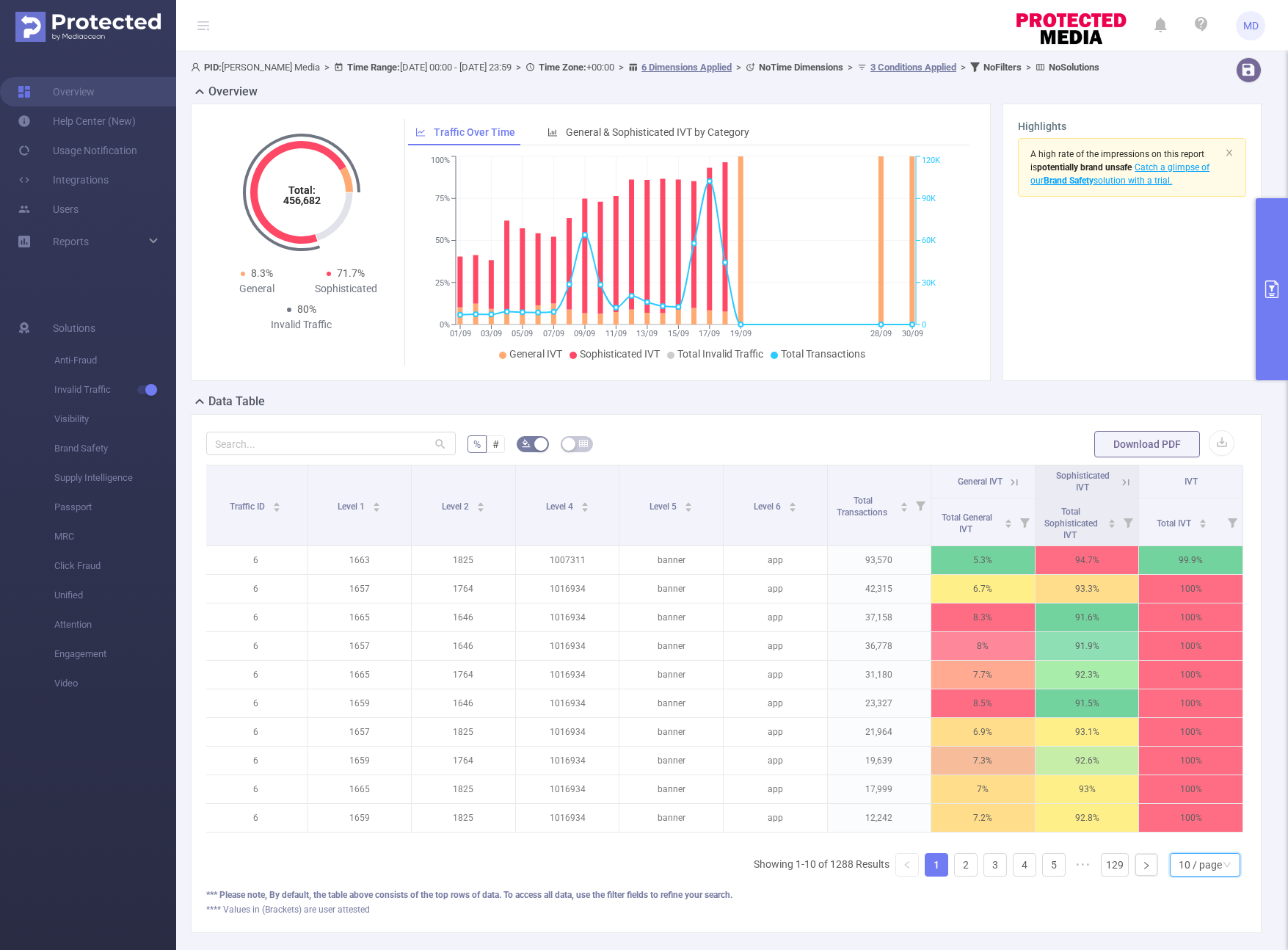
click at [985, 876] on div "10 / page" at bounding box center [1200, 865] width 43 height 22
click at [985, 843] on li "50 / page" at bounding box center [1193, 850] width 70 height 24
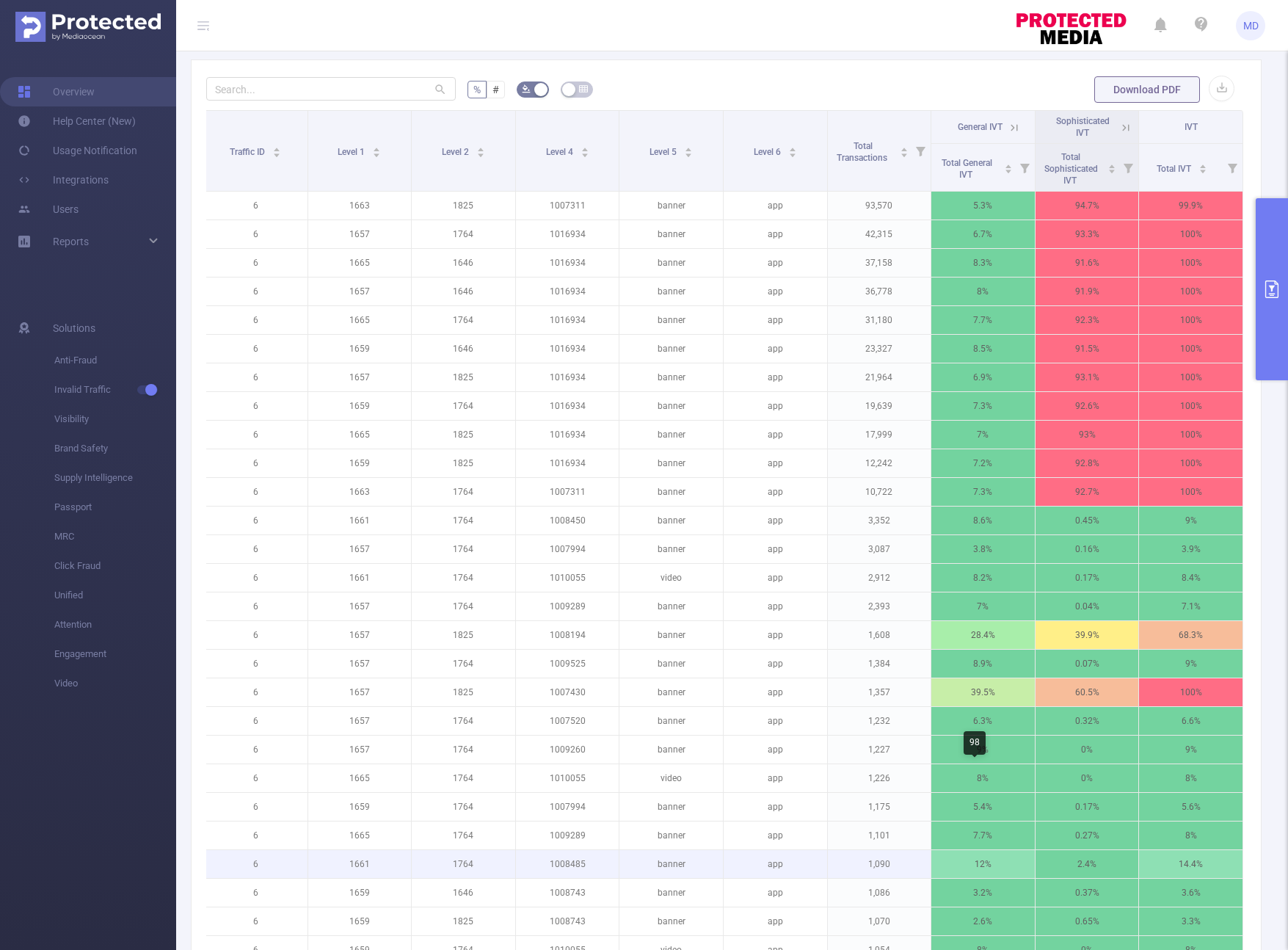
scroll to position [335, 0]
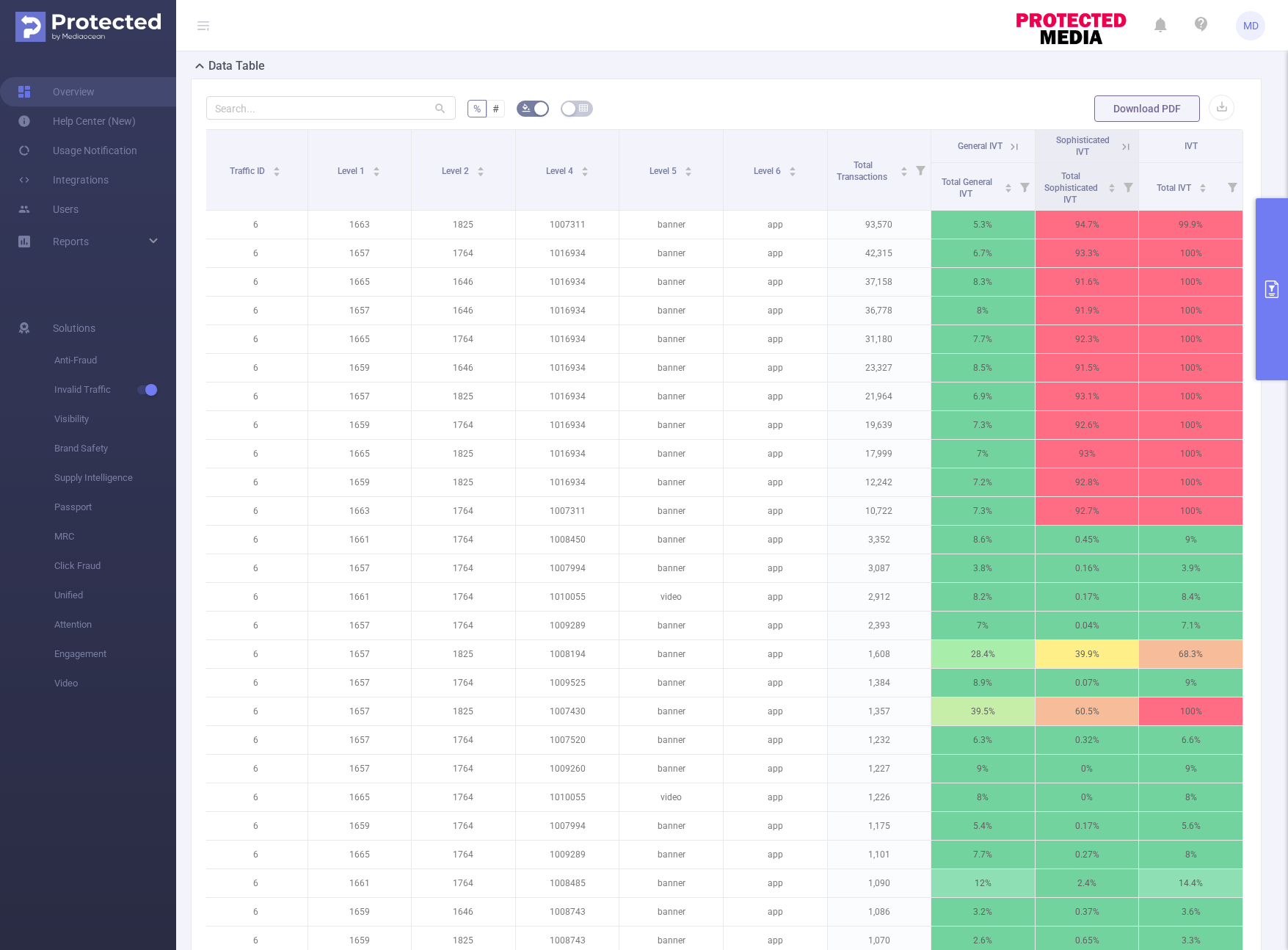
click at [985, 281] on icon "primary" at bounding box center [1271, 289] width 17 height 17
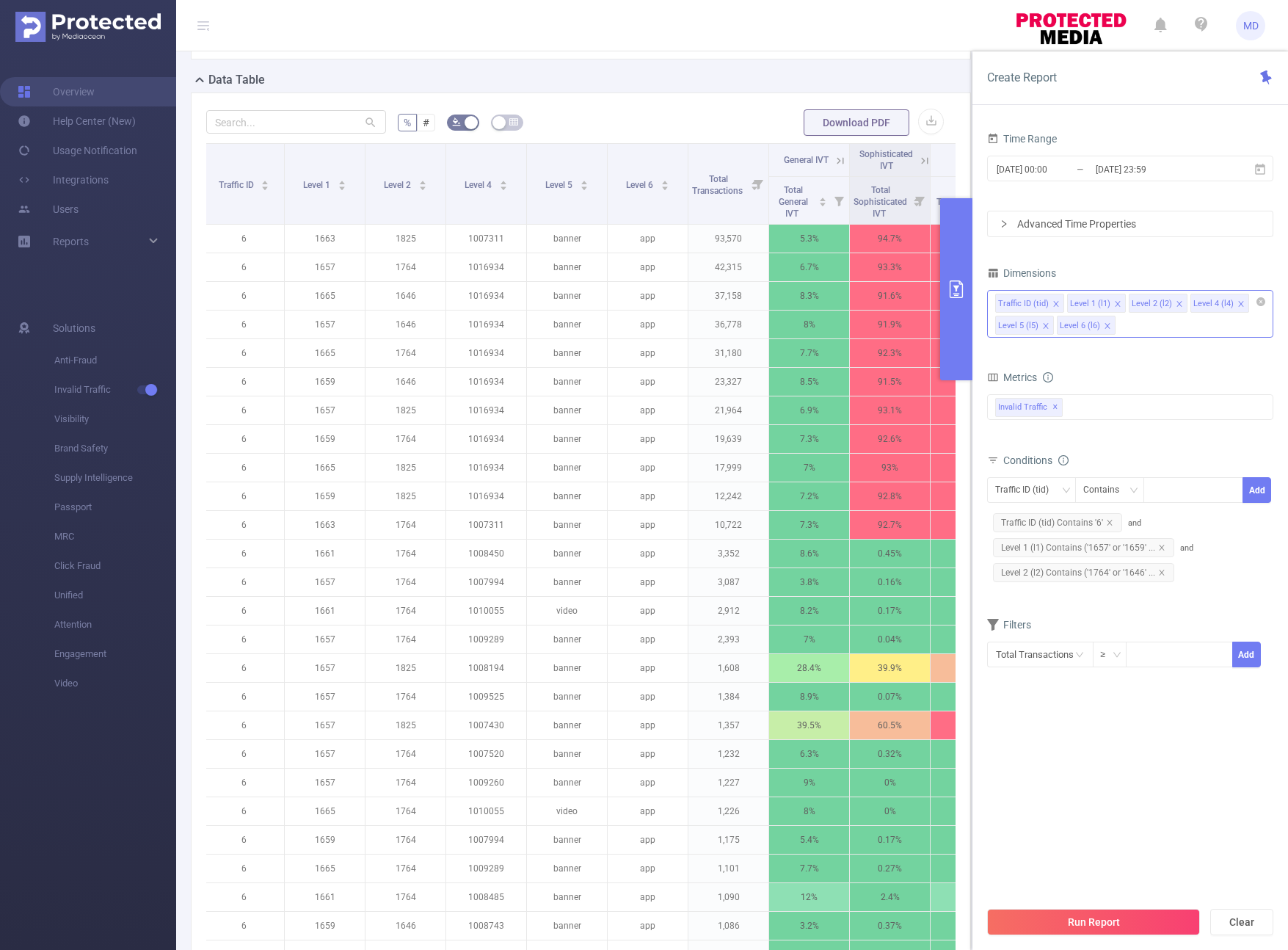
click at [985, 303] on icon "icon: close" at bounding box center [1241, 303] width 6 height 6
click at [985, 914] on button "Run Report" at bounding box center [1093, 922] width 213 height 26
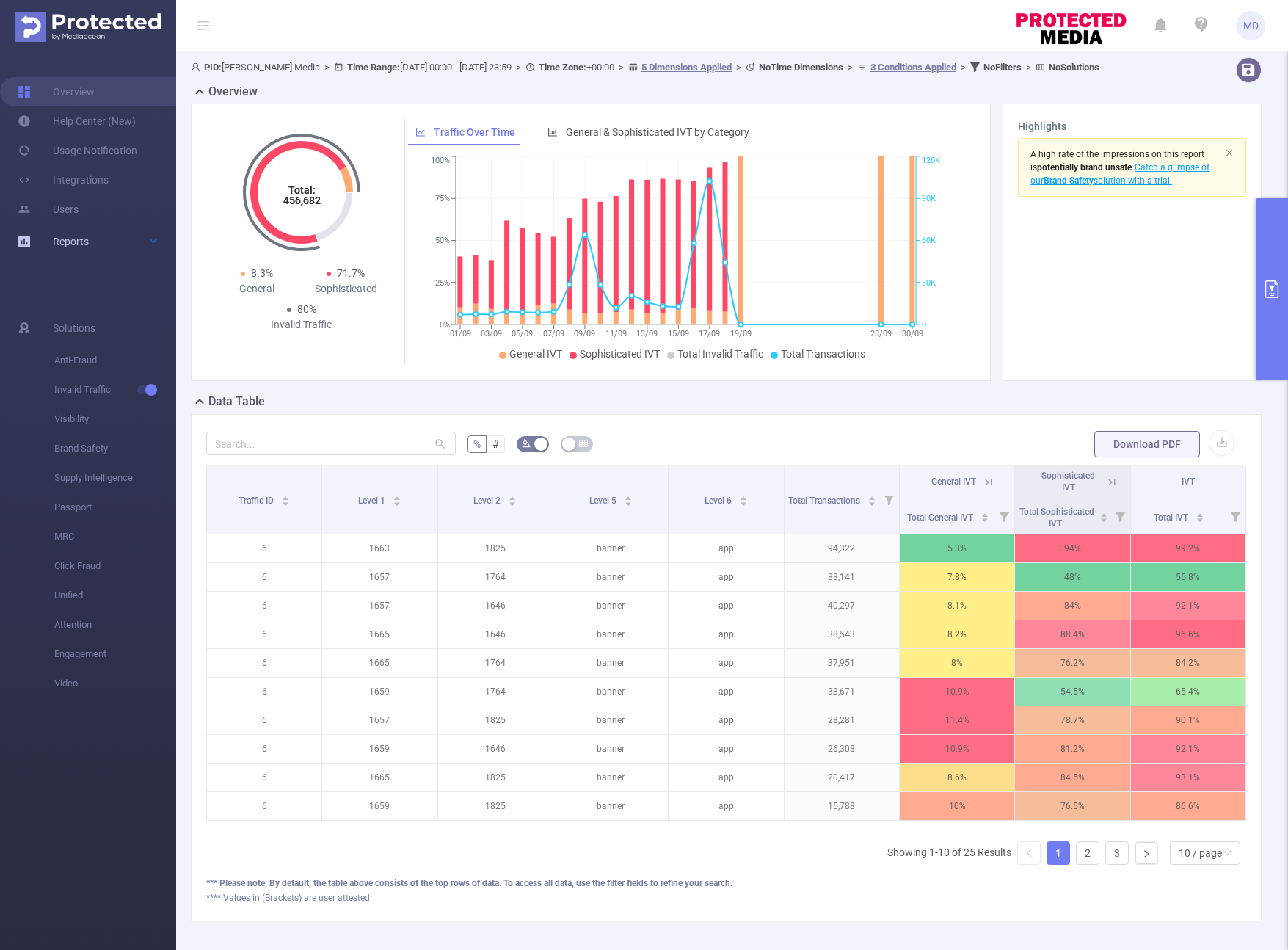
scroll to position [74, 0]
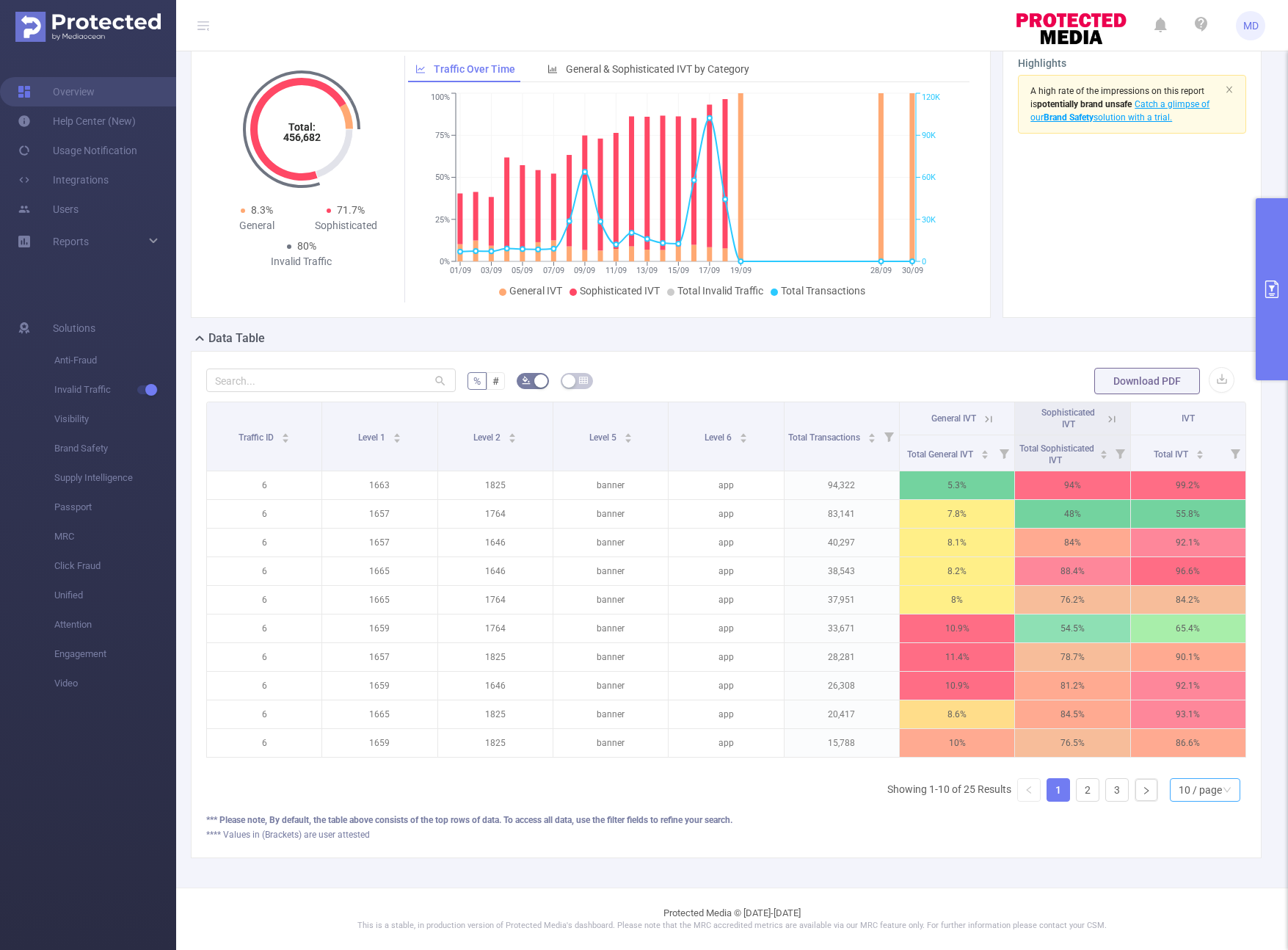
drag, startPoint x: 1199, startPoint y: 802, endPoint x: 1202, endPoint y: 787, distance: 15.3
click at [985, 801] on div "Traffic ID Level 1 Level 2 Level 5 Level 6 Total Transactions General IVT Sophi…" at bounding box center [726, 607] width 1040 height 412
click at [985, 787] on div "10 / page" at bounding box center [1200, 790] width 43 height 22
click at [985, 763] on li "50 / page" at bounding box center [1193, 775] width 70 height 24
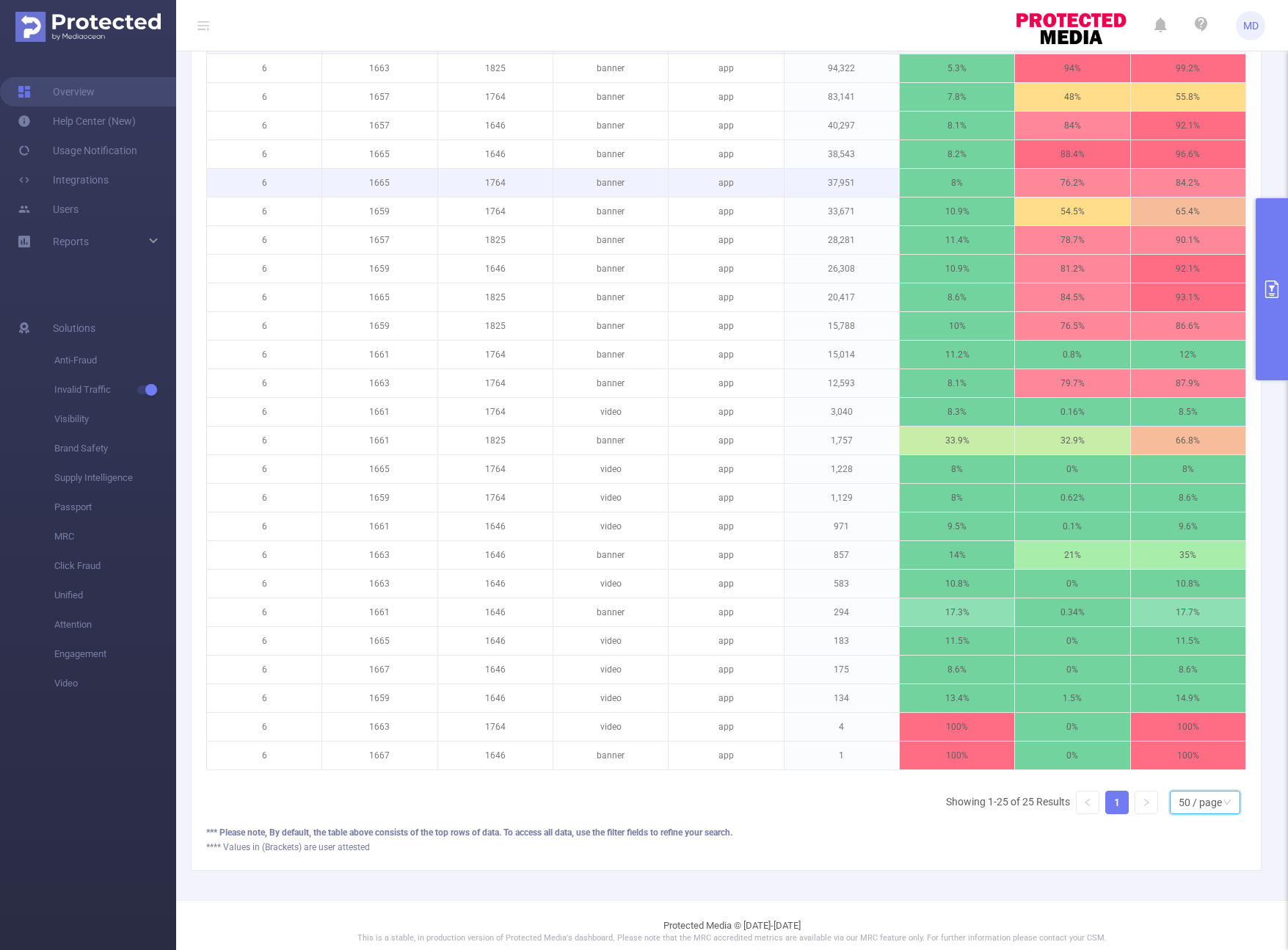
scroll to position [0, 0]
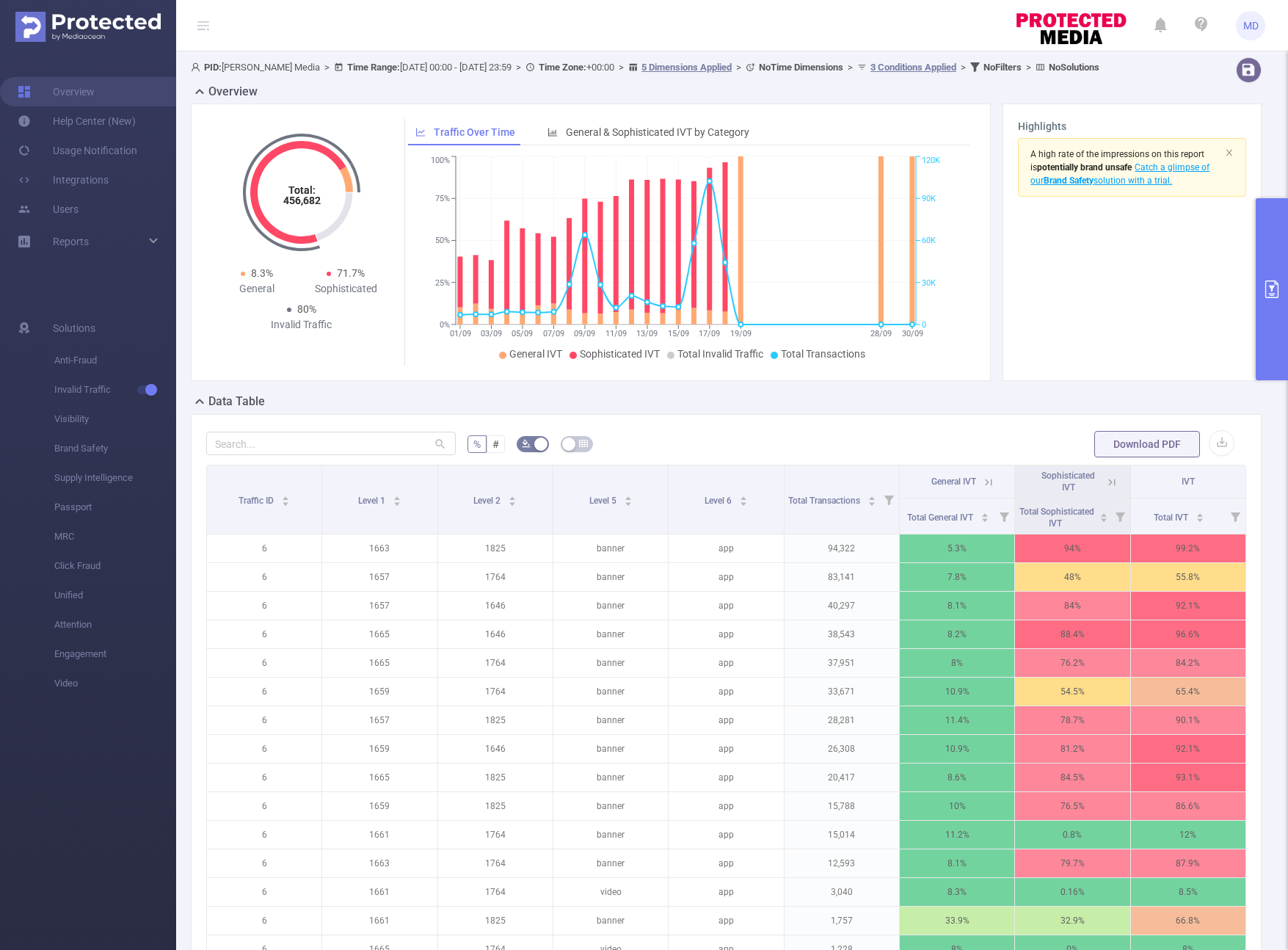
click at [985, 337] on button "primary" at bounding box center [1271, 289] width 32 height 182
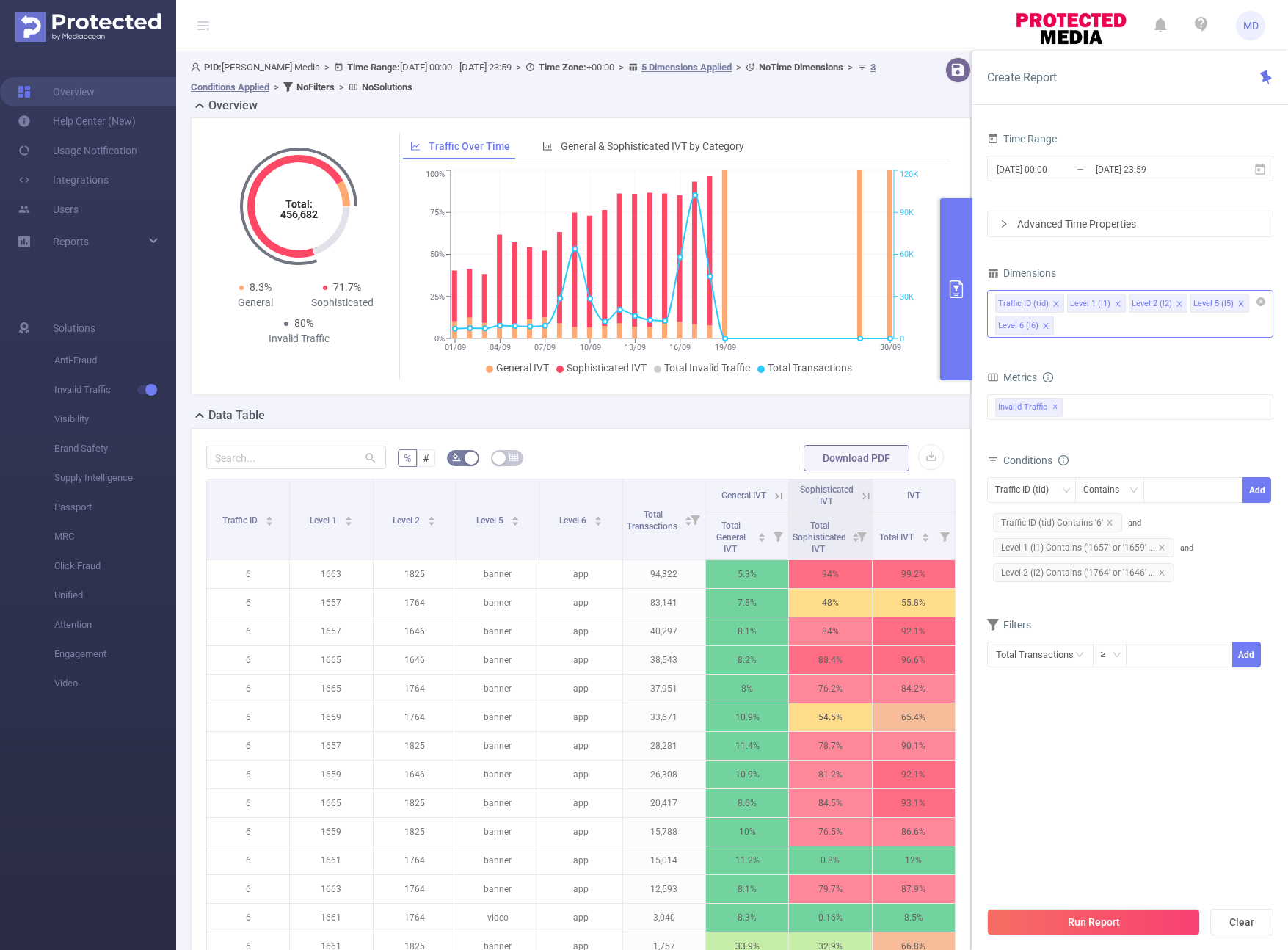
click at [985, 303] on icon "icon: close" at bounding box center [1241, 303] width 7 height 7
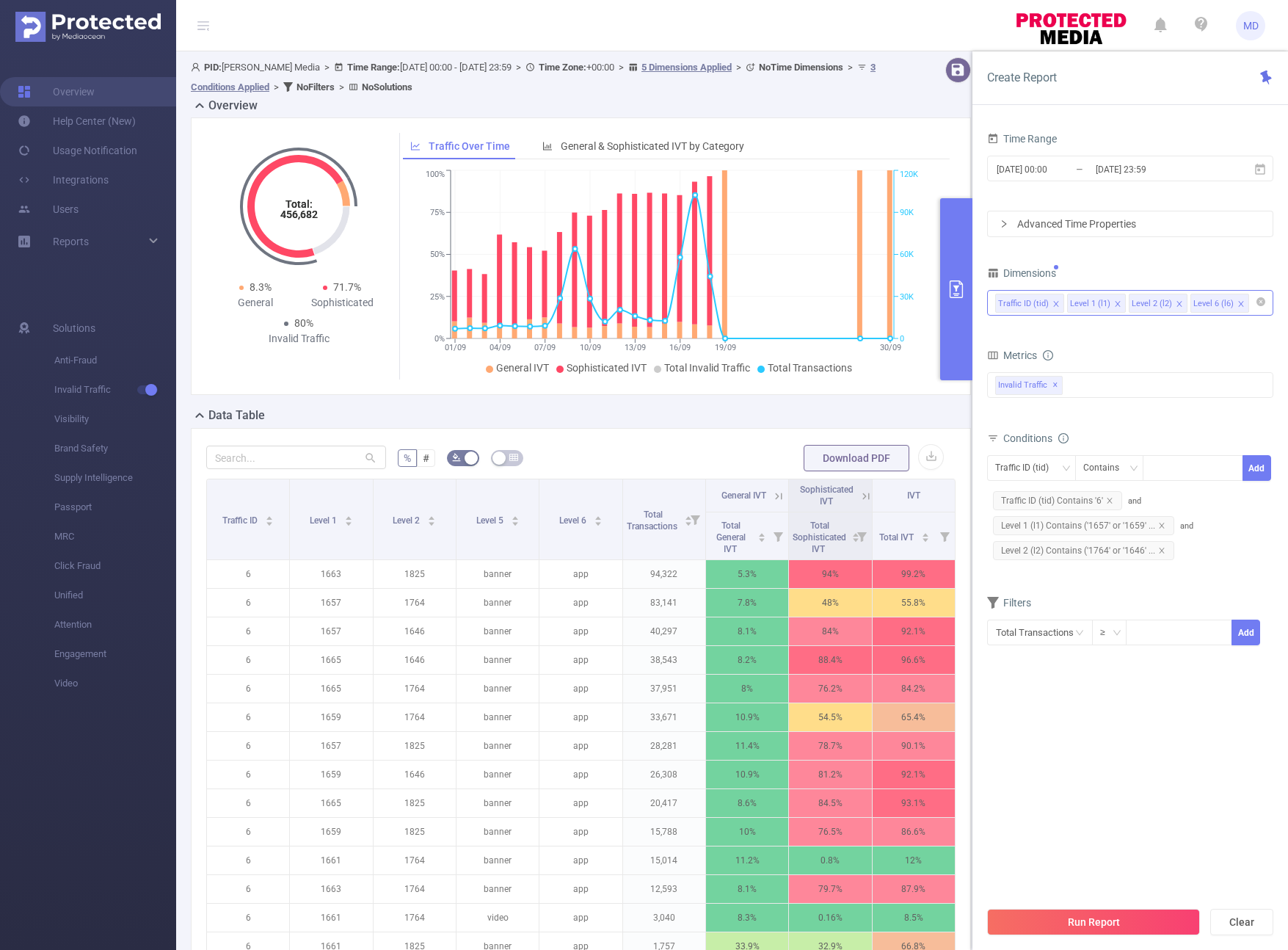
click at [985, 303] on icon "icon: close" at bounding box center [1241, 303] width 7 height 7
click at [985, 914] on button "Run Report" at bounding box center [1093, 922] width 213 height 26
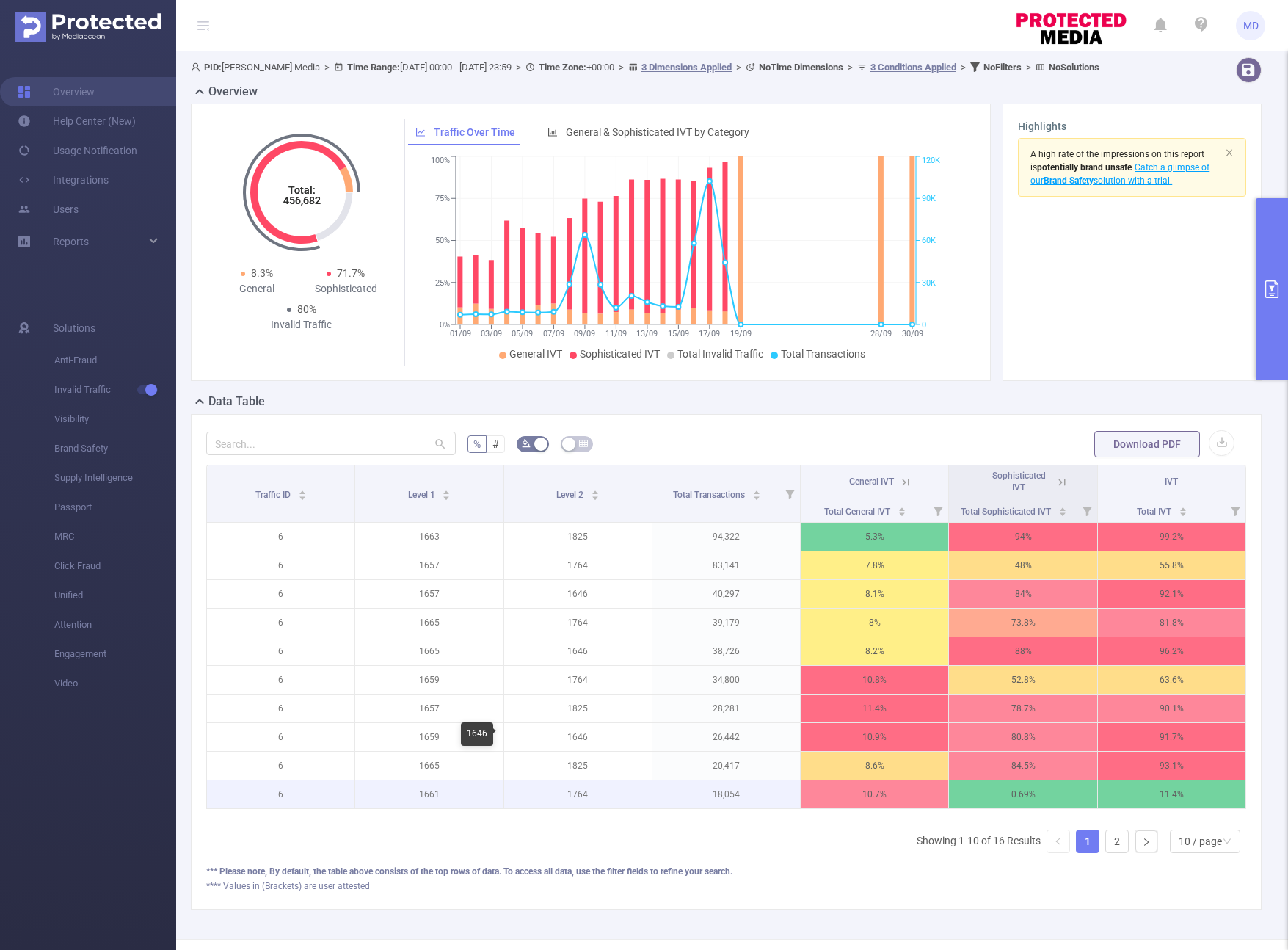
scroll to position [9, 0]
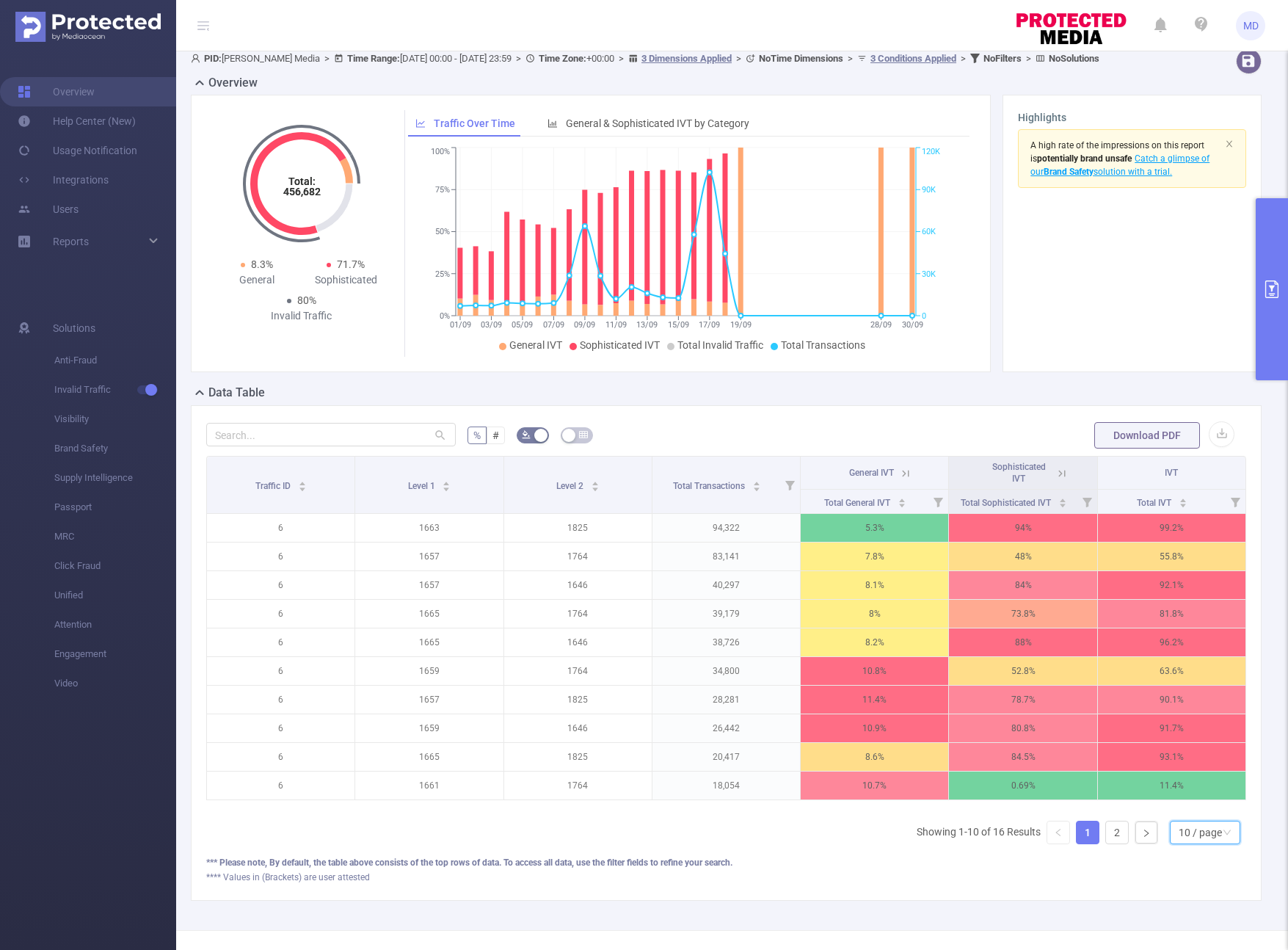
click at [985, 843] on div "10 / page" at bounding box center [1200, 832] width 43 height 22
click at [985, 818] on li "50 / page" at bounding box center [1193, 817] width 70 height 24
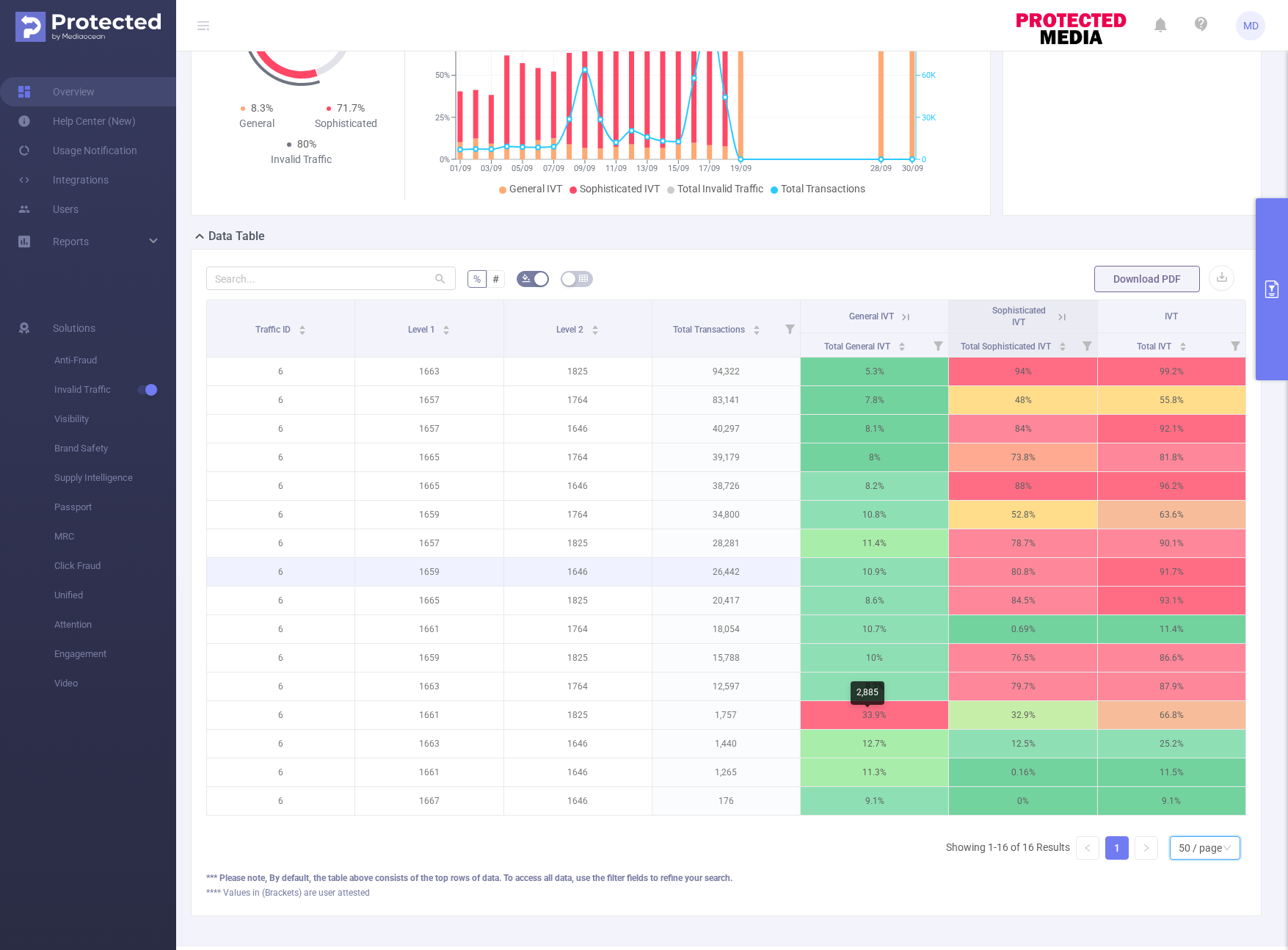
scroll to position [234, 0]
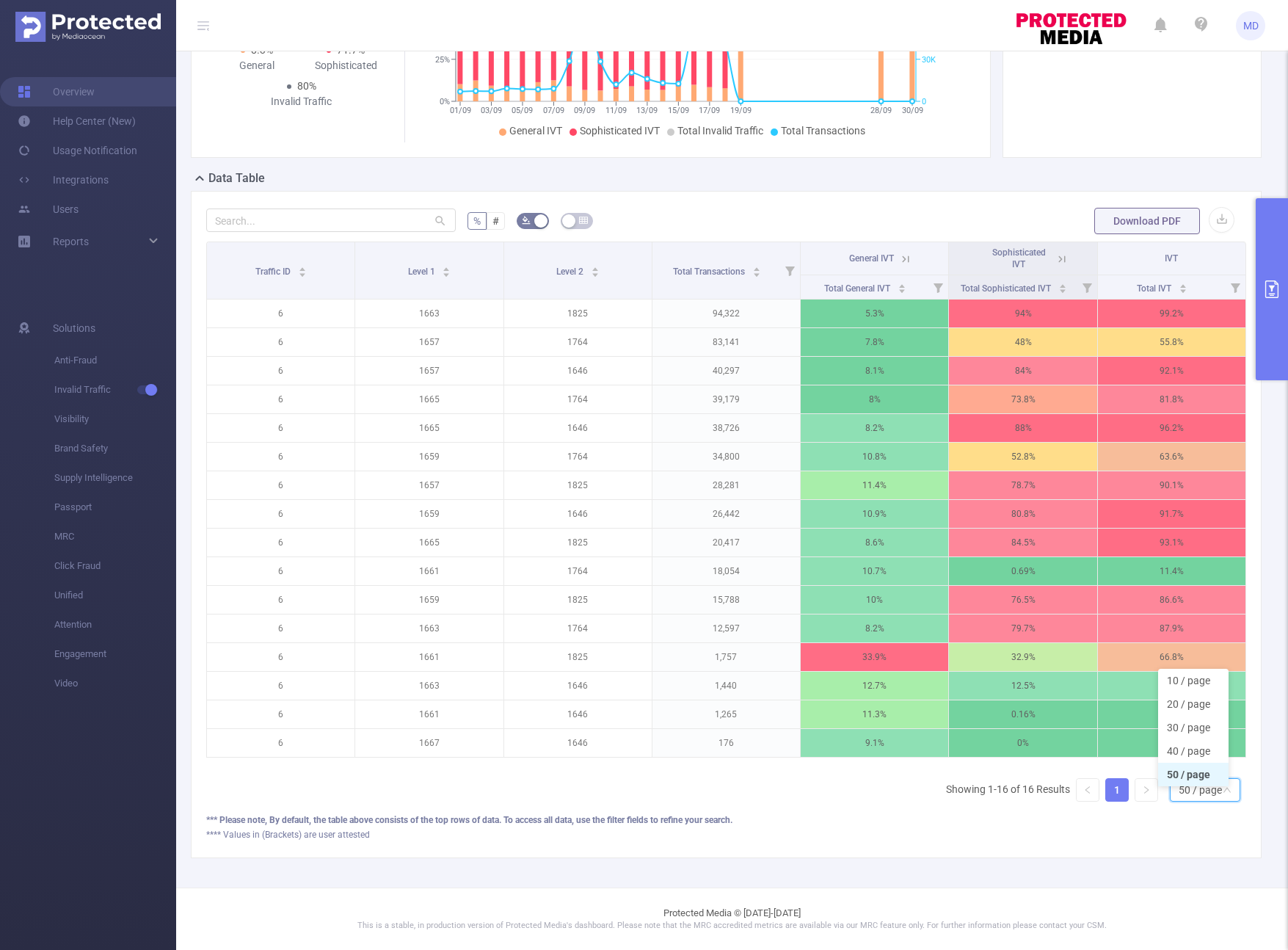
click at [754, 209] on form "% # Download PDF" at bounding box center [726, 221] width 1040 height 29
click at [985, 341] on button "primary" at bounding box center [1271, 289] width 32 height 182
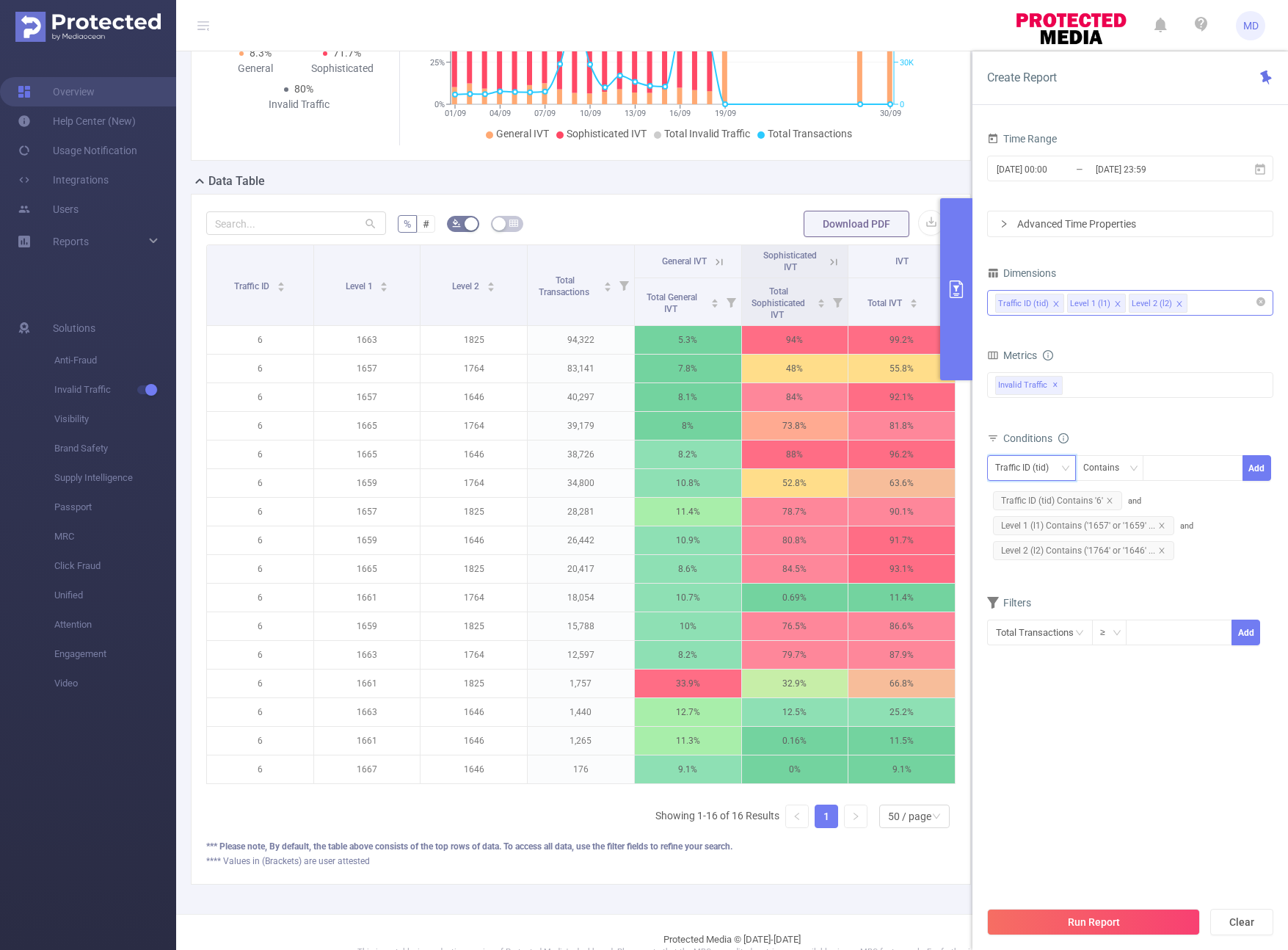
click at [985, 461] on div "Traffic ID (tid)" at bounding box center [1026, 468] width 64 height 25
click at [985, 537] on li "Level 2 (l2)" at bounding box center [1031, 545] width 89 height 24
click at [985, 465] on div at bounding box center [1192, 468] width 85 height 25
type input "2633"
click at [985, 471] on button "Add" at bounding box center [1256, 468] width 28 height 26
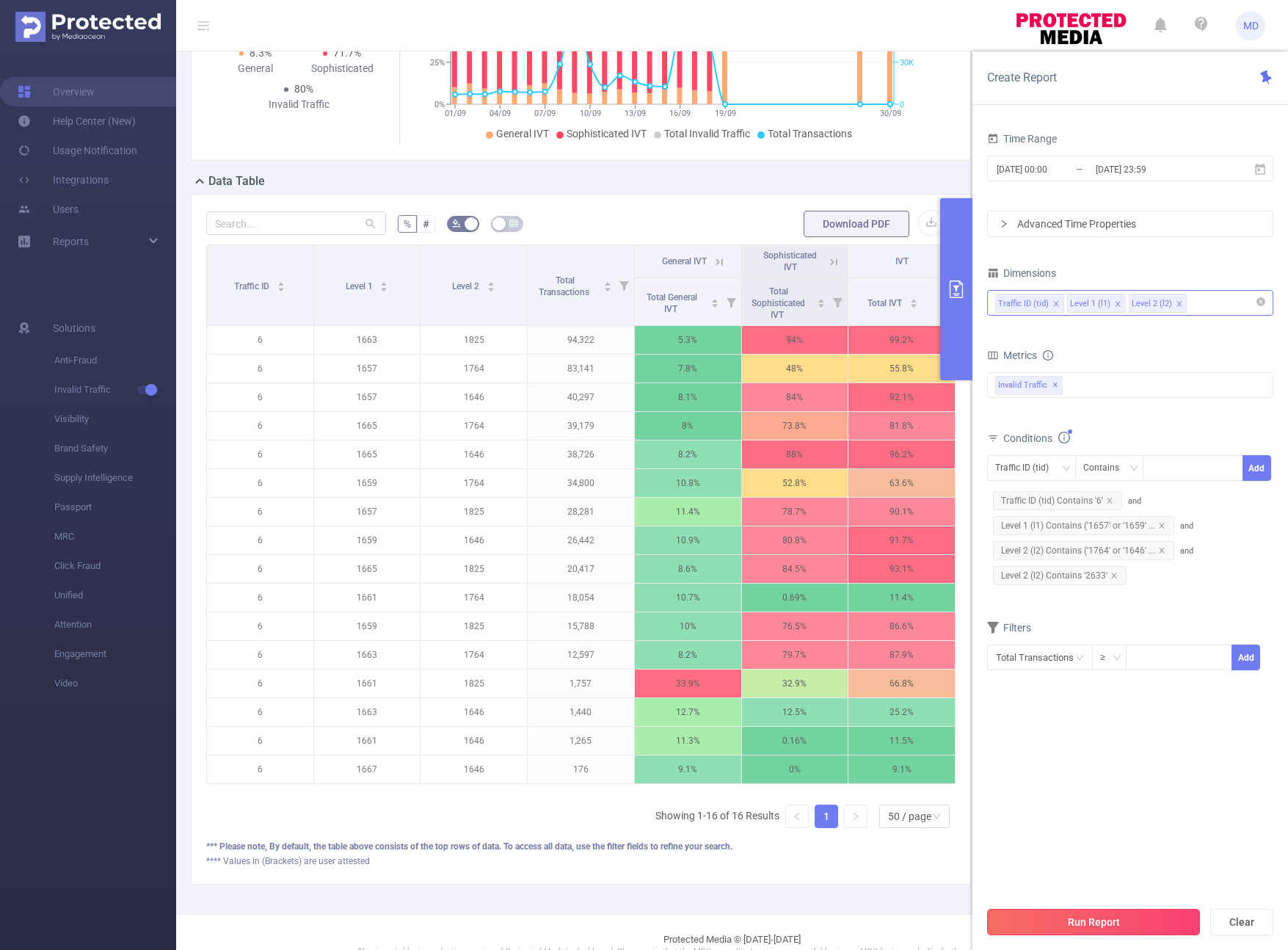
click at [985, 921] on button "Run Report" at bounding box center [1093, 922] width 213 height 26
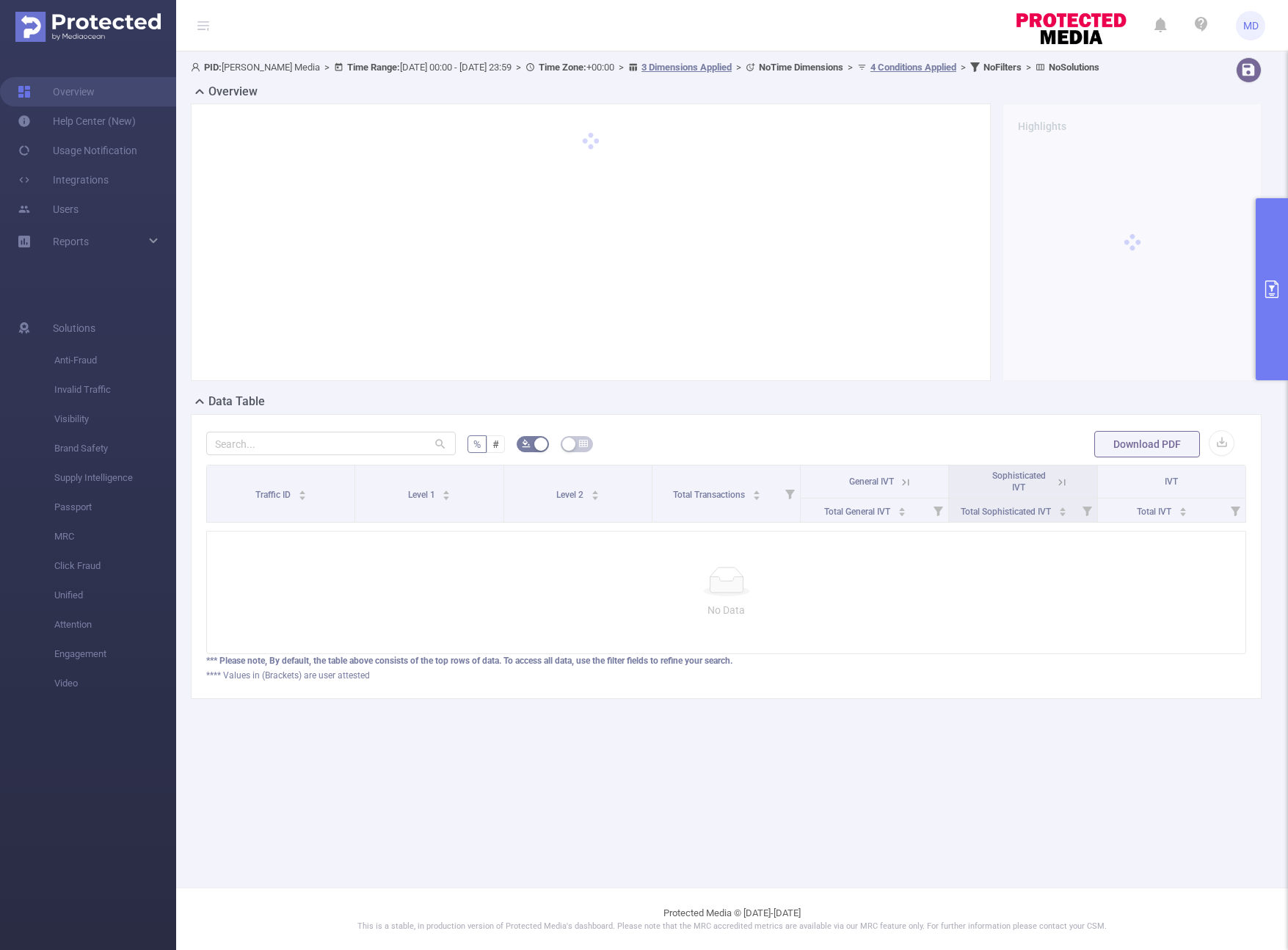
click at [985, 293] on icon "primary" at bounding box center [1271, 289] width 17 height 17
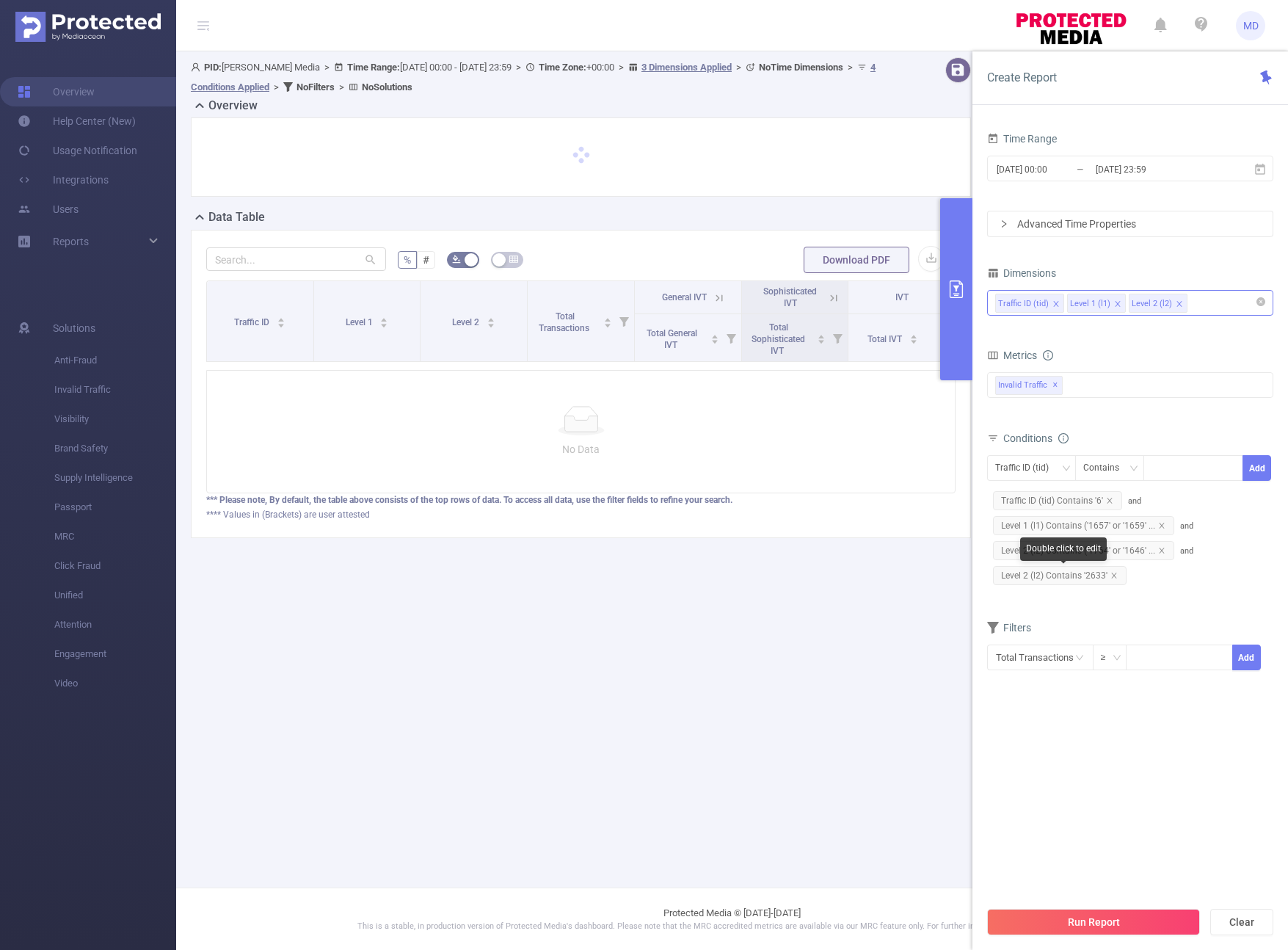
click at [985, 572] on span "Level 2 (l2) Contains '2633'" at bounding box center [1060, 575] width 134 height 19
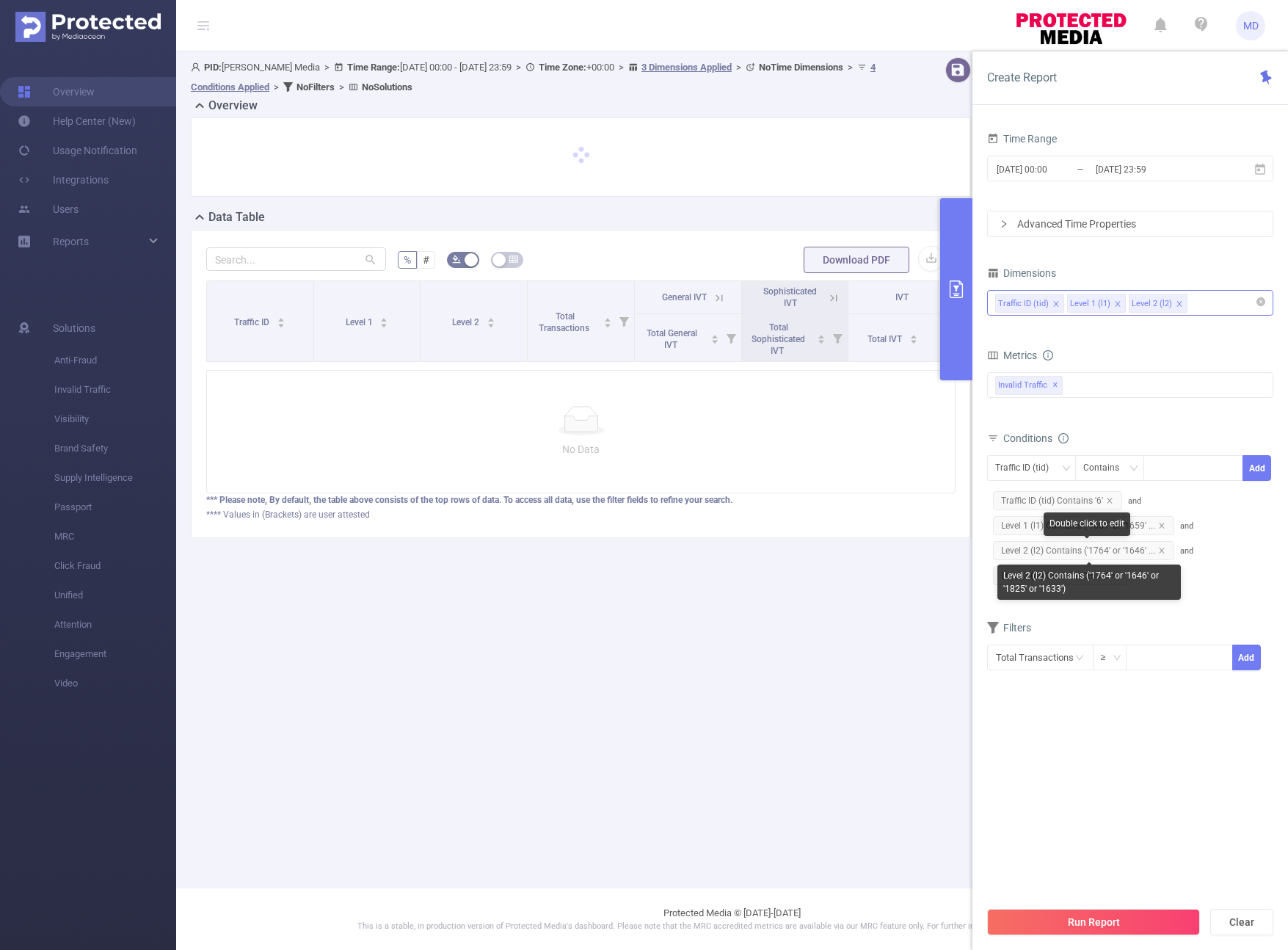
drag, startPoint x: 1162, startPoint y: 546, endPoint x: 1143, endPoint y: 562, distance: 24.8
click at [985, 547] on icon "icon: close" at bounding box center [1162, 550] width 7 height 7
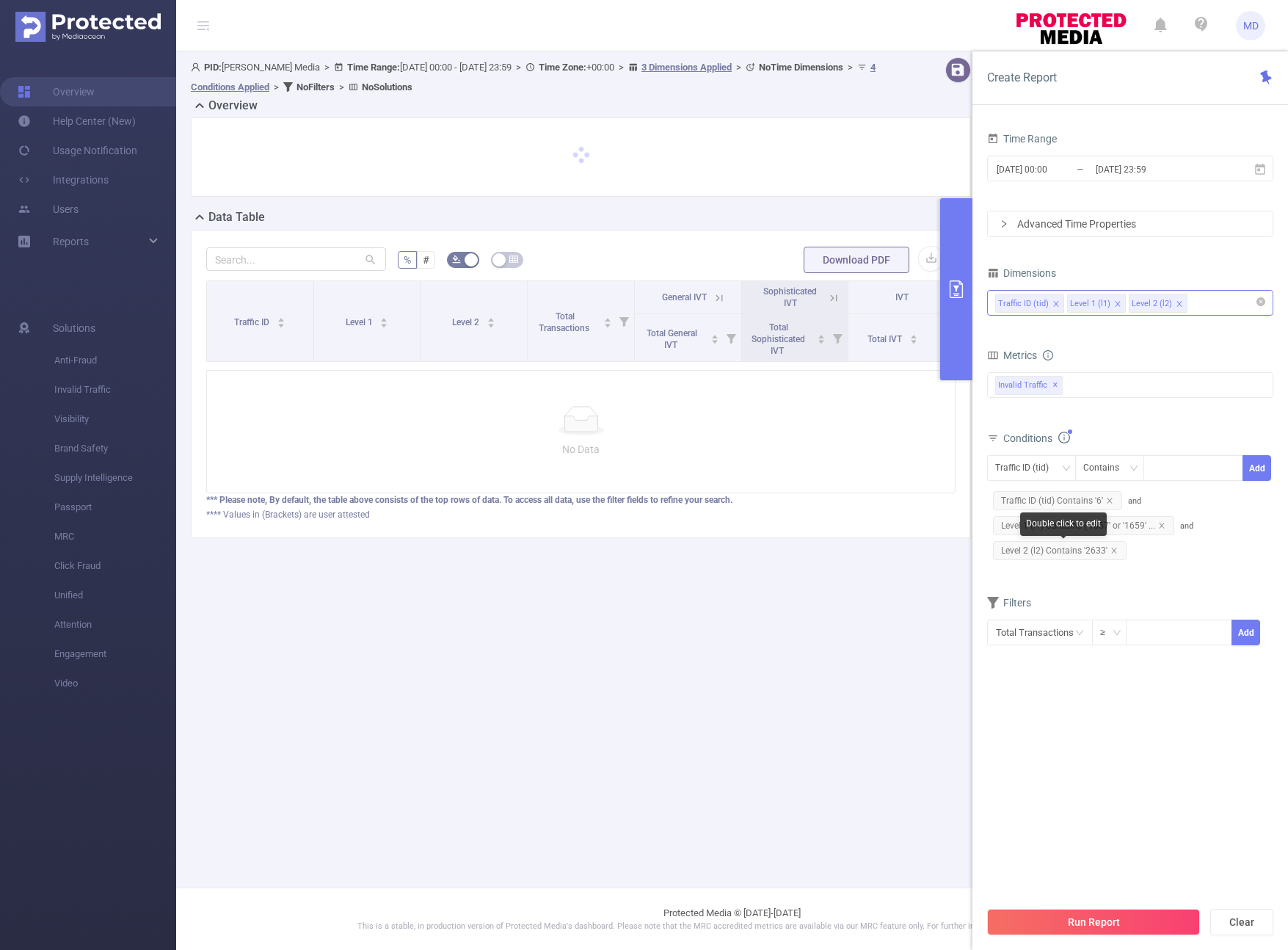
click at [985, 552] on span "Level 2 (l2) Contains '2633'" at bounding box center [1060, 551] width 134 height 19
click at [985, 579] on form "Dimensions Traffic ID (tid) Level 1 (l1) Level 2 (l2) Metrics bp_total bp_adult…" at bounding box center [1130, 464] width 286 height 401
click at [985, 548] on icon "icon: close" at bounding box center [1113, 550] width 7 height 7
click at [985, 469] on div at bounding box center [1192, 468] width 85 height 25
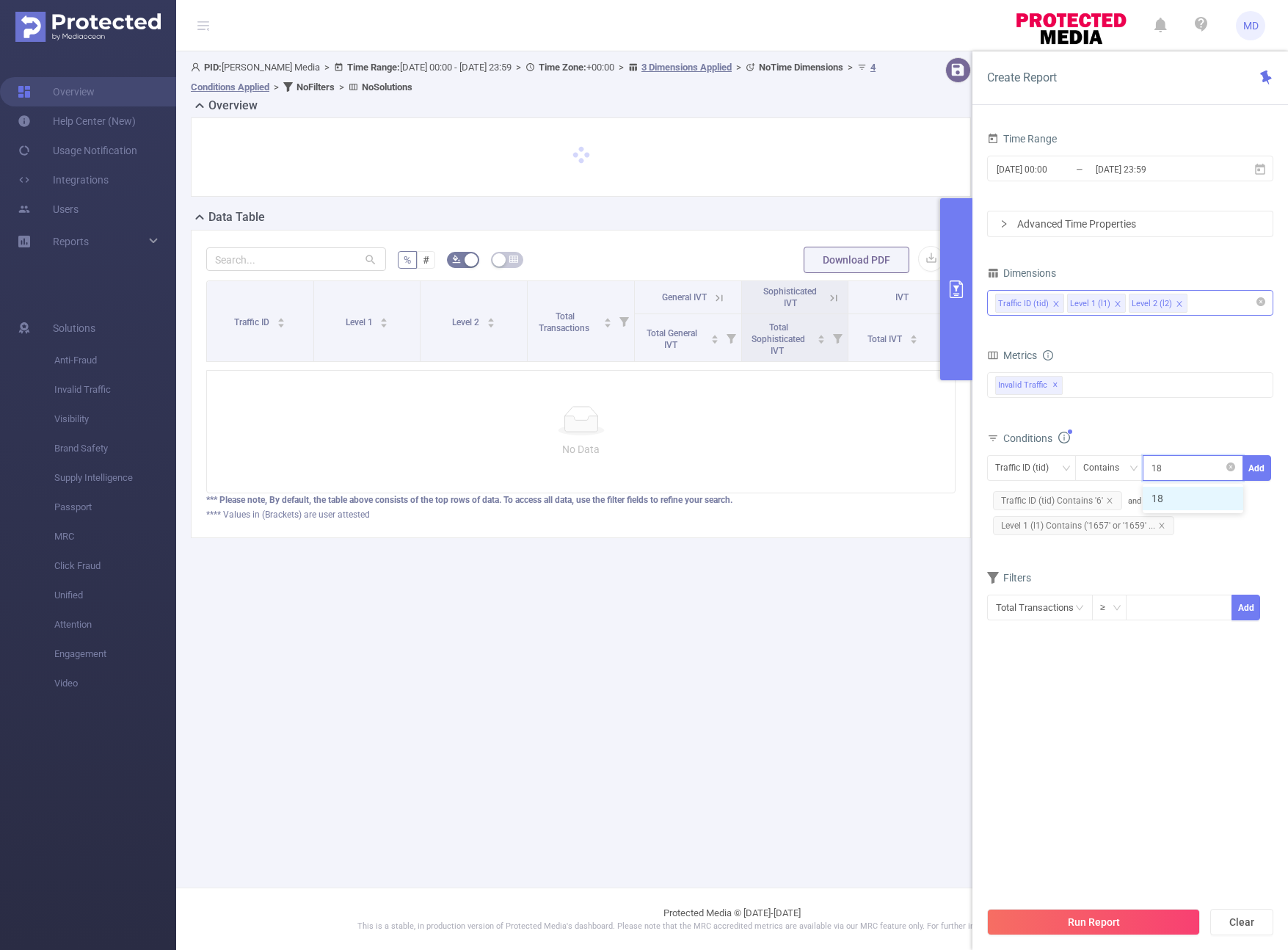
type input "1825"
type input "1764"
type input "1646"
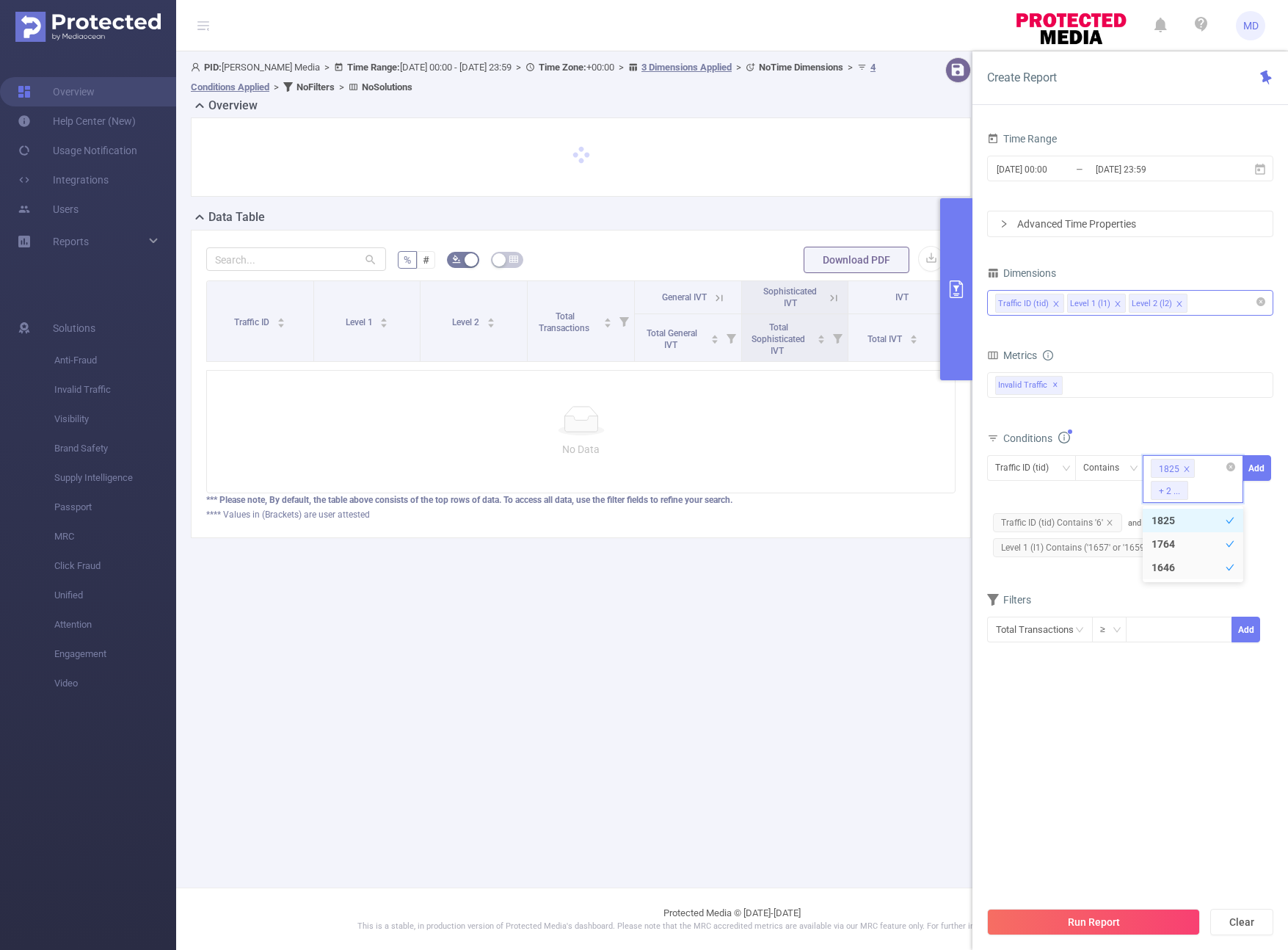
type input "7"
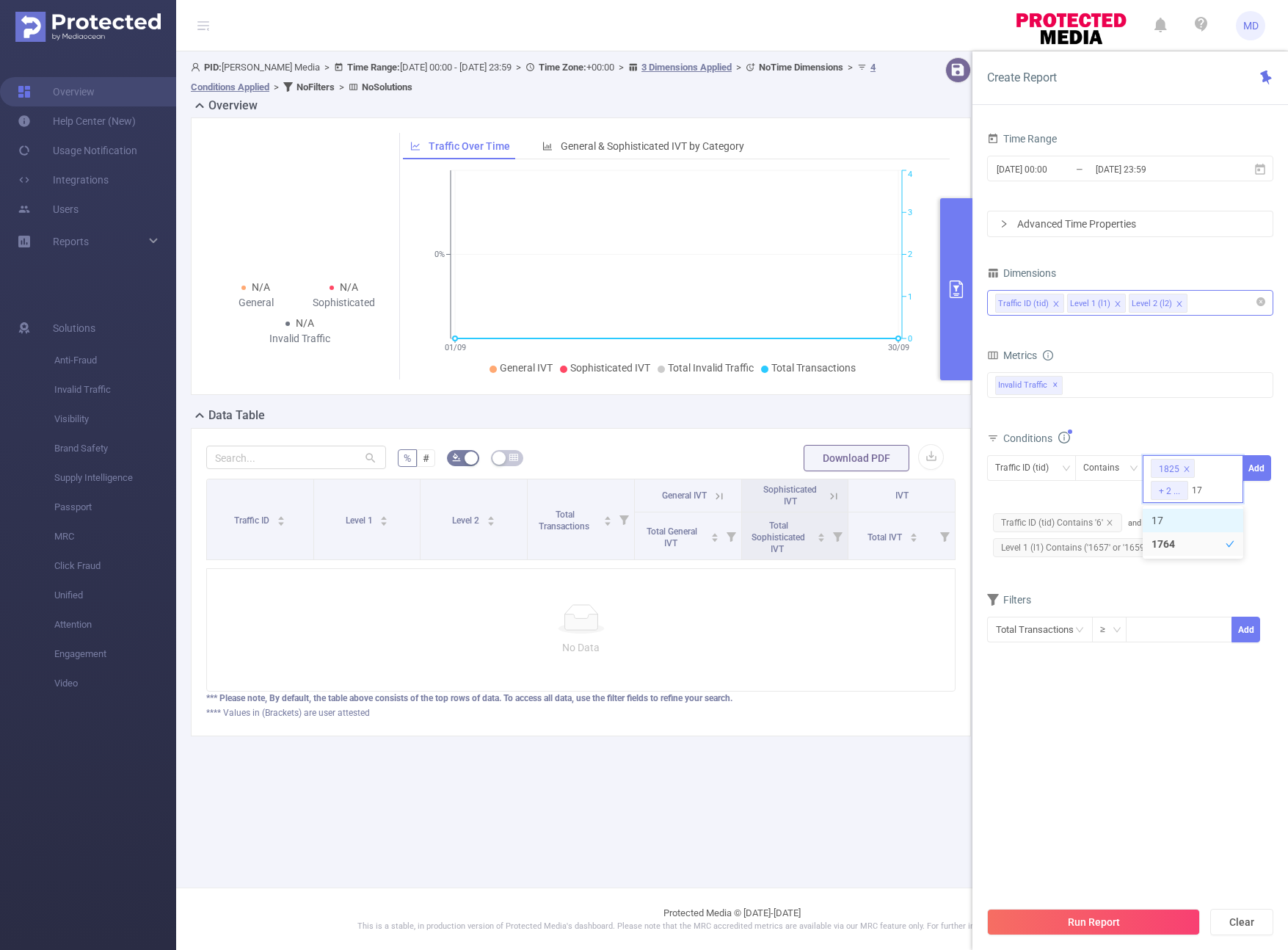
type input "1"
drag, startPoint x: 1273, startPoint y: 521, endPoint x: 1259, endPoint y: 525, distance: 14.6
click at [985, 521] on div "Traffic ID (tid) Contains 1825 + 2 ... Add Traffic ID (tid) Contains '6' and Le…" at bounding box center [1130, 507] width 286 height 105
click at [985, 464] on span at bounding box center [1186, 469] width 7 height 16
click at [985, 466] on icon "icon: close-circle" at bounding box center [1230, 466] width 9 height 9
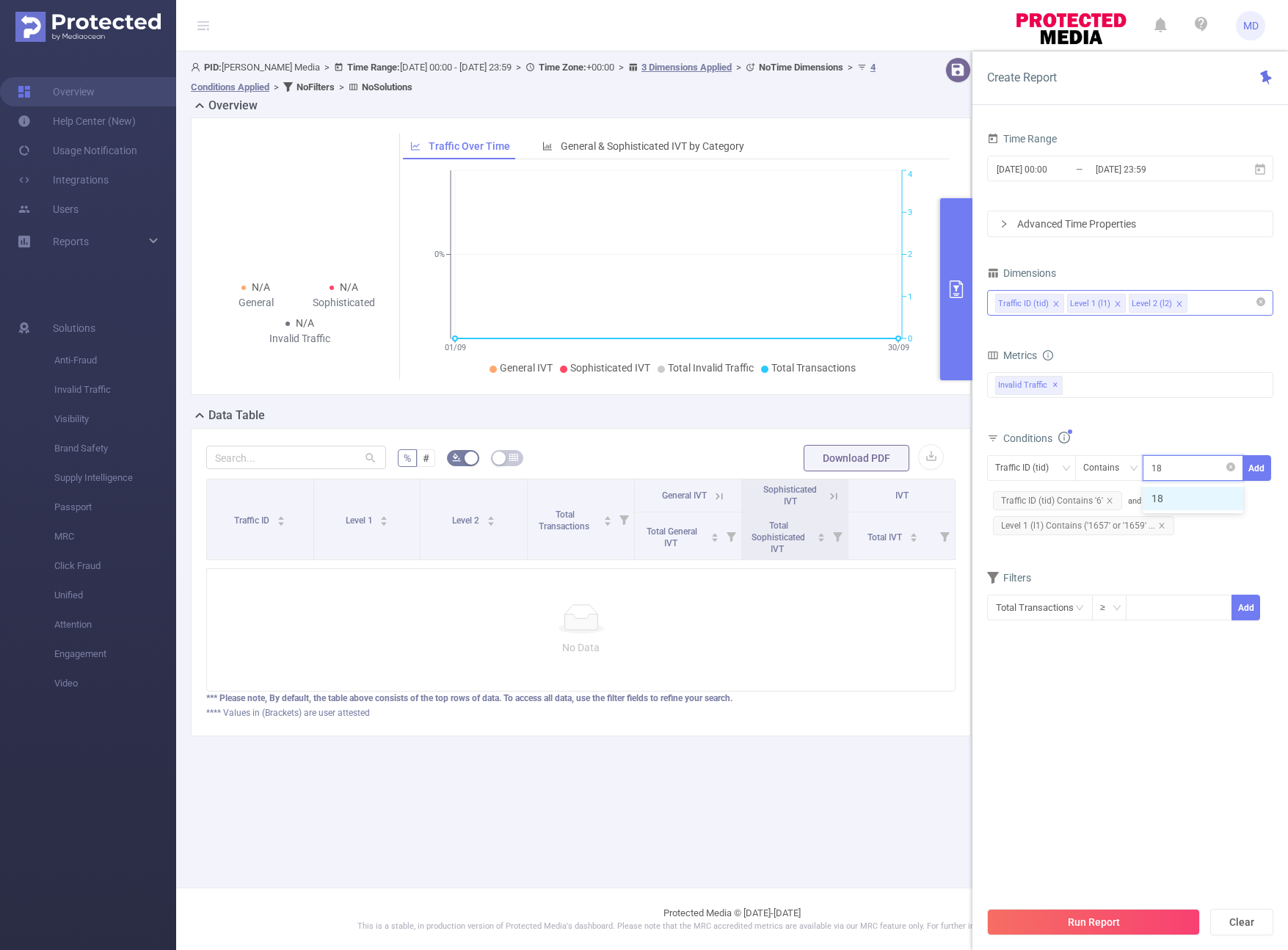
type input "1825"
type input "1764"
type input "1646"
type input "2633"
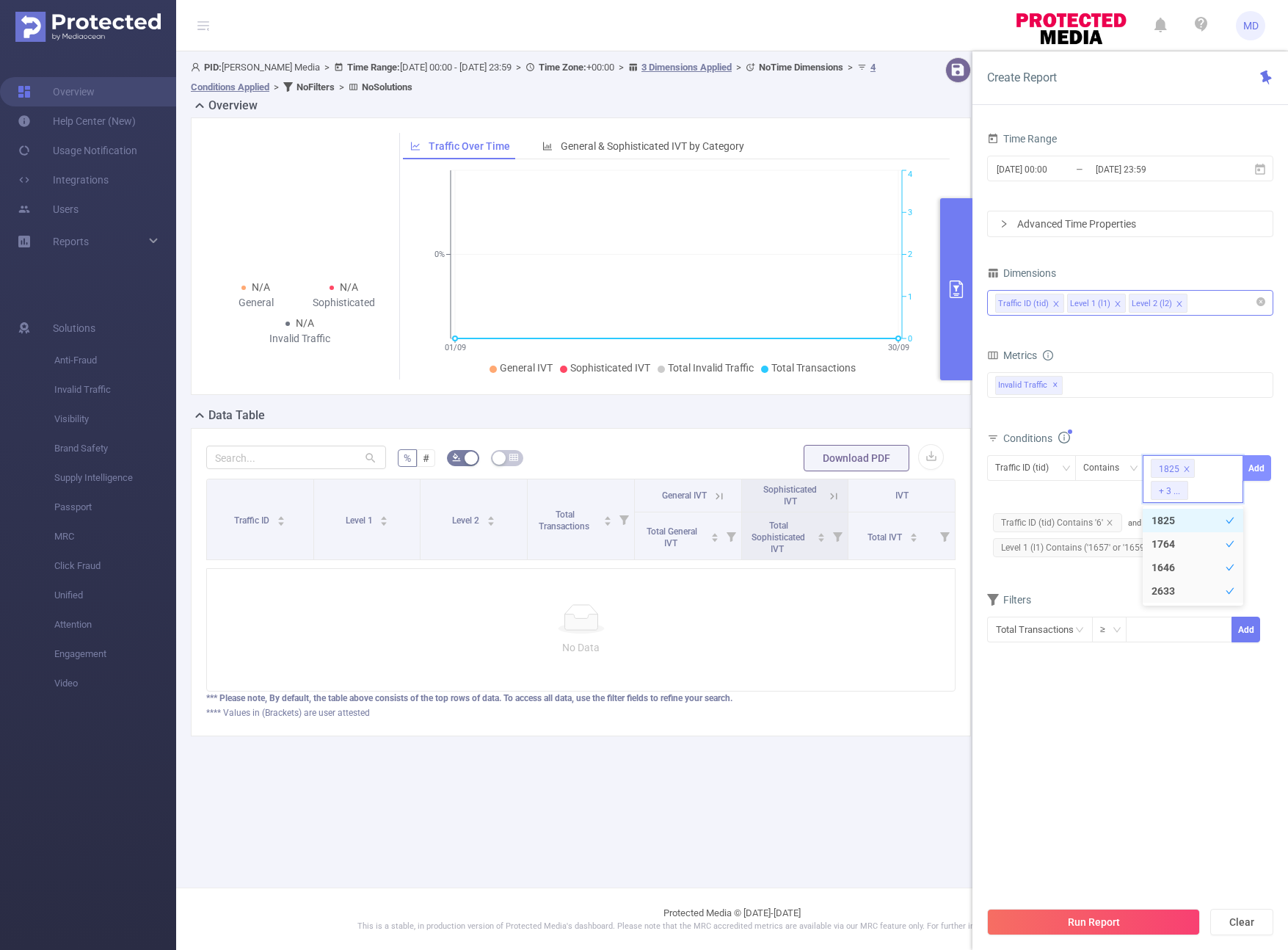
click at [985, 470] on button "Add" at bounding box center [1256, 468] width 28 height 26
click at [985, 918] on button "Run Report" at bounding box center [1093, 922] width 213 height 26
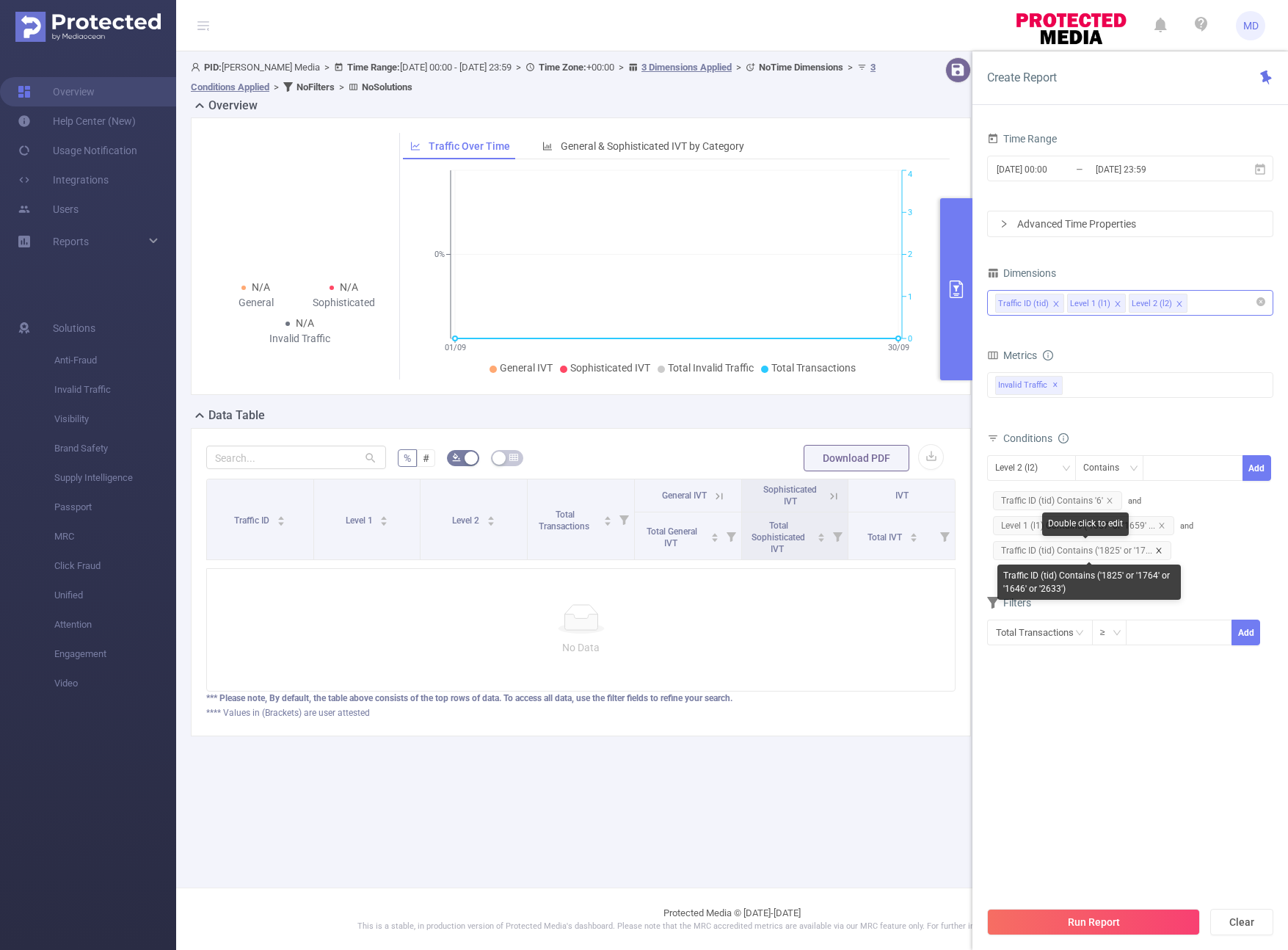
click at [985, 548] on icon "icon: close" at bounding box center [1158, 550] width 7 height 7
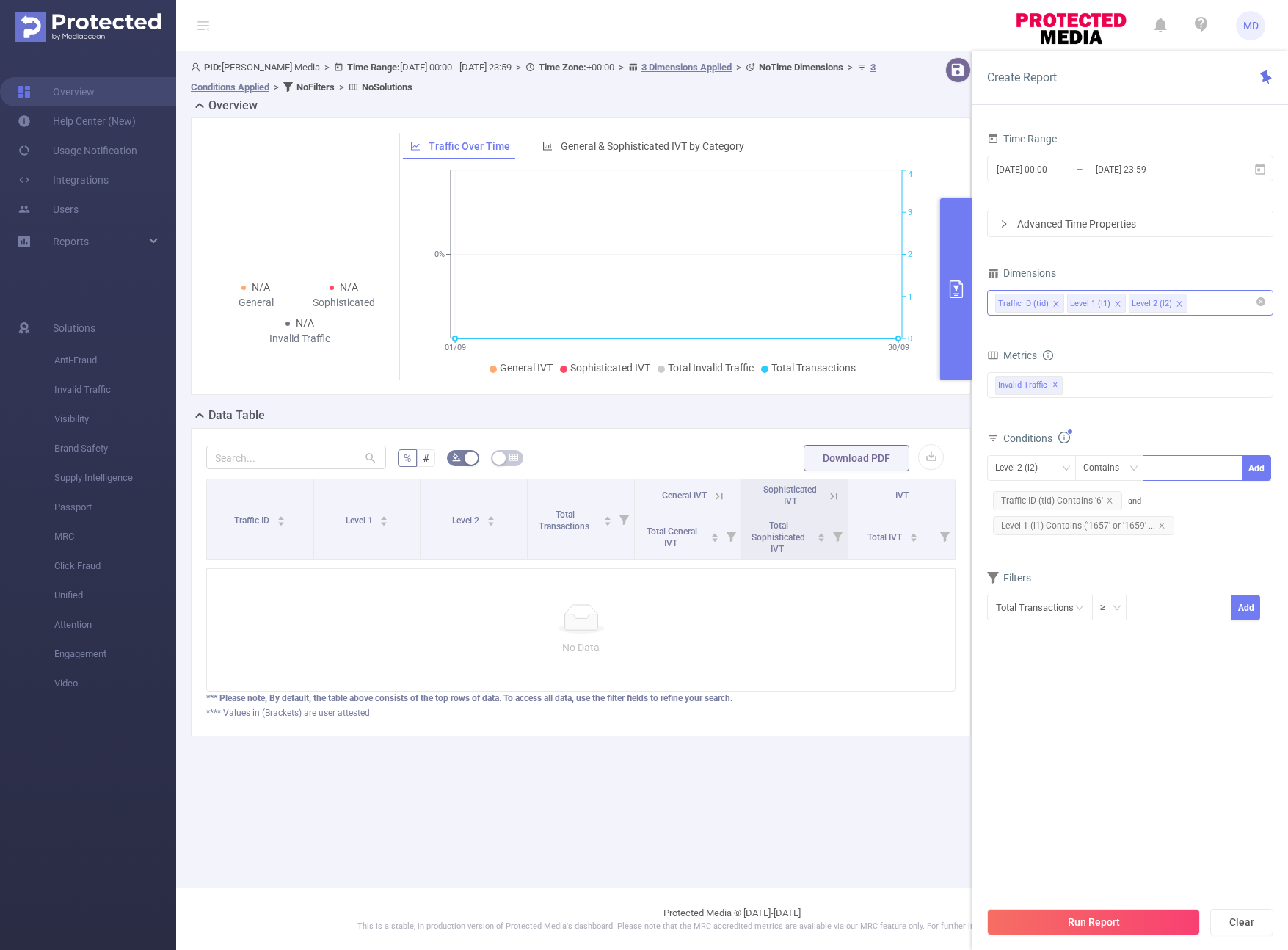
click at [985, 468] on div at bounding box center [1192, 468] width 85 height 25
type input "1825"
type input "1764"
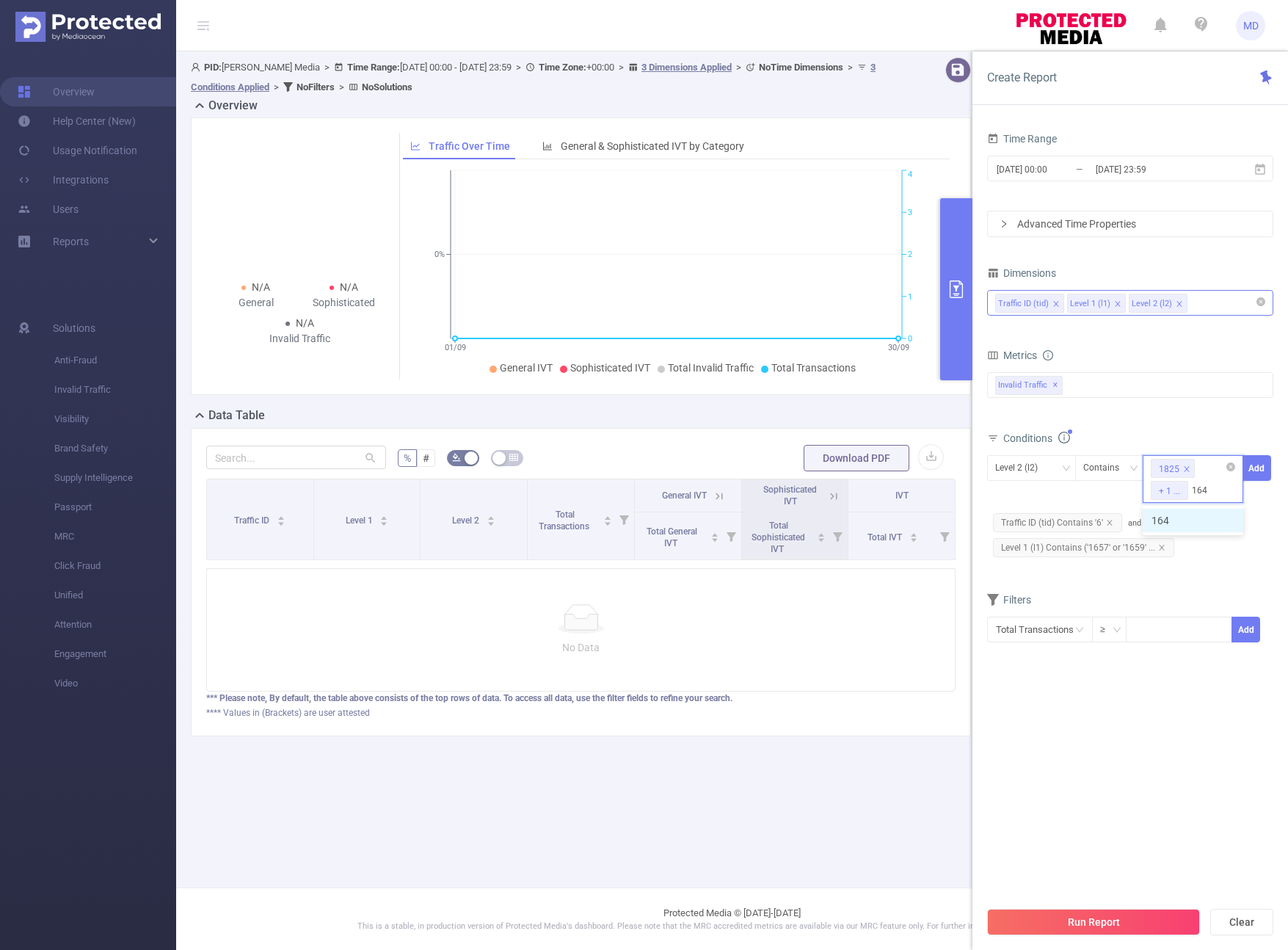
type input "1646"
type input "2633"
click at [985, 468] on button "Add" at bounding box center [1256, 468] width 28 height 26
click at [985, 926] on button "Run Report" at bounding box center [1093, 922] width 213 height 26
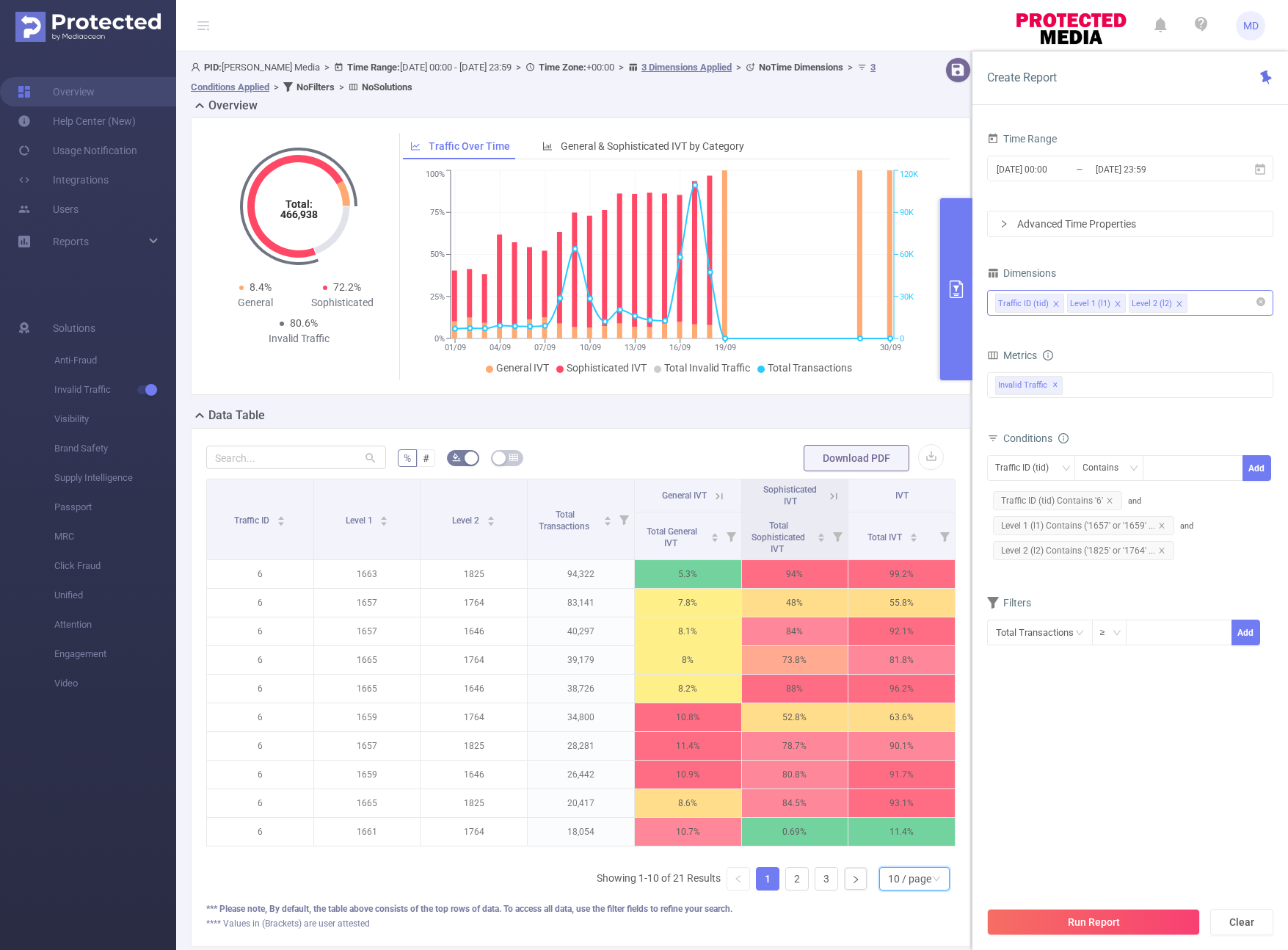
click at [902, 890] on div "10 / page" at bounding box center [910, 879] width 43 height 22
click at [916, 870] on li "50 / page" at bounding box center [902, 863] width 70 height 24
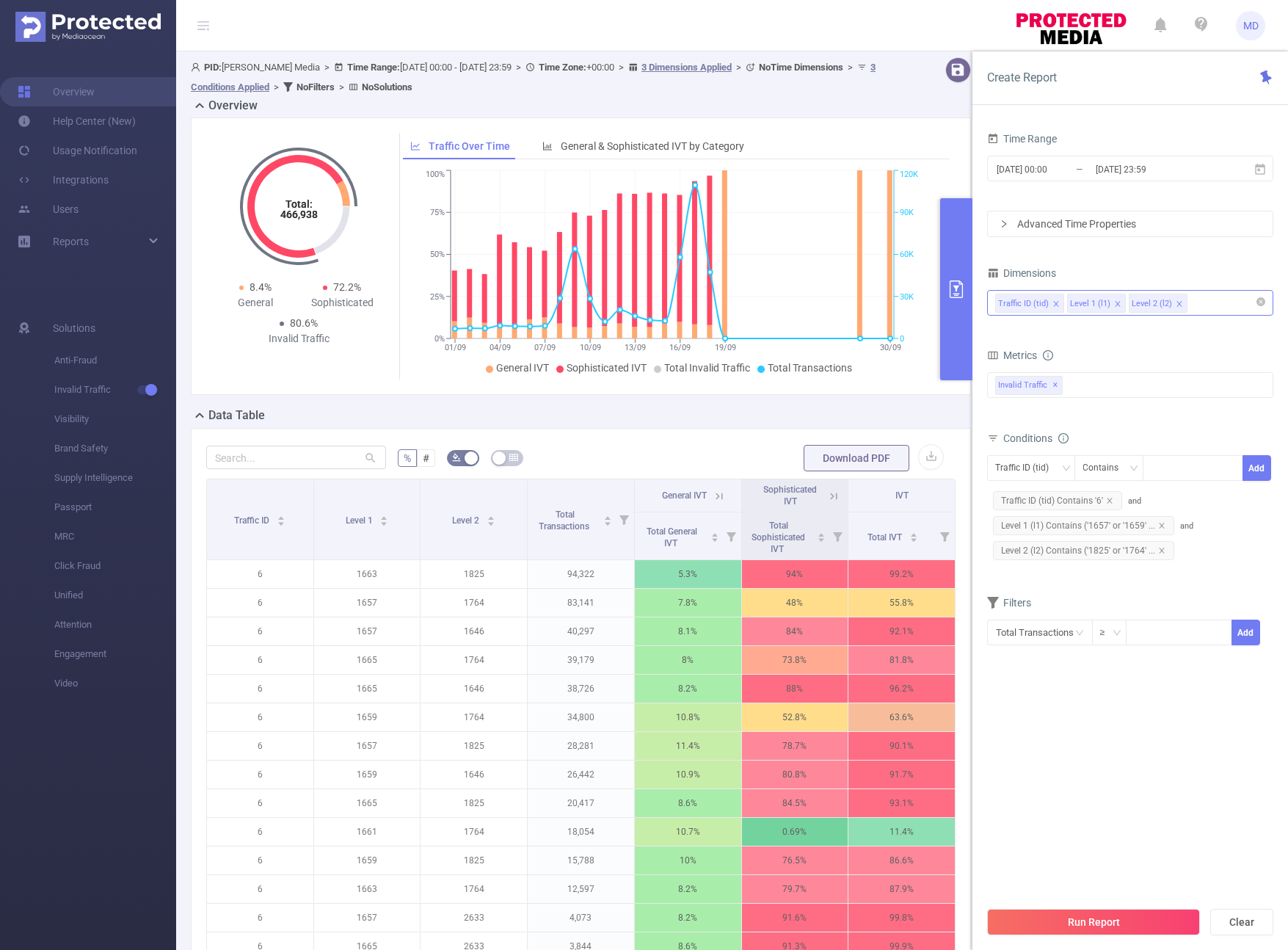
click at [689, 442] on div "% # Download PDF Traffic ID Level 1 Level 2 Total Transactions General IVT Soph…" at bounding box center [580, 844] width 780 height 834
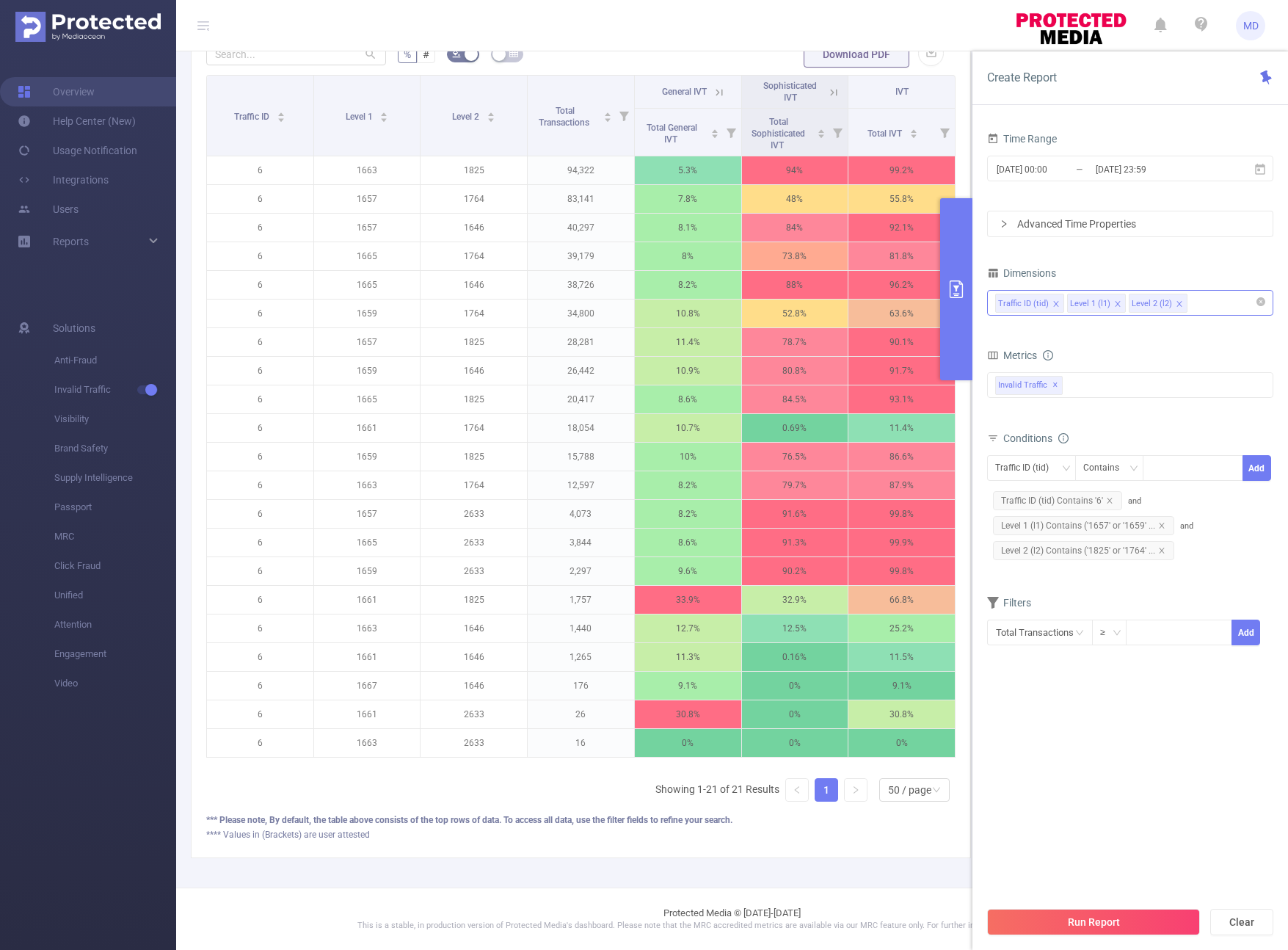
scroll to position [415, 0]
